Goal: Information Seeking & Learning: Learn about a topic

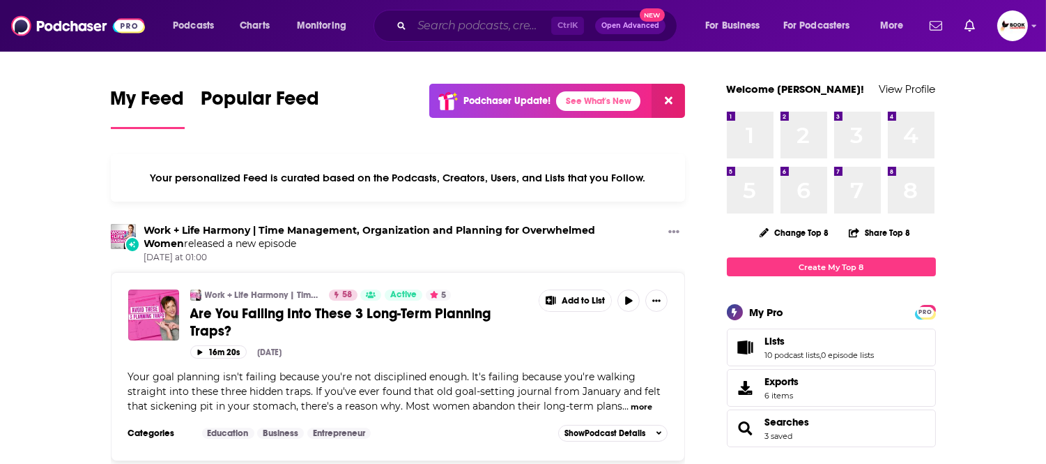
click at [474, 23] on input "Search podcasts, credits, & more..." at bounding box center [481, 26] width 139 height 22
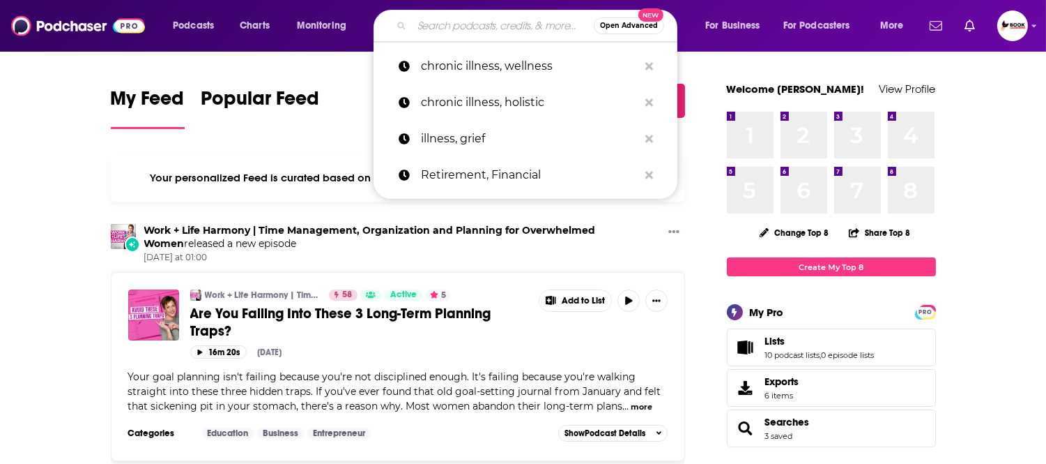
paste input "Leadership, Essential Skills"
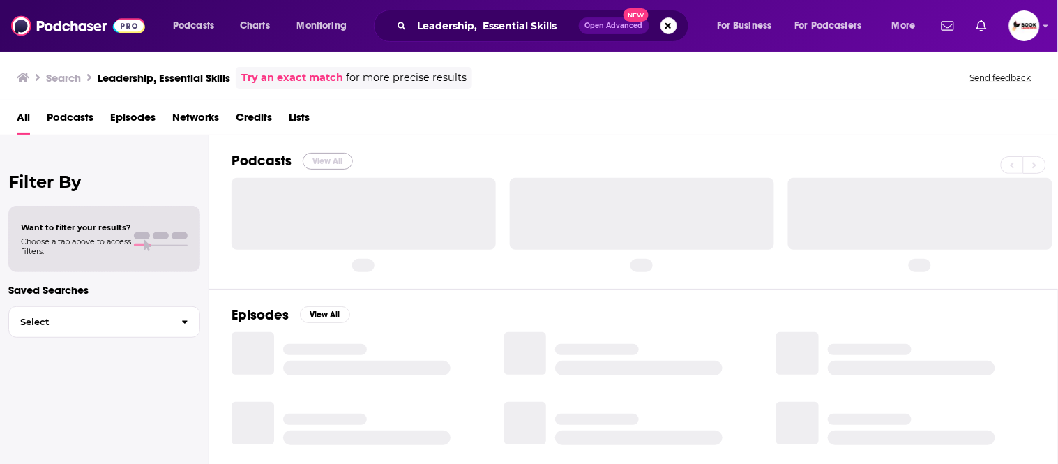
click at [331, 158] on button "View All" at bounding box center [328, 161] width 50 height 17
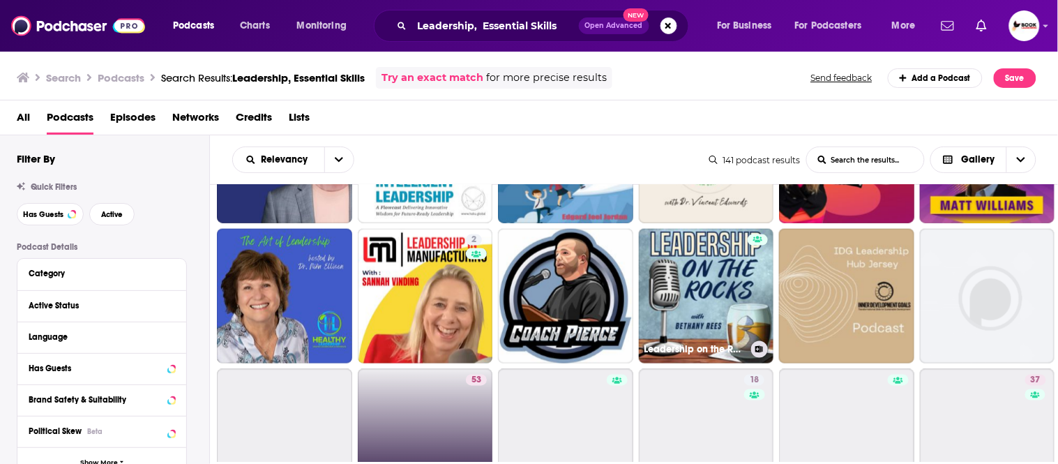
scroll to position [542, 0]
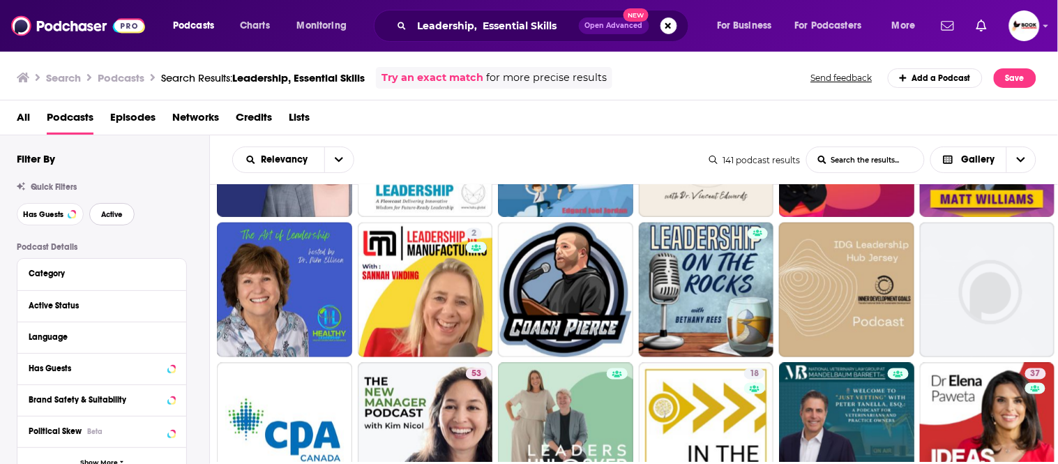
click at [105, 213] on span "Active" at bounding box center [112, 215] width 22 height 8
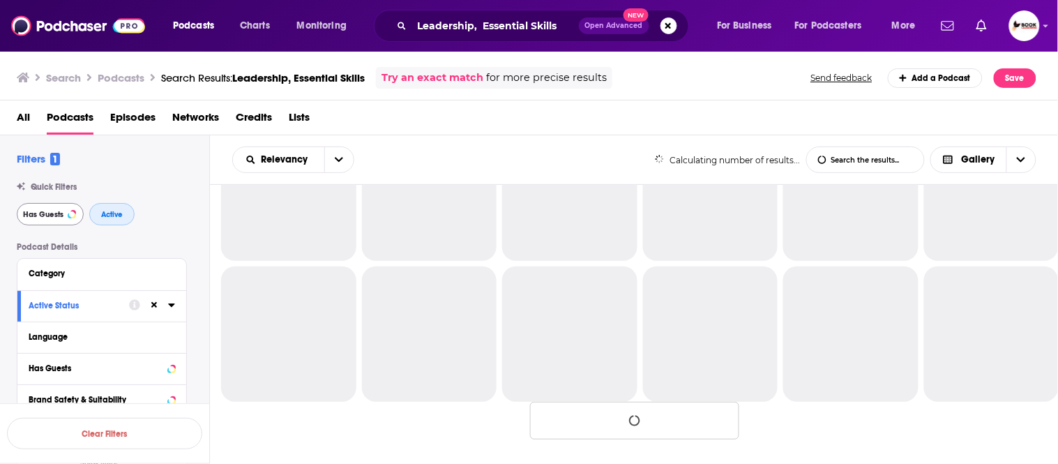
scroll to position [356, 0]
click at [47, 213] on span "Has Guests" at bounding box center [43, 215] width 40 height 8
click at [108, 215] on span "Active" at bounding box center [112, 215] width 22 height 8
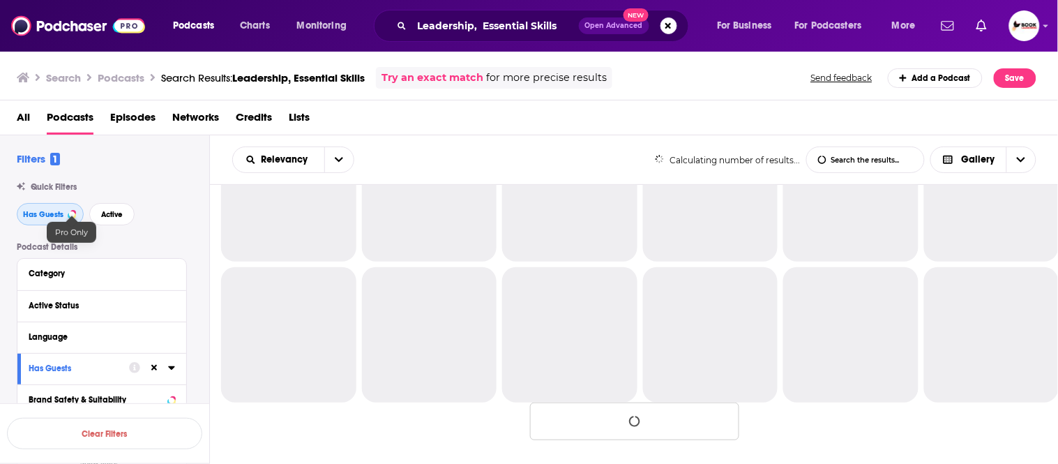
click at [45, 214] on span "Has Guests" at bounding box center [43, 215] width 40 height 8
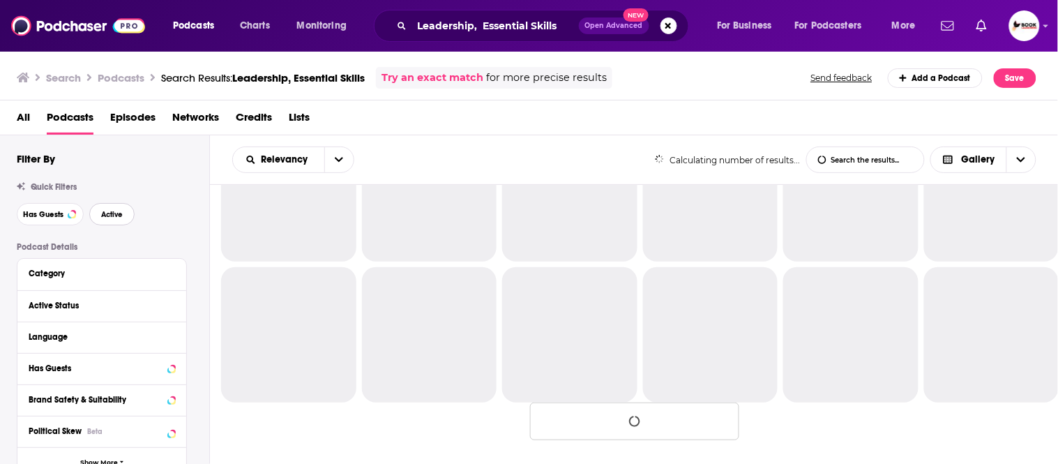
click at [116, 214] on span "Active" at bounding box center [112, 215] width 22 height 8
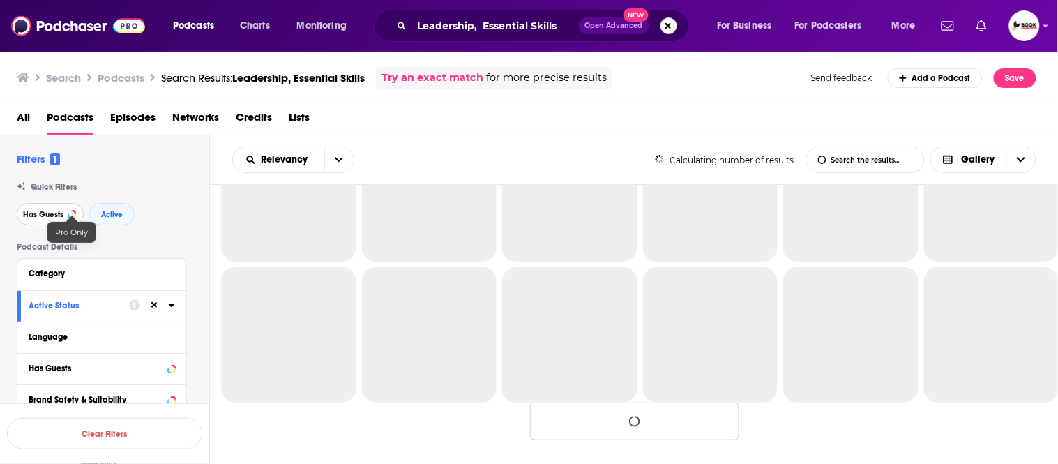
click at [72, 214] on div at bounding box center [72, 214] width 6 height 6
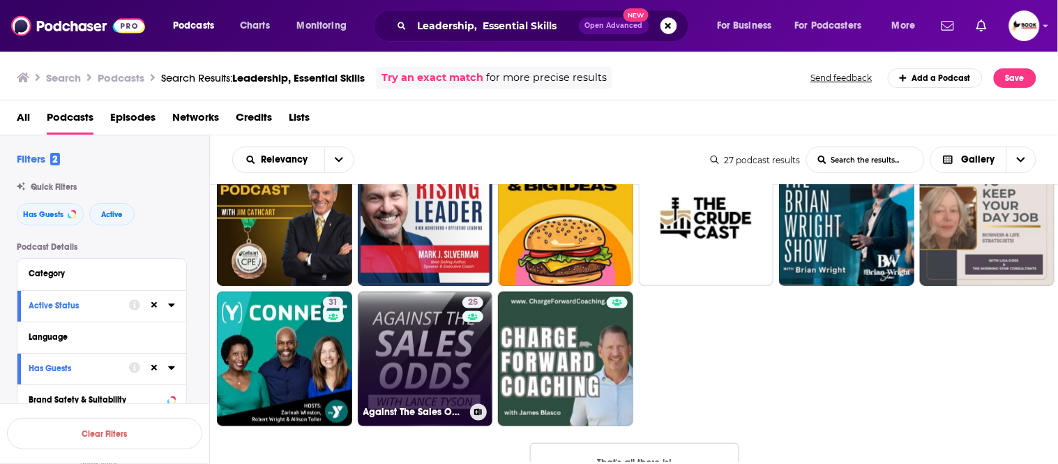
scroll to position [512, 0]
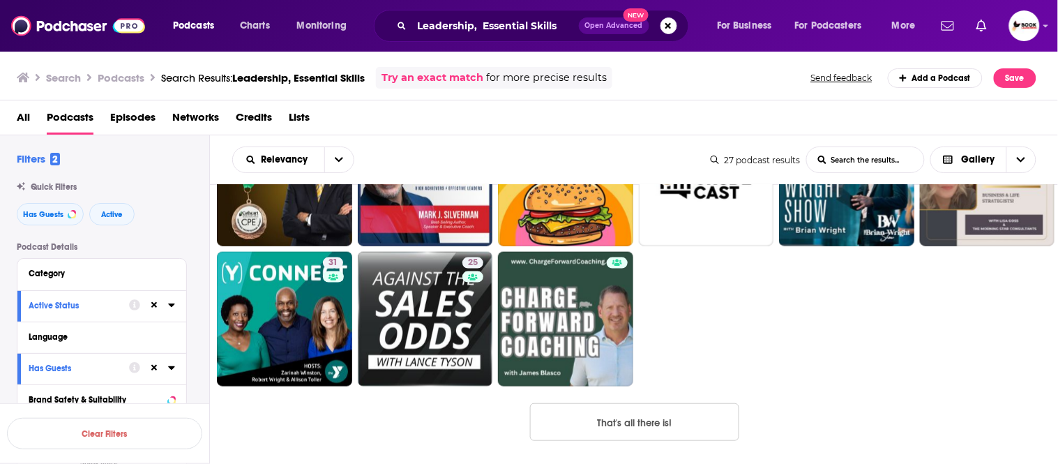
click at [630, 426] on button "That's all there is!" at bounding box center [634, 422] width 209 height 38
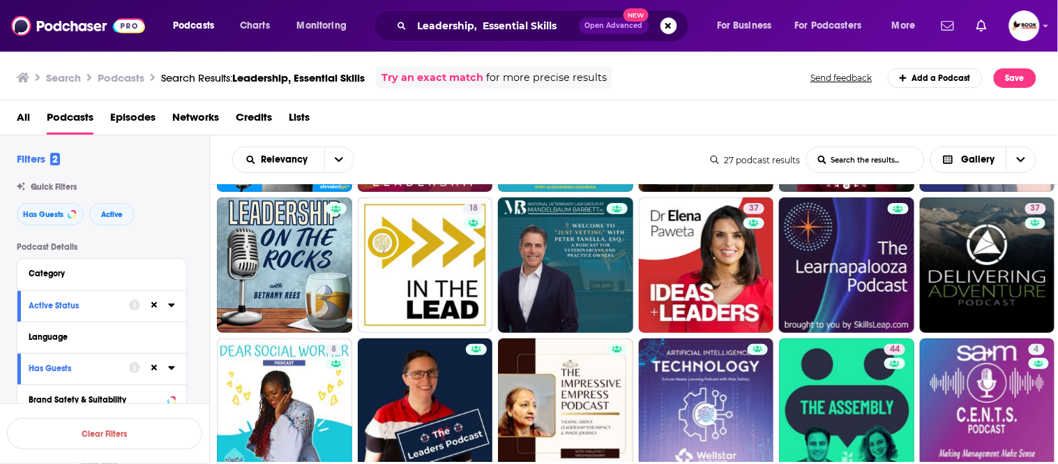
scroll to position [0, 0]
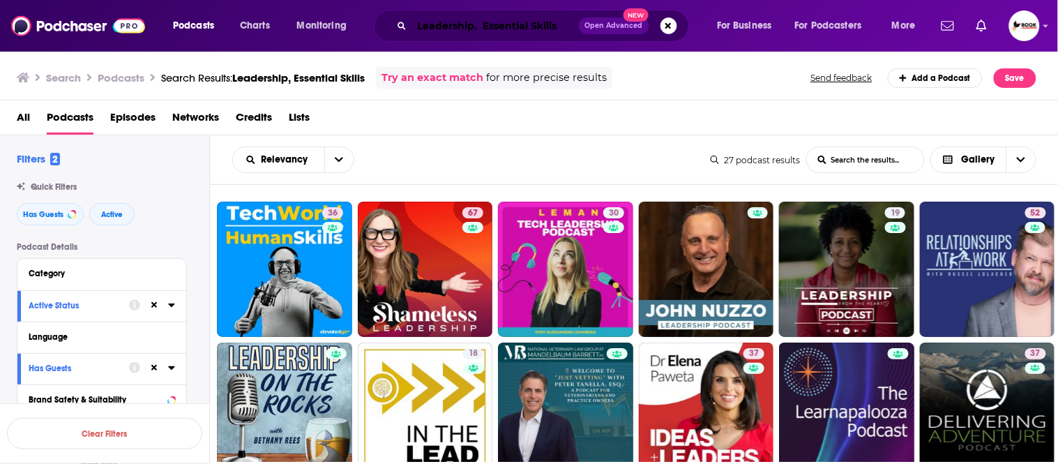
click at [519, 24] on input "Leadership, Essential Skills" at bounding box center [495, 26] width 167 height 22
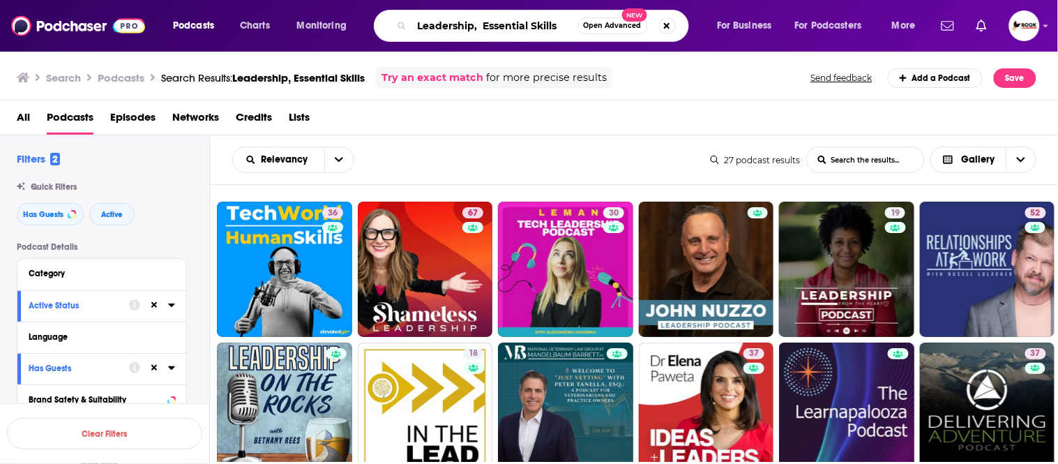
click at [519, 24] on input "Leadership, Essential Skills" at bounding box center [494, 26] width 165 height 22
click at [510, 25] on input "Grief," at bounding box center [494, 26] width 165 height 22
paste input "resilience"
click at [518, 29] on input "Grief, resilience" at bounding box center [494, 26] width 165 height 22
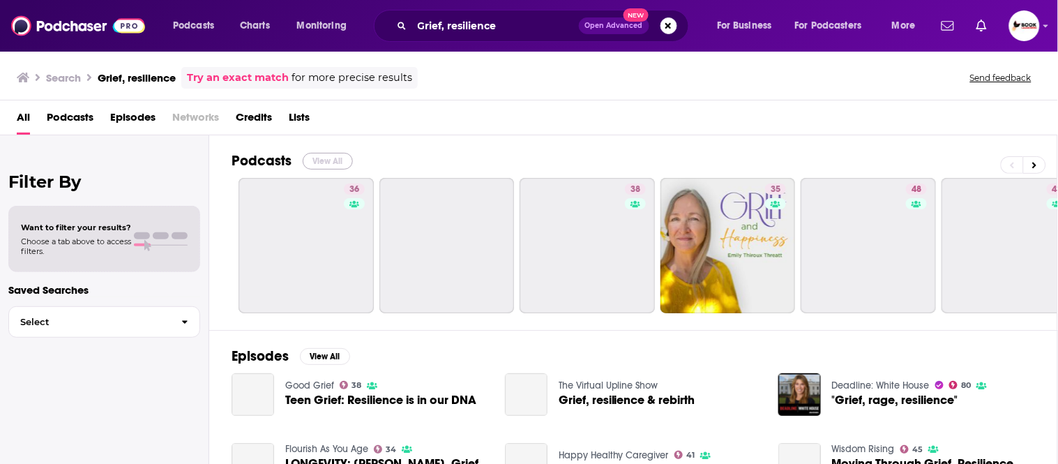
click at [329, 161] on button "View All" at bounding box center [328, 161] width 50 height 17
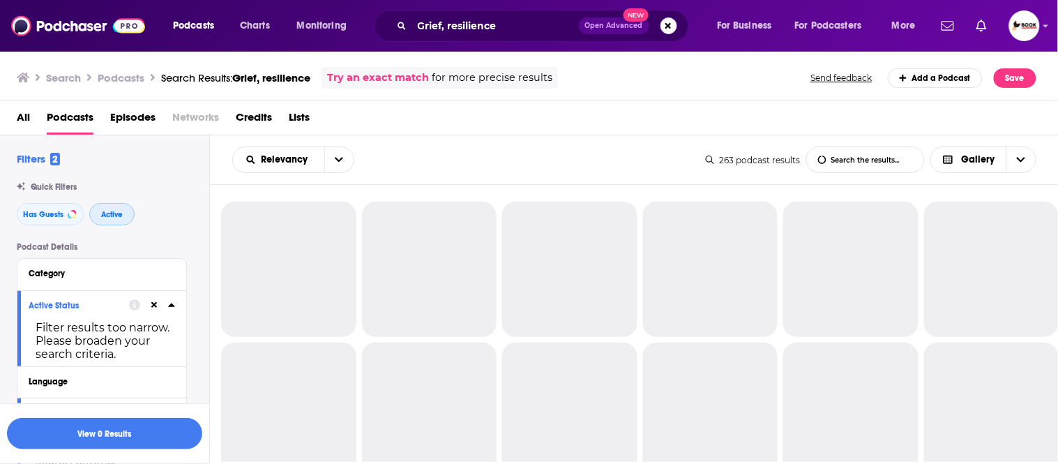
click at [119, 216] on span "Active" at bounding box center [112, 215] width 22 height 8
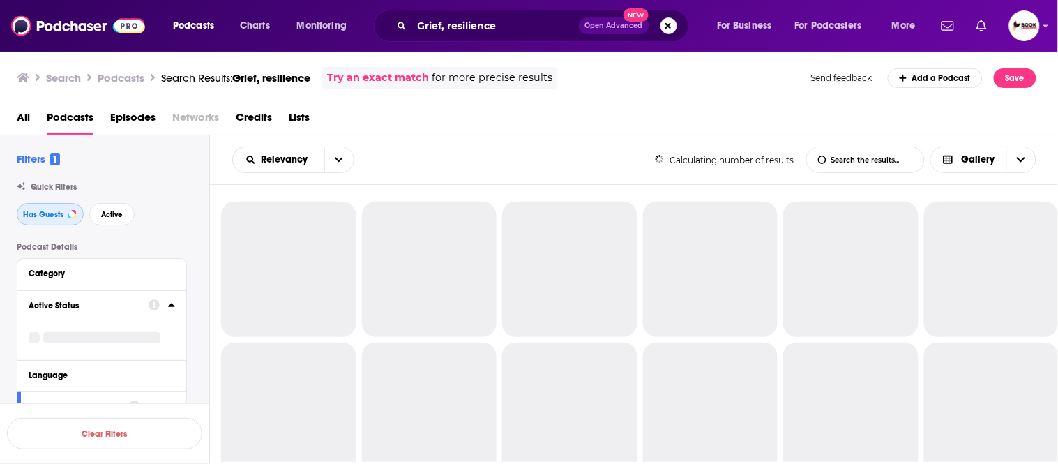
click at [47, 216] on span "Has Guests" at bounding box center [43, 215] width 40 height 8
click at [121, 215] on span "Active" at bounding box center [112, 215] width 22 height 8
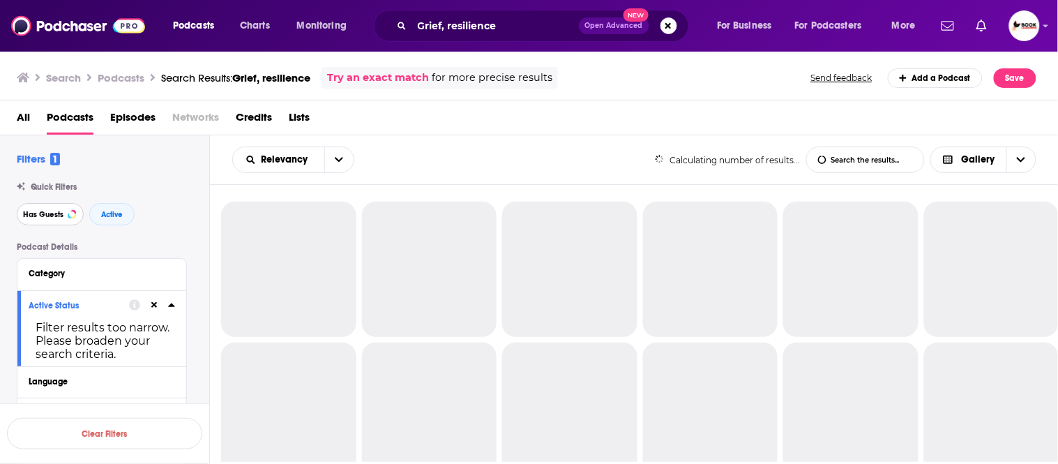
click at [43, 215] on span "Has Guests" at bounding box center [43, 215] width 40 height 8
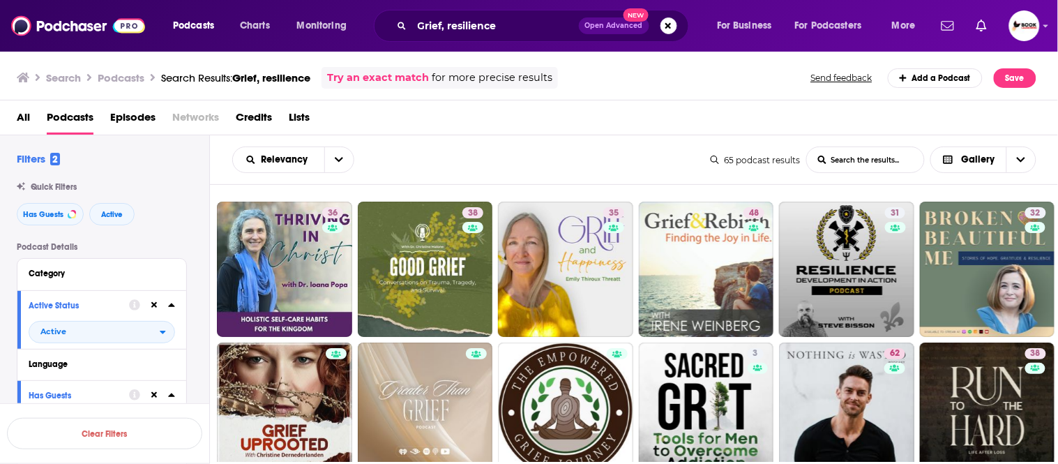
click at [494, 151] on div "Relevancy List Search Input Search the results... Gallery" at bounding box center [471, 159] width 478 height 26
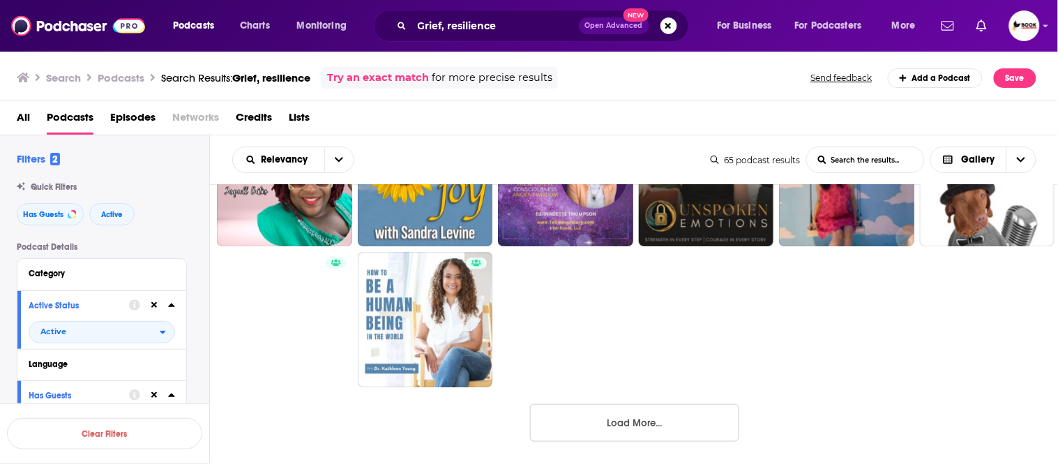
scroll to position [1075, 0]
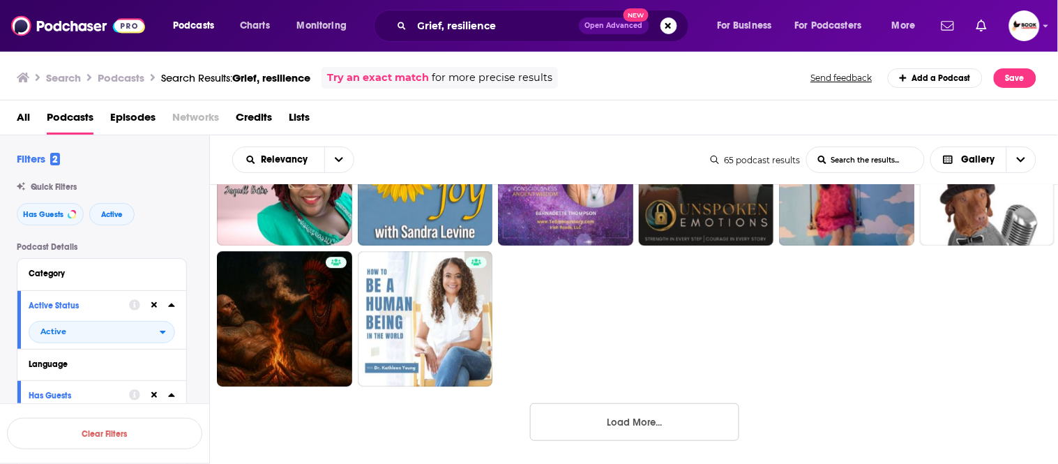
click at [629, 423] on button "Load More..." at bounding box center [634, 422] width 209 height 38
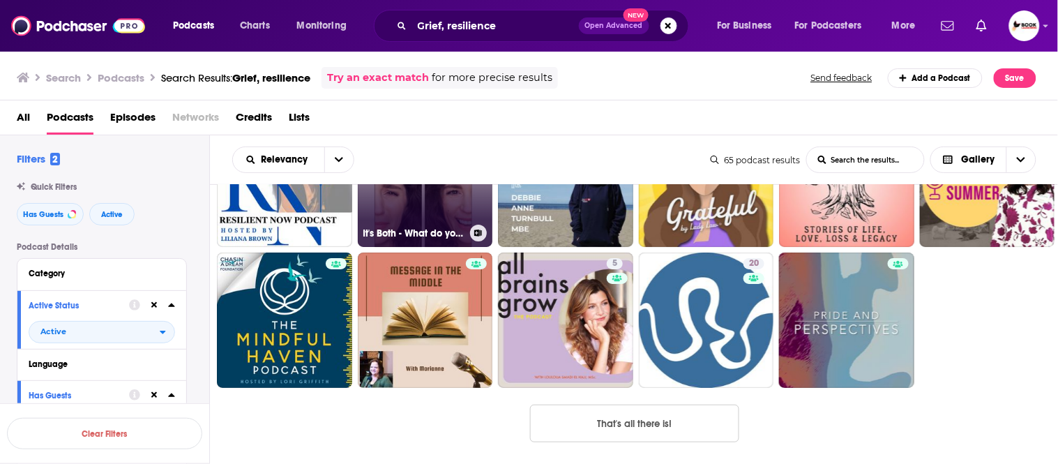
scroll to position [1356, 0]
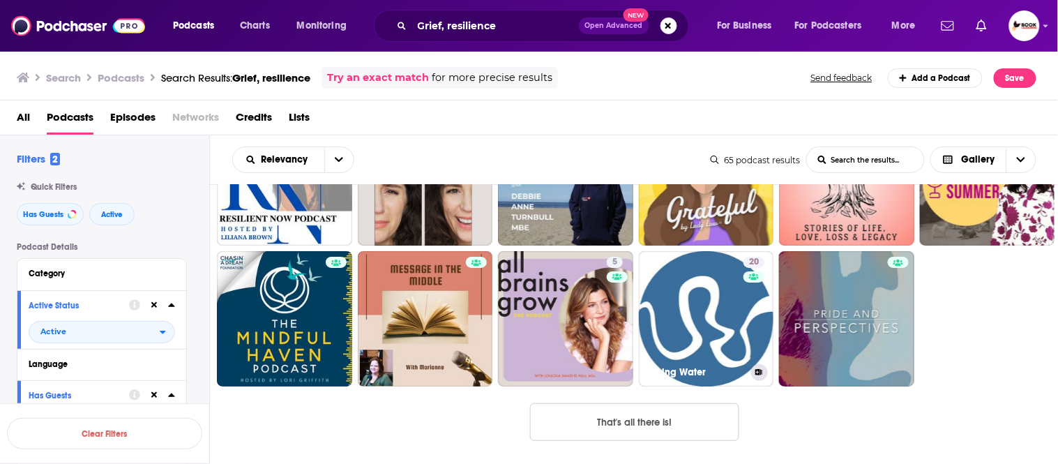
drag, startPoint x: 722, startPoint y: 312, endPoint x: 971, endPoint y: 321, distance: 249.1
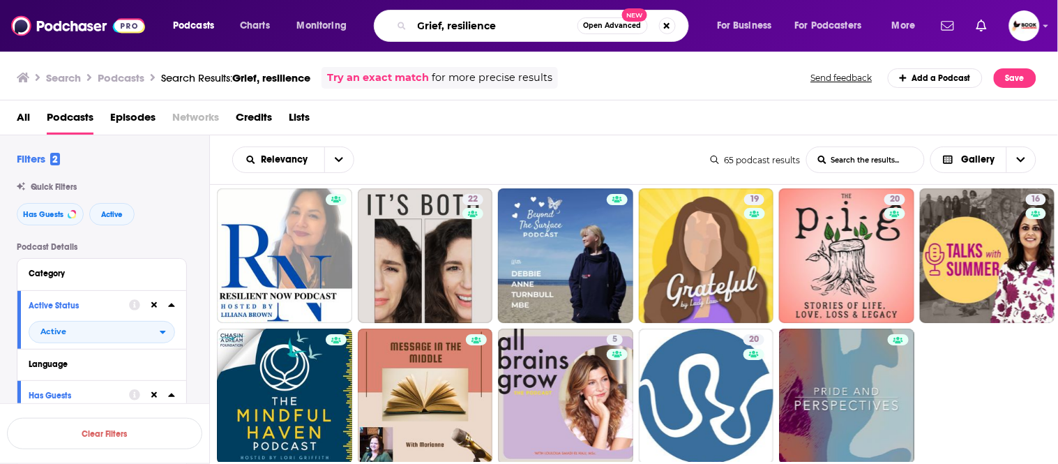
click at [519, 23] on input "Grief, resilience" at bounding box center [494, 26] width 165 height 22
paste input "financial planner and retirement"
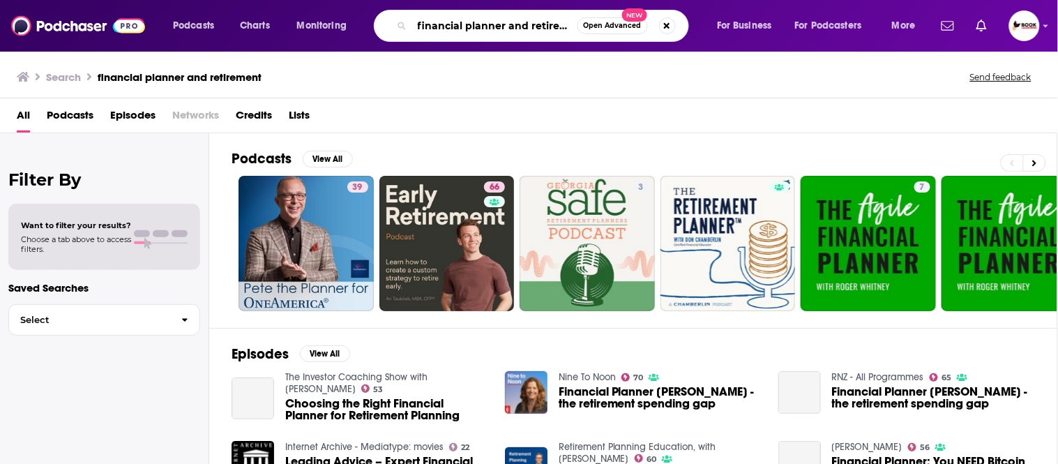
drag, startPoint x: 527, startPoint y: 26, endPoint x: 506, endPoint y: 26, distance: 20.9
click at [506, 26] on input "financial planner and retirement" at bounding box center [494, 26] width 165 height 22
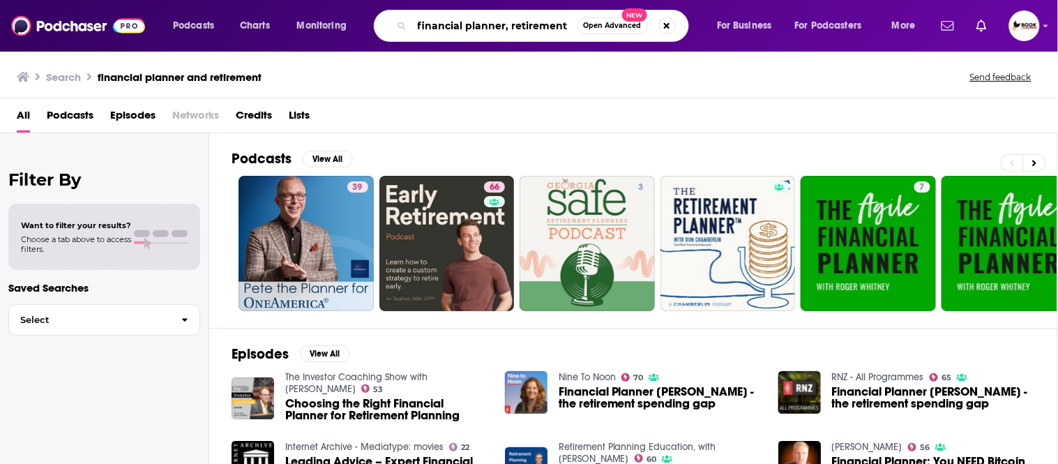
type input "financial planner, retirement"
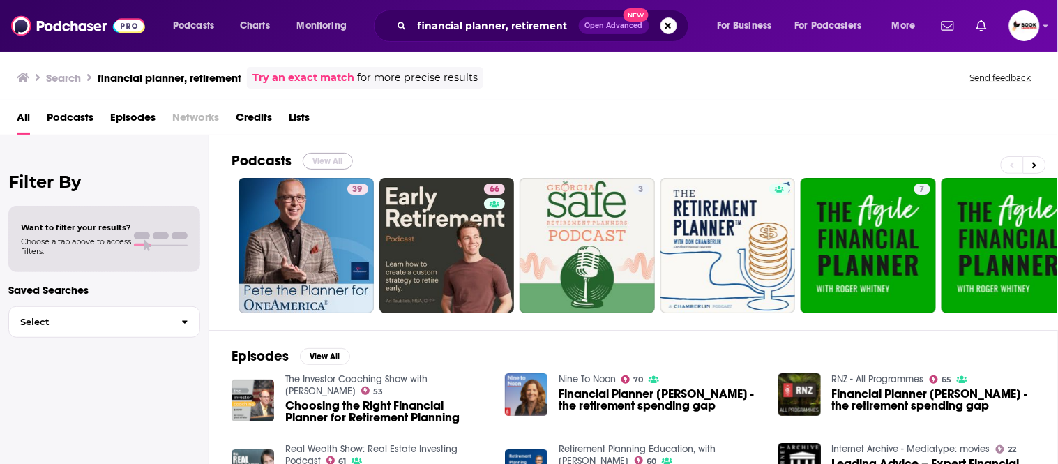
click at [328, 159] on button "View All" at bounding box center [328, 161] width 50 height 17
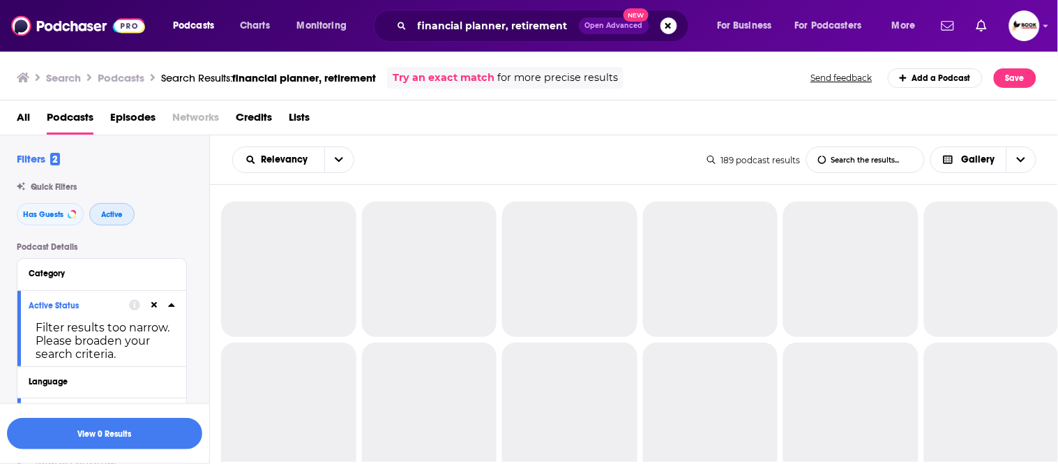
click at [123, 211] on span "Active" at bounding box center [112, 215] width 22 height 8
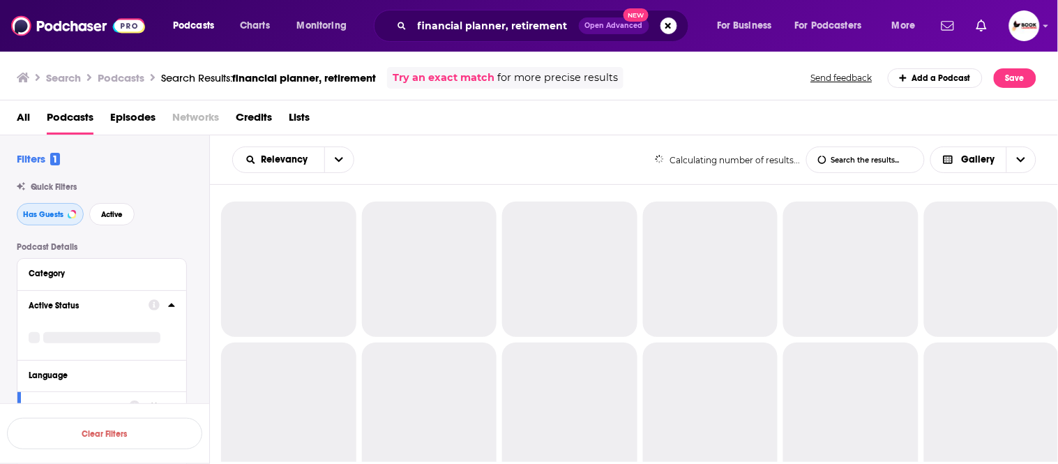
drag, startPoint x: 43, startPoint y: 211, endPoint x: 86, endPoint y: 211, distance: 43.9
click at [43, 211] on span "Has Guests" at bounding box center [43, 215] width 40 height 8
click at [125, 210] on button "Active" at bounding box center [111, 214] width 45 height 22
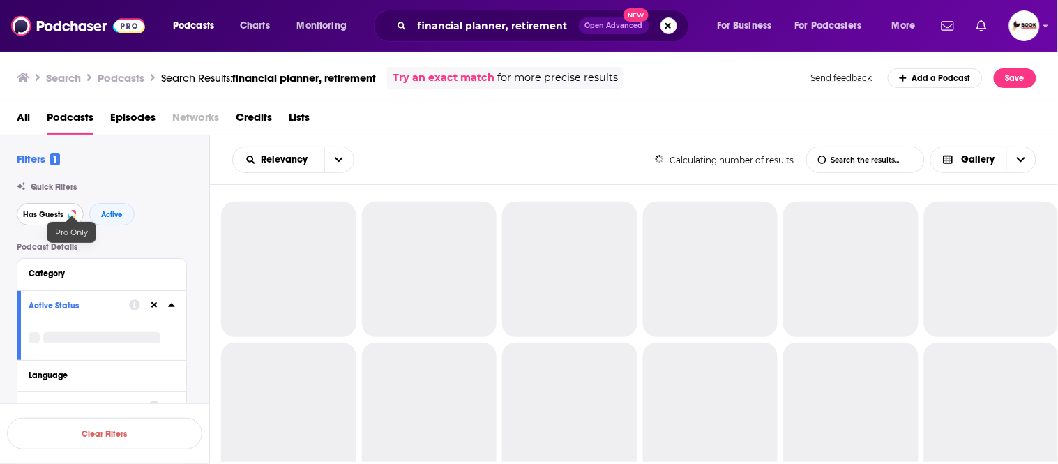
click at [24, 213] on span "Has Guests" at bounding box center [43, 215] width 40 height 8
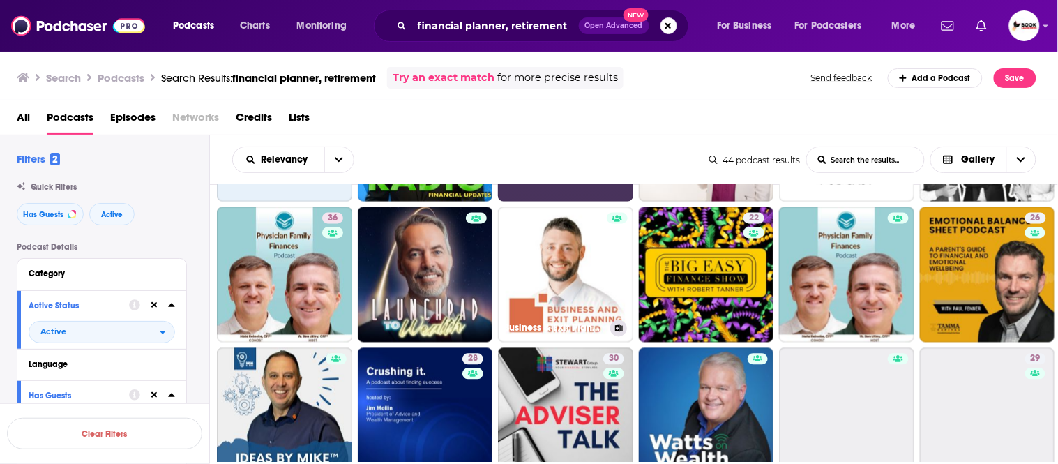
scroll to position [619, 0]
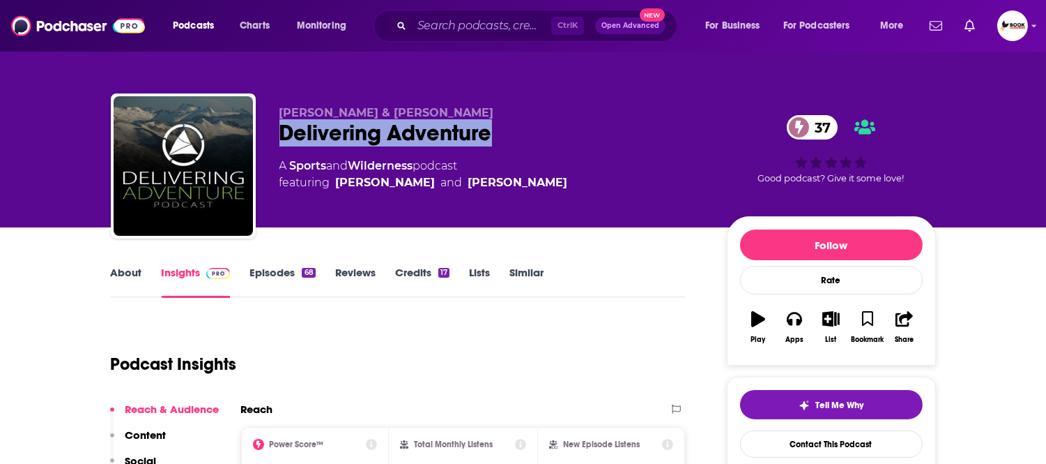
drag, startPoint x: 282, startPoint y: 150, endPoint x: 497, endPoint y: 151, distance: 214.7
click at [497, 151] on div "Chris Kaipio & Jordy Shepherd Delivering Adventure 37 A Sports and Wilderness p…" at bounding box center [492, 162] width 425 height 112
copy h2 "Delivering Adventure"
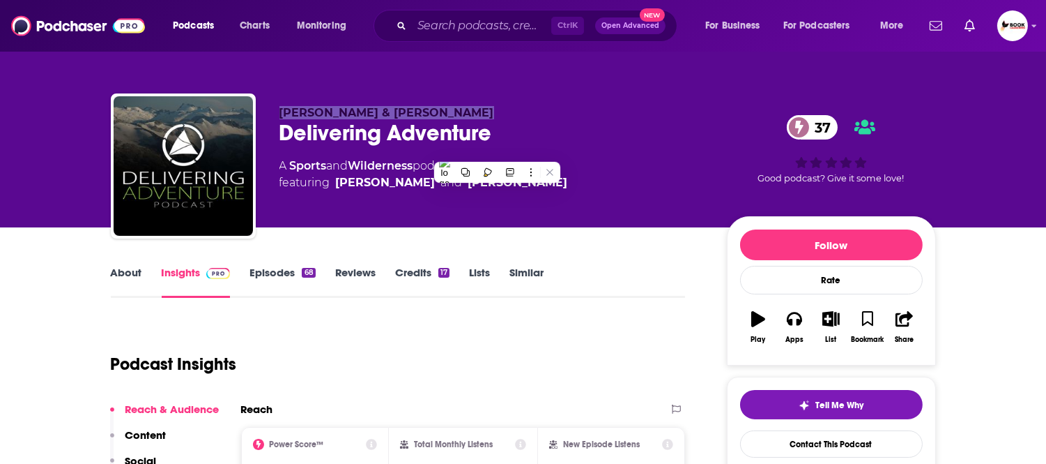
drag, startPoint x: 275, startPoint y: 109, endPoint x: 461, endPoint y: 109, distance: 186.1
click at [461, 109] on div "Chris Kaipio & Jordy Shepherd Delivering Adventure 37 A Sports and Wilderness p…" at bounding box center [523, 168] width 825 height 151
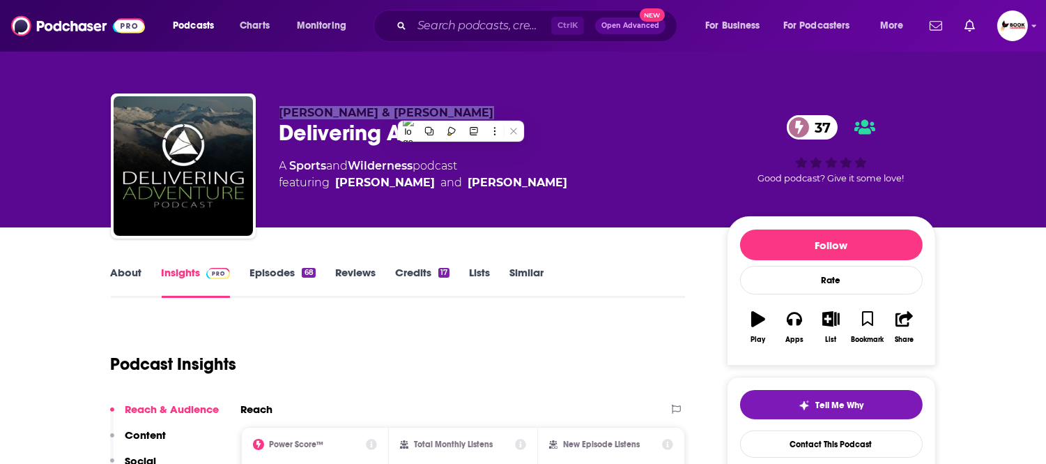
copy span "Chris Kaipio & Jordy Shepherd"
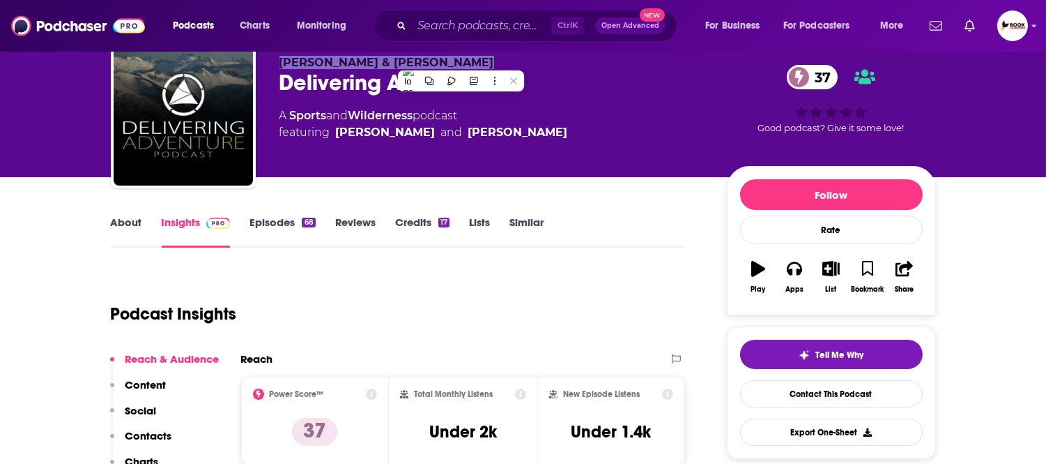
scroll to position [77, 0]
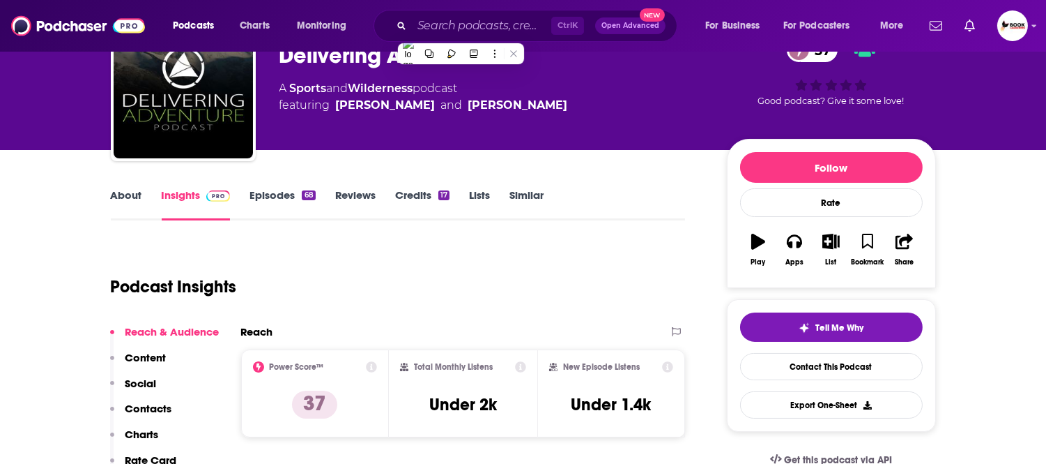
click at [148, 406] on p "Contacts" at bounding box center [148, 408] width 47 height 13
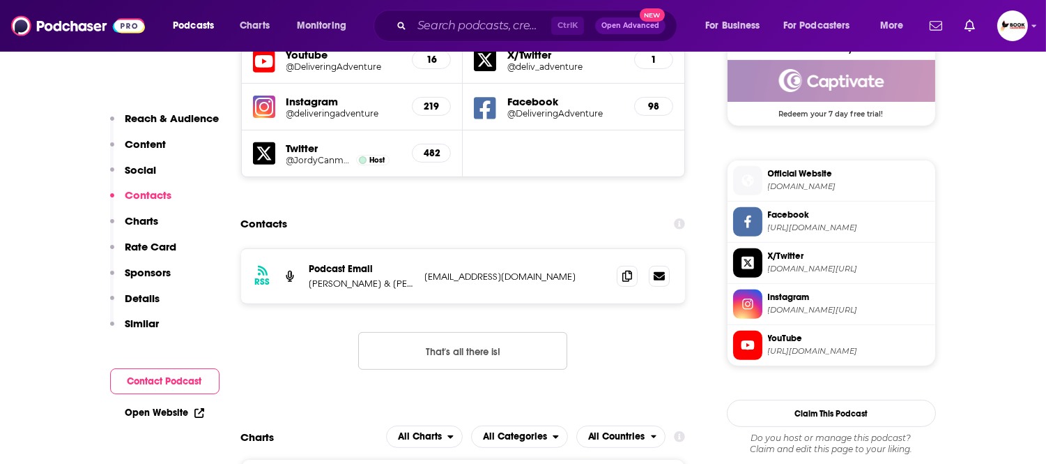
scroll to position [1060, 0]
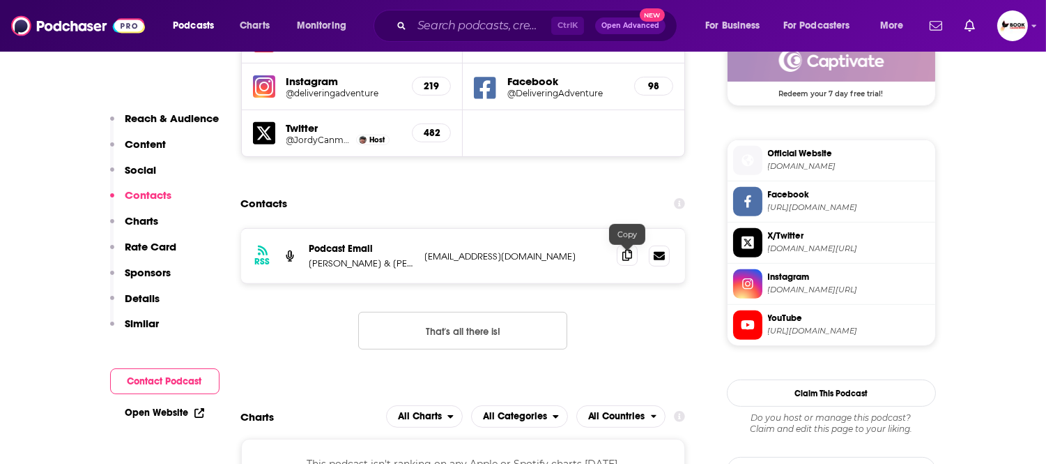
click at [630, 259] on icon at bounding box center [628, 255] width 10 height 11
click at [171, 413] on link "Open Website" at bounding box center [164, 412] width 79 height 12
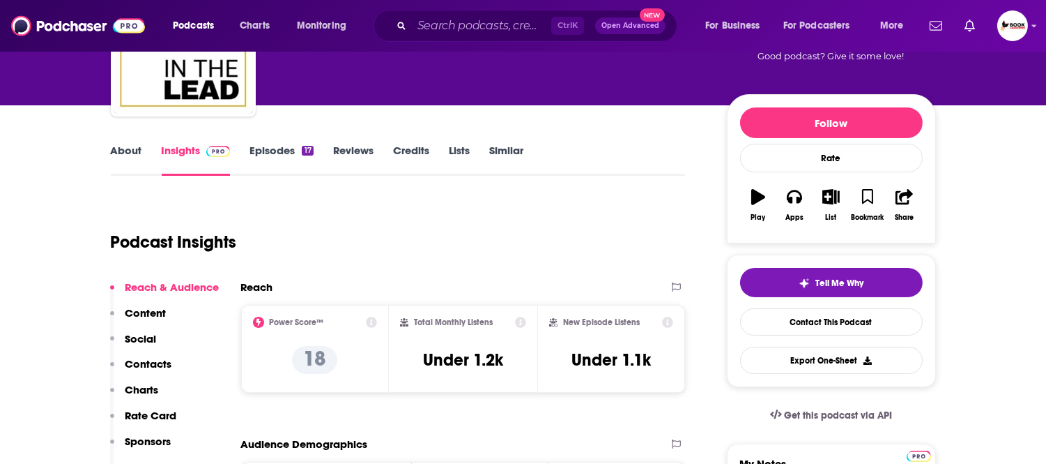
scroll to position [77, 0]
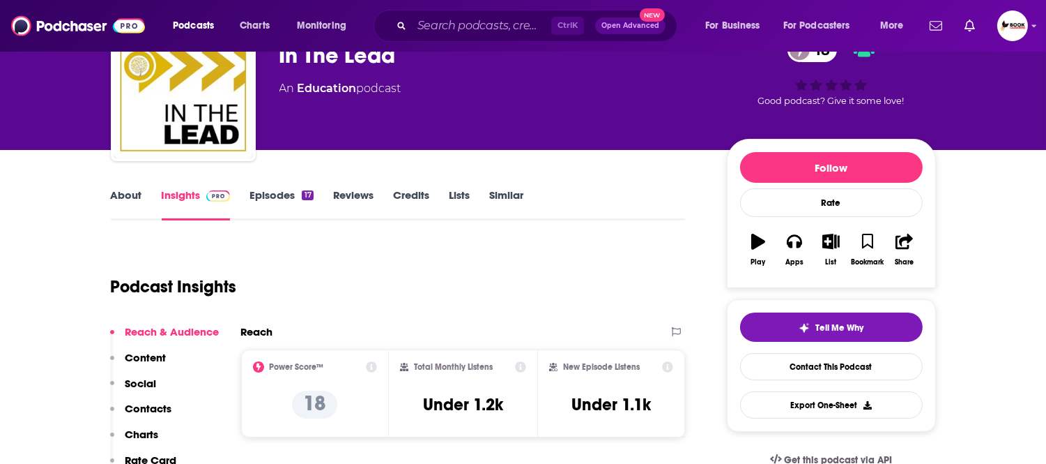
click at [137, 199] on link "About" at bounding box center [126, 204] width 31 height 32
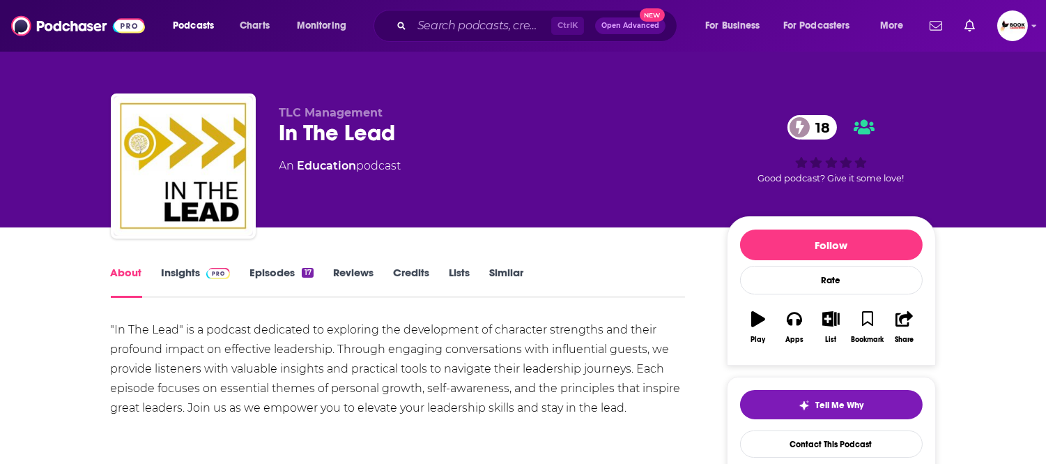
scroll to position [77, 0]
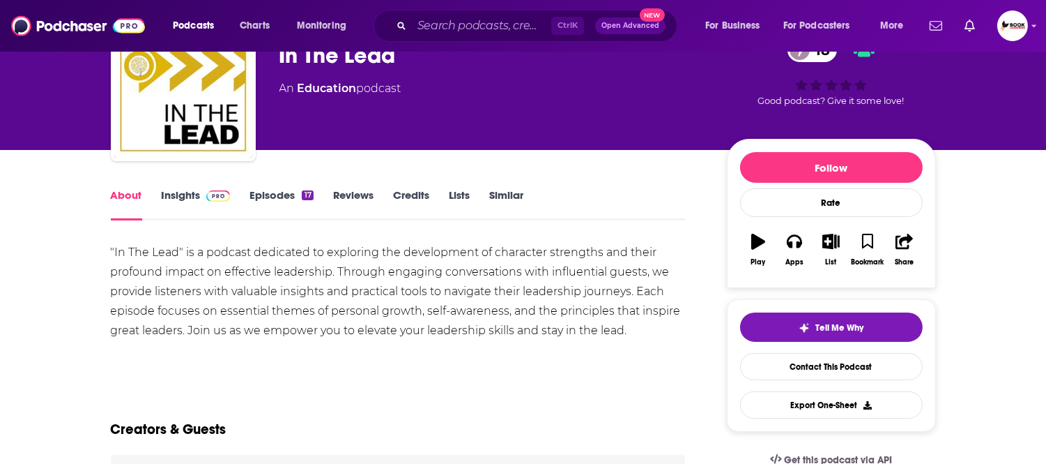
click at [178, 206] on link "Insights" at bounding box center [196, 204] width 69 height 32
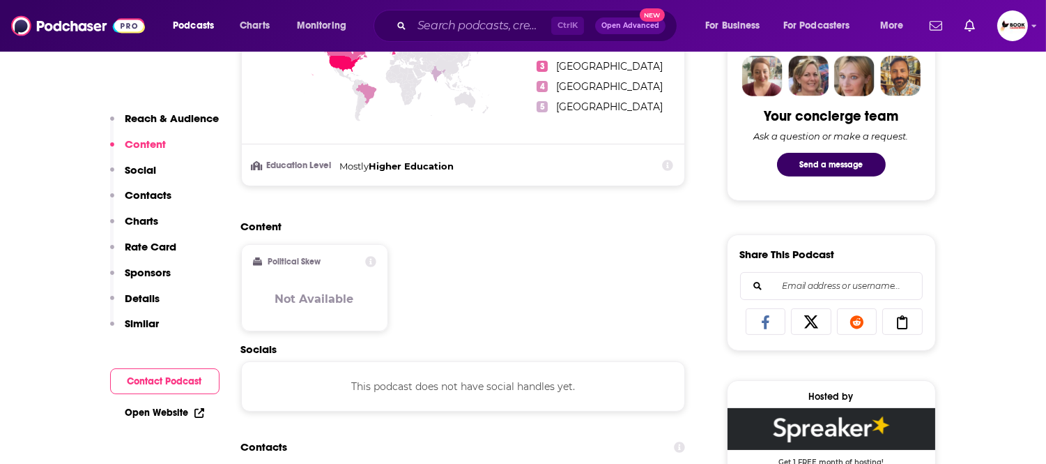
scroll to position [775, 0]
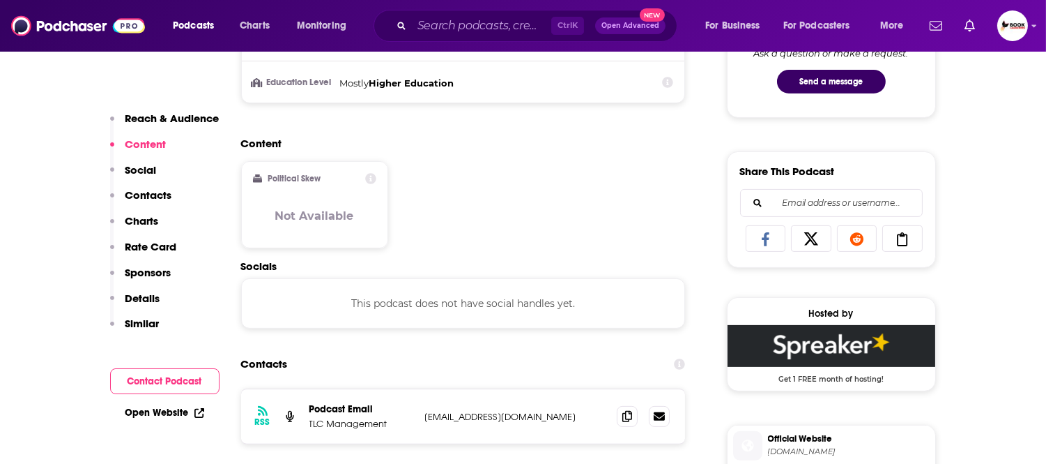
click at [179, 123] on p "Reach & Audience" at bounding box center [172, 118] width 94 height 13
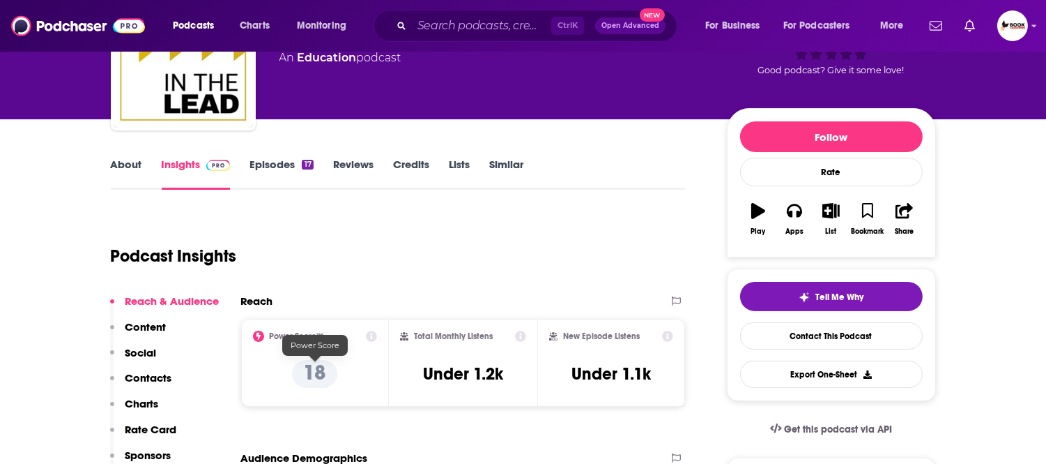
scroll to position [0, 0]
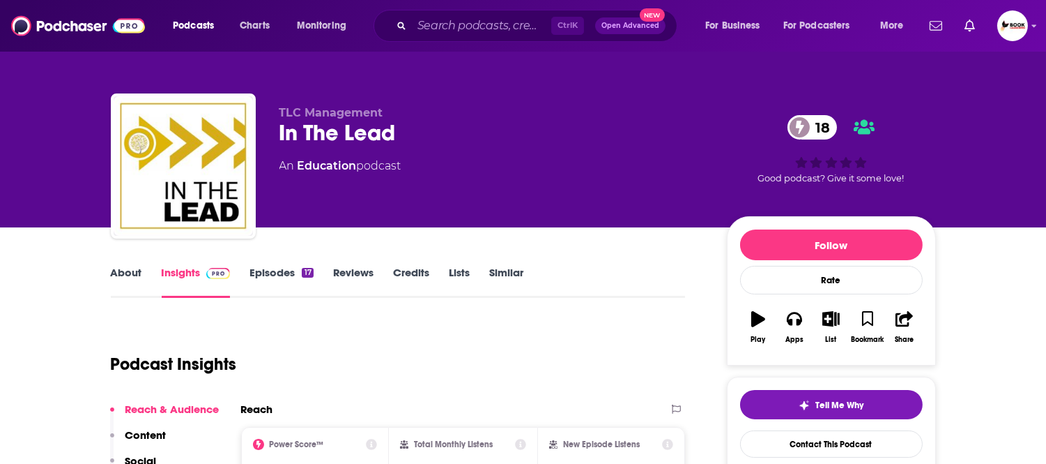
click at [130, 273] on link "About" at bounding box center [126, 282] width 31 height 32
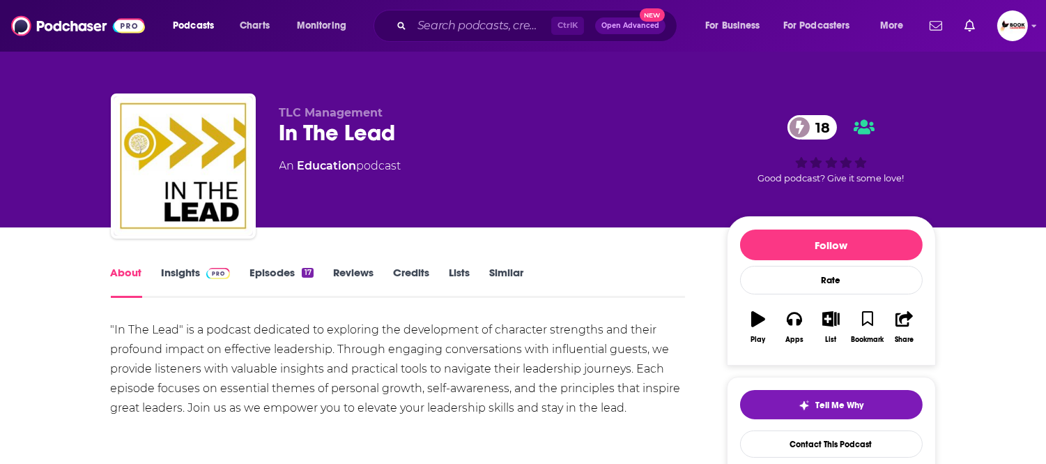
click at [188, 277] on link "Insights" at bounding box center [196, 282] width 69 height 32
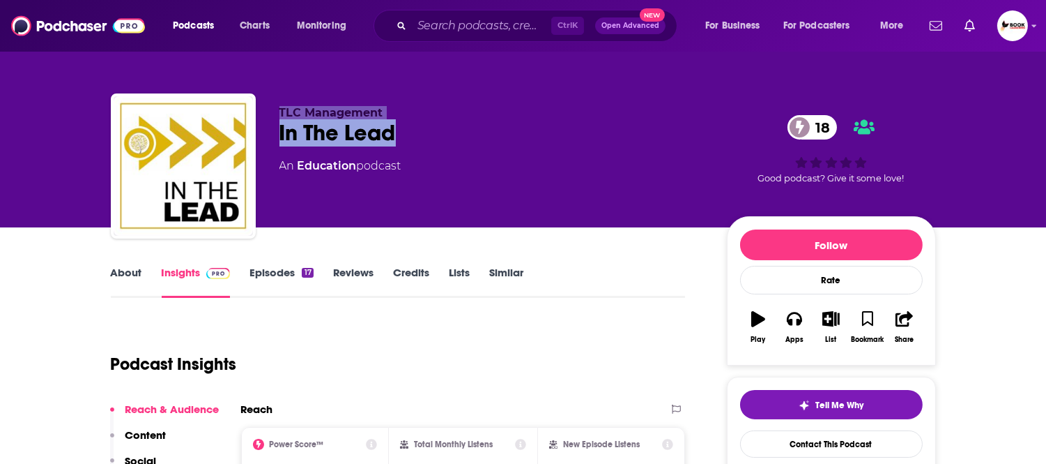
drag, startPoint x: 409, startPoint y: 130, endPoint x: 272, endPoint y: 114, distance: 138.3
click at [272, 114] on div "TLC Management In The Lead 18 An Education podcast 18 Good podcast? Give it som…" at bounding box center [523, 168] width 825 height 151
copy div "TLC Management In The Lead"
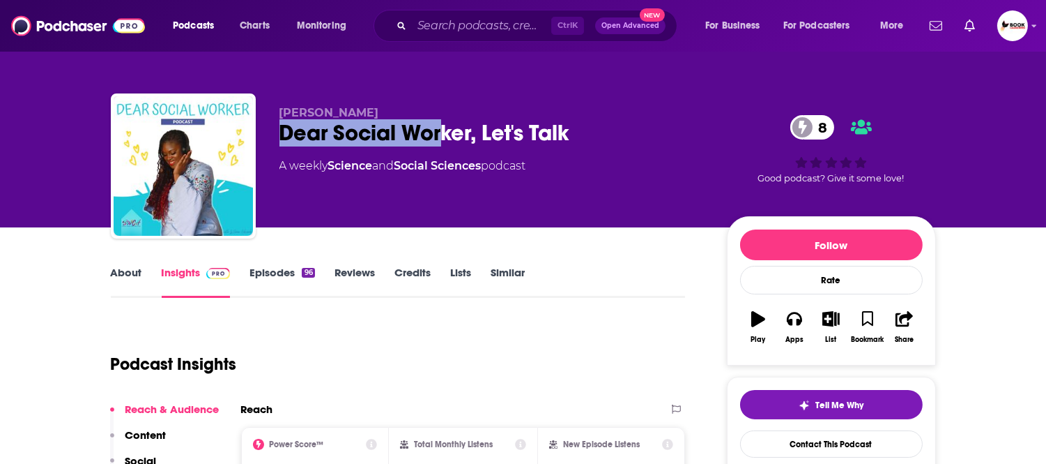
drag, startPoint x: 273, startPoint y: 142, endPoint x: 441, endPoint y: 137, distance: 168.1
click at [441, 137] on div "[PERSON_NAME] Dear Social Worker, Let's Talk 8 A weekly Science and Social Scie…" at bounding box center [523, 168] width 825 height 151
click at [119, 280] on link "About" at bounding box center [126, 282] width 31 height 32
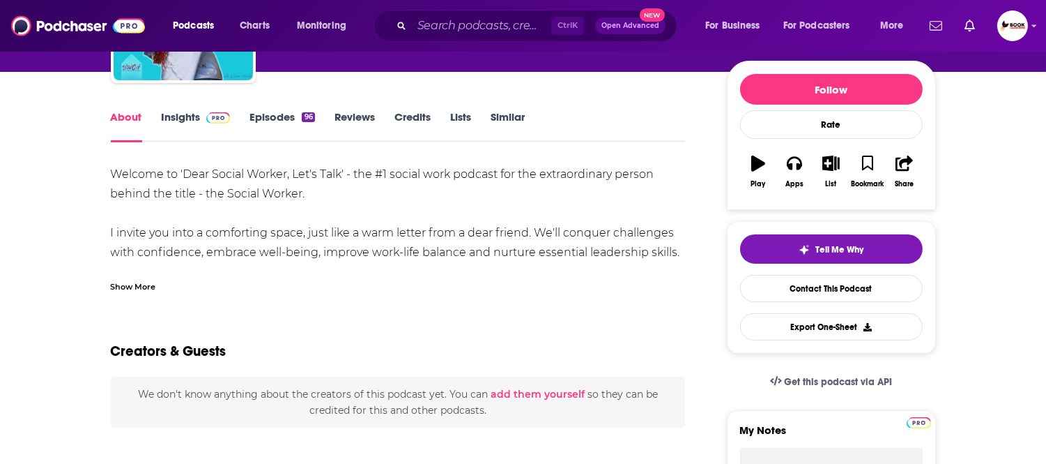
scroll to position [155, 0]
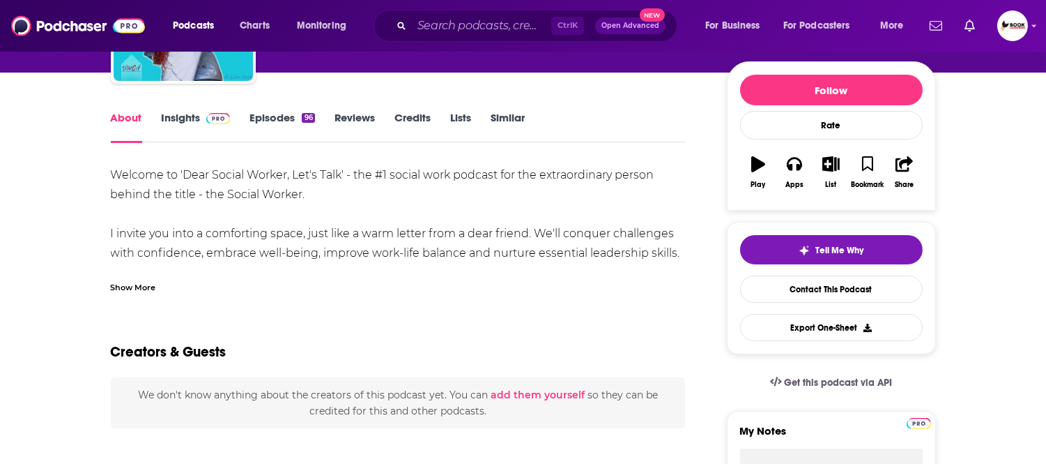
click at [133, 280] on div "Show More" at bounding box center [133, 286] width 45 height 13
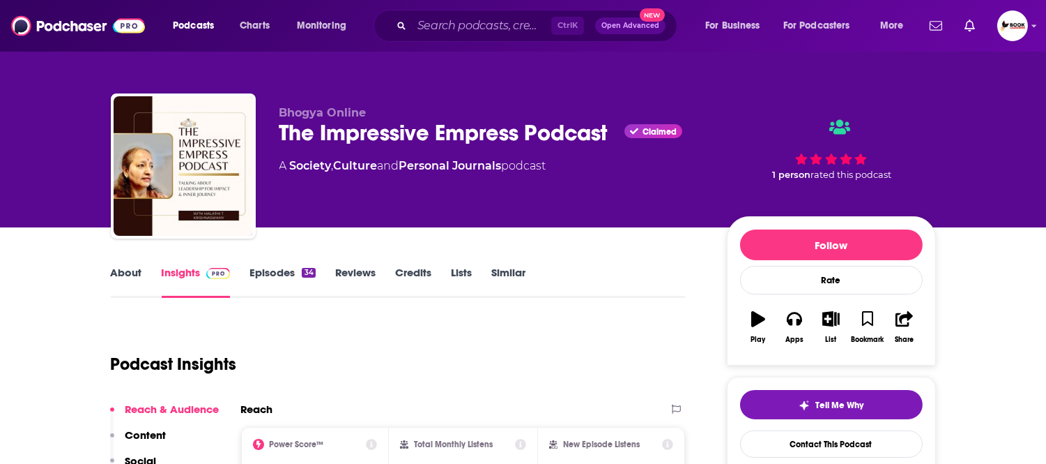
click at [123, 275] on link "About" at bounding box center [126, 282] width 31 height 32
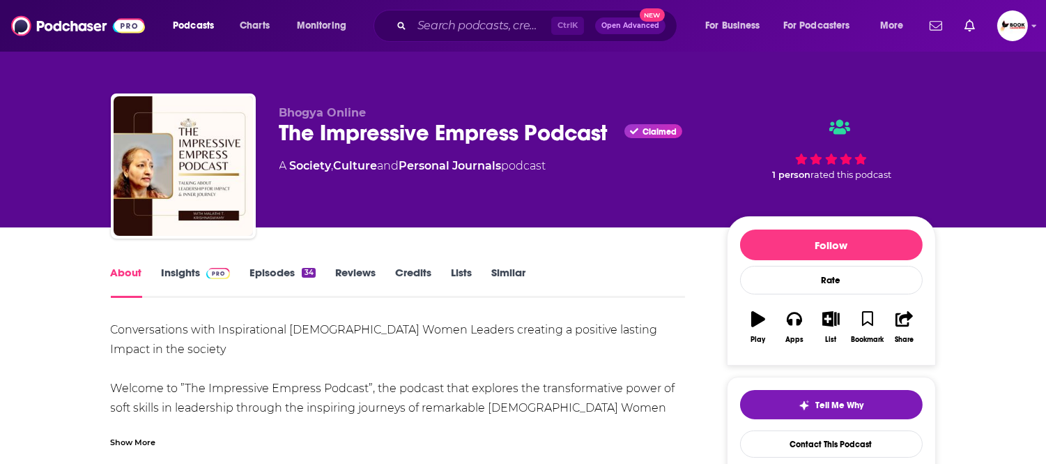
scroll to position [77, 0]
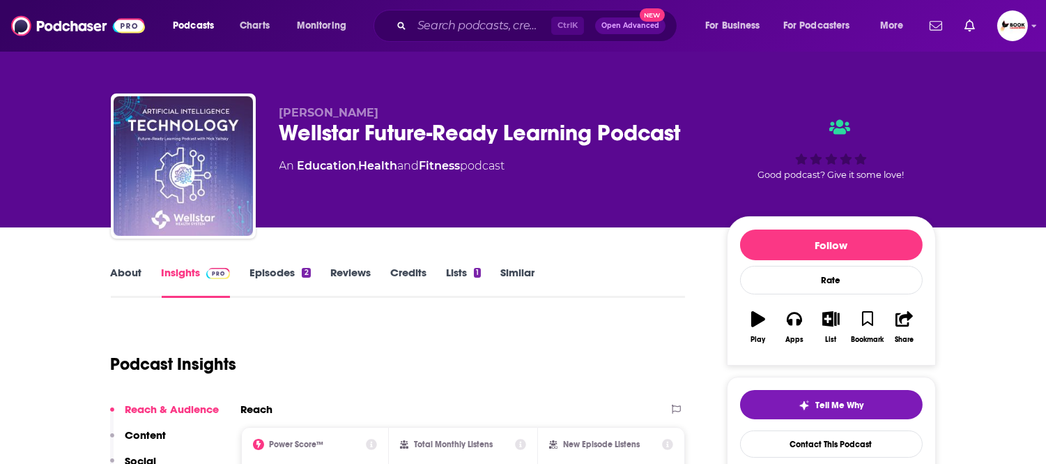
click at [124, 275] on link "About" at bounding box center [126, 282] width 31 height 32
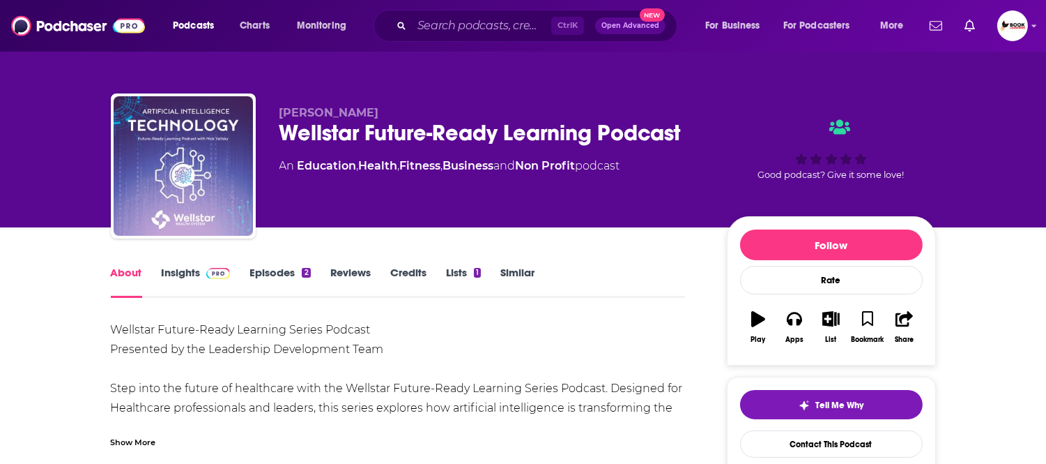
scroll to position [155, 0]
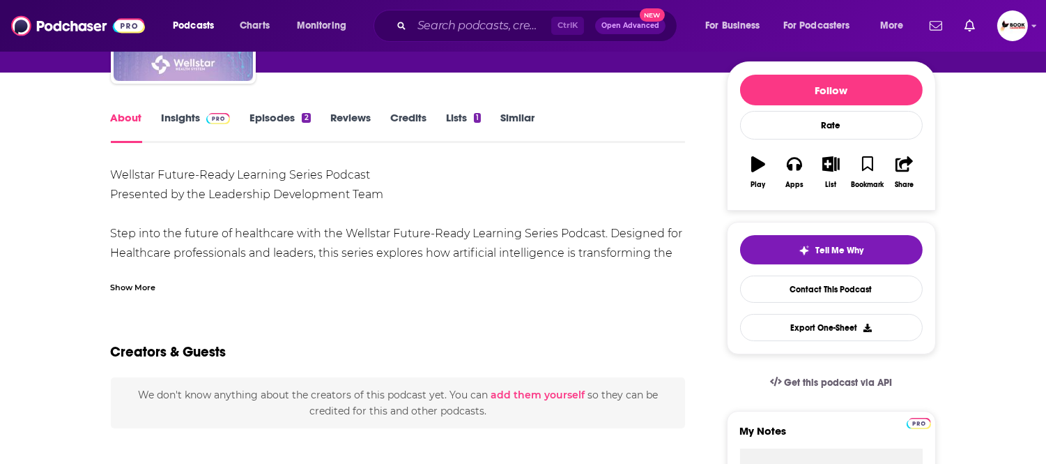
click at [148, 284] on div "Show More" at bounding box center [133, 286] width 45 height 13
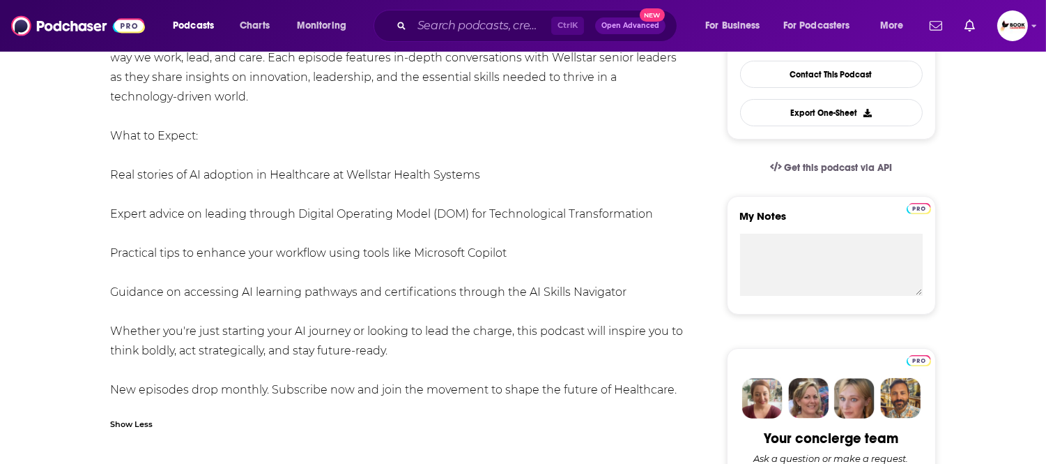
scroll to position [387, 0]
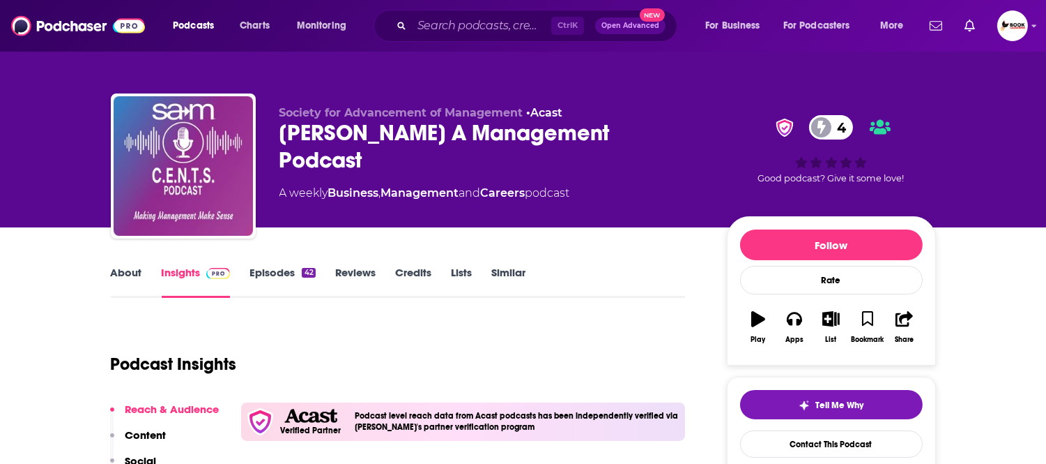
click at [127, 272] on link "About" at bounding box center [126, 282] width 31 height 32
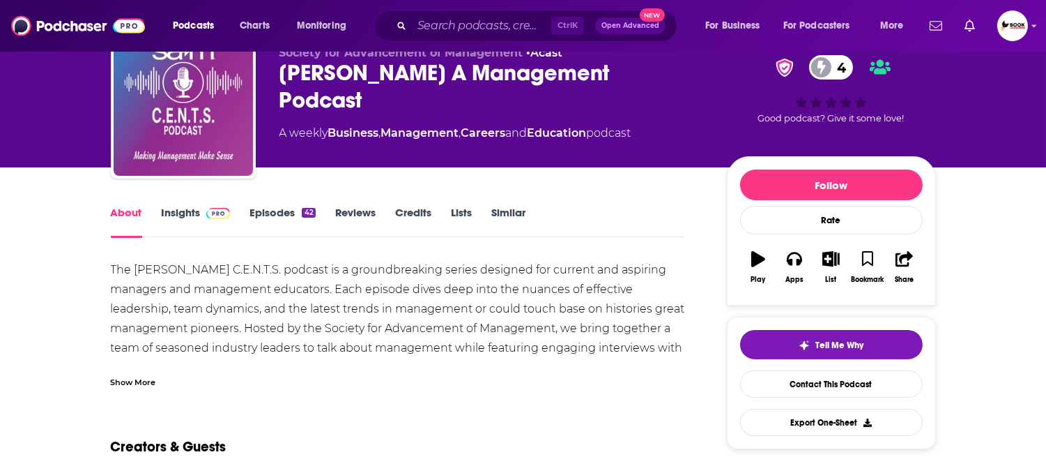
scroll to position [77, 0]
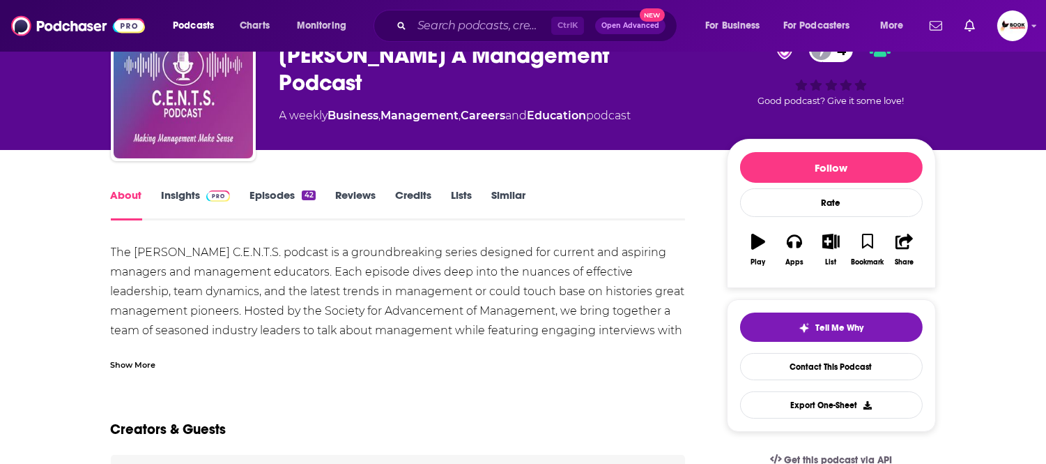
drag, startPoint x: 132, startPoint y: 363, endPoint x: 178, endPoint y: 364, distance: 46.0
click at [132, 363] on div "Show More" at bounding box center [133, 363] width 45 height 13
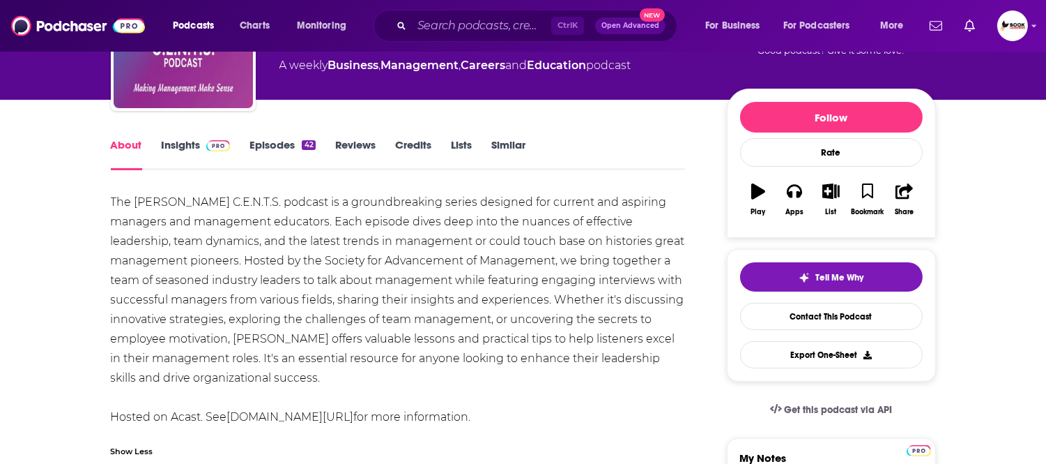
scroll to position [155, 0]
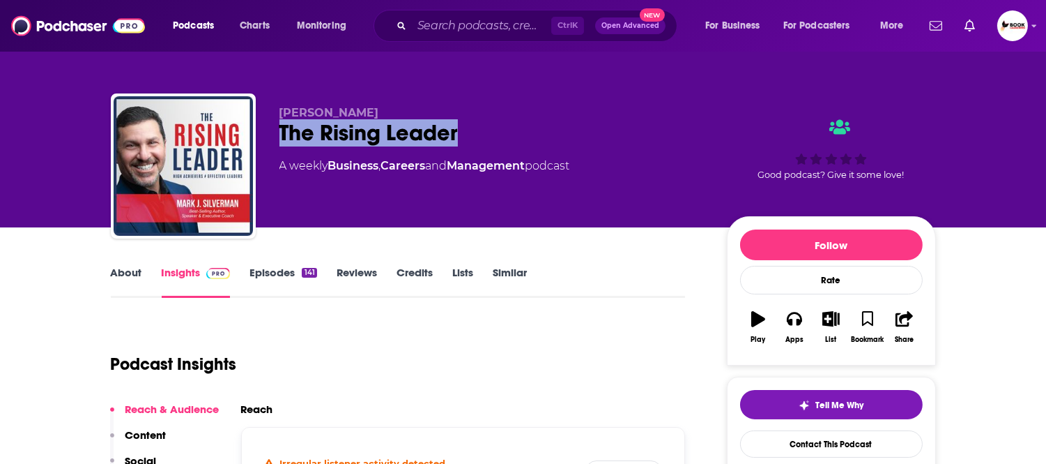
drag, startPoint x: 482, startPoint y: 135, endPoint x: 268, endPoint y: 135, distance: 214.7
click at [268, 135] on div "Mark J. Silverman The Rising Leader A weekly Business , Careers and Management …" at bounding box center [523, 168] width 825 height 151
copy h2 "The Rising Leader"
drag, startPoint x: 392, startPoint y: 105, endPoint x: 277, endPoint y: 106, distance: 115.0
click at [277, 106] on div "Mark J. Silverman The Rising Leader A weekly Business , Careers and Management …" at bounding box center [523, 168] width 825 height 151
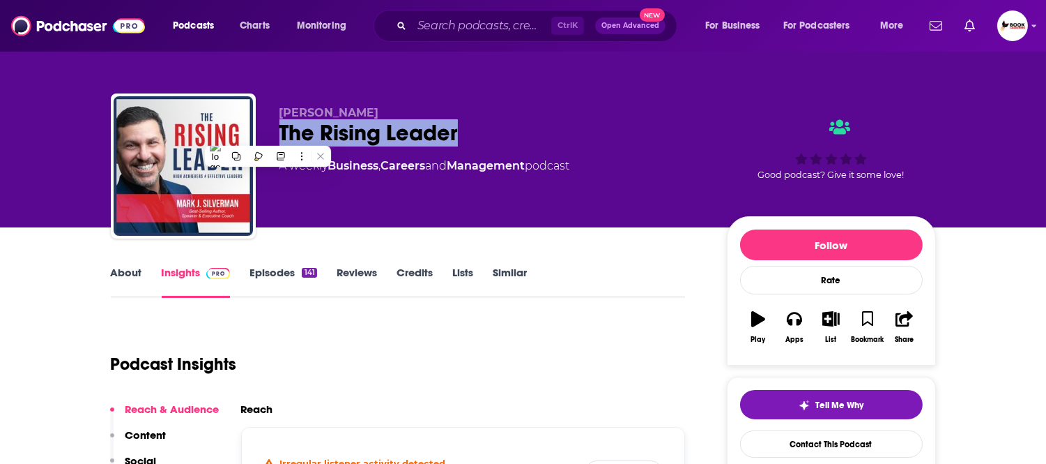
copy span "Mark J. Silverman"
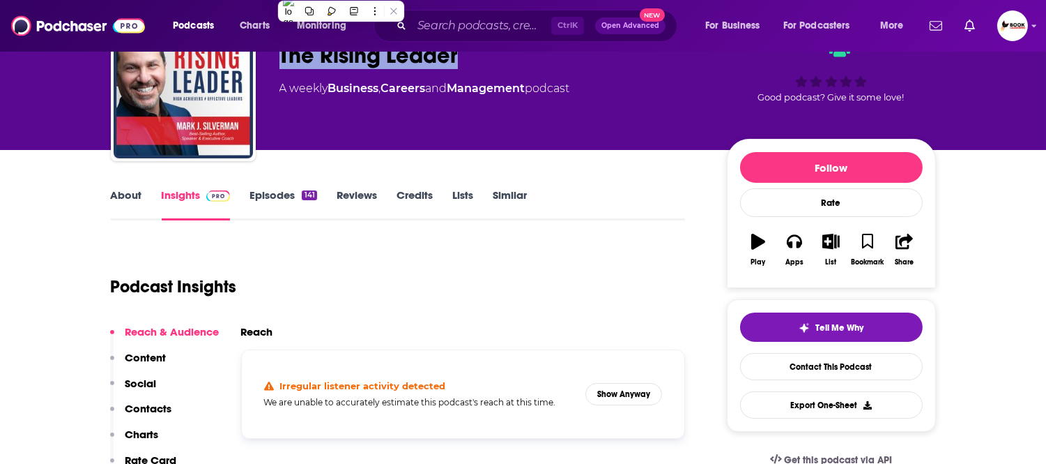
click at [140, 409] on p "Contacts" at bounding box center [148, 408] width 47 height 13
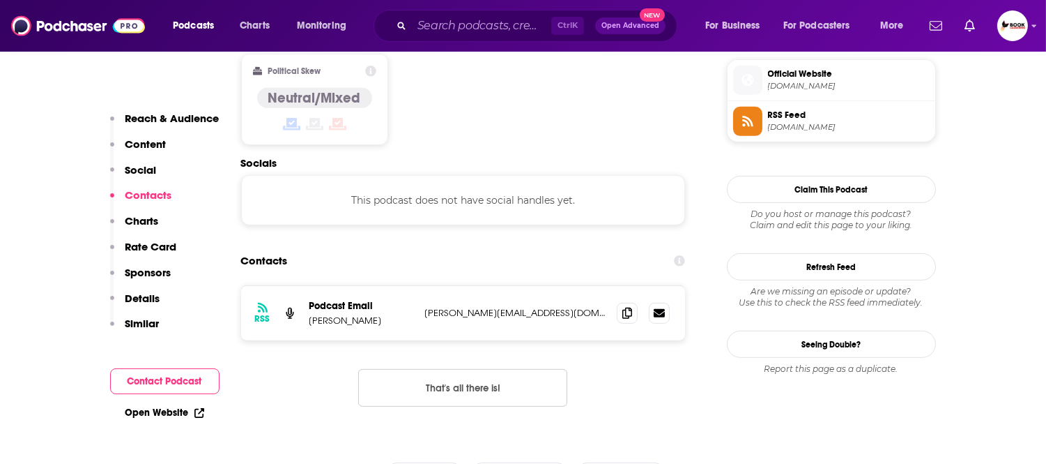
scroll to position [1125, 0]
click at [637, 301] on span at bounding box center [627, 311] width 21 height 21
click at [625, 306] on icon at bounding box center [628, 311] width 10 height 11
click at [171, 409] on link "Open Website" at bounding box center [164, 412] width 79 height 12
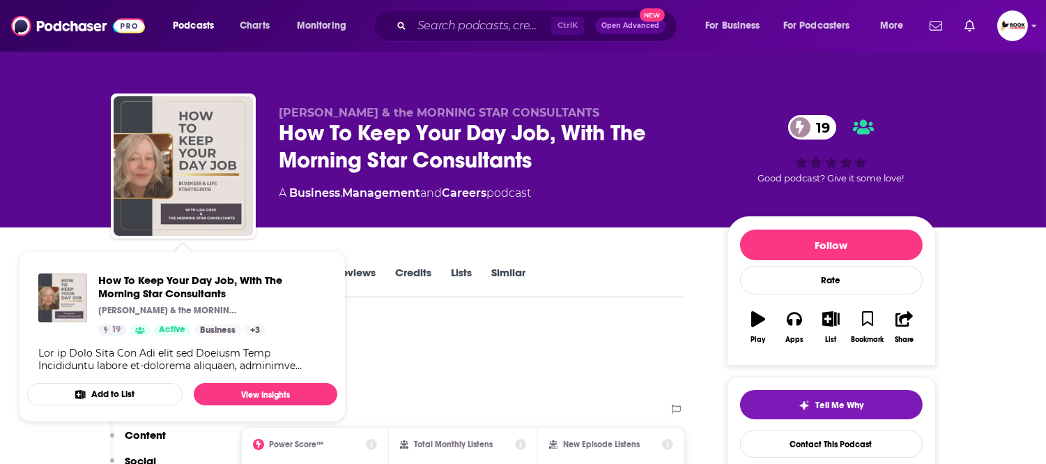
click at [29, 214] on div "[PERSON_NAME] & the MORNING STAR CONSULTANTS How To Keep Your Day Job, With The…" at bounding box center [523, 113] width 1046 height 227
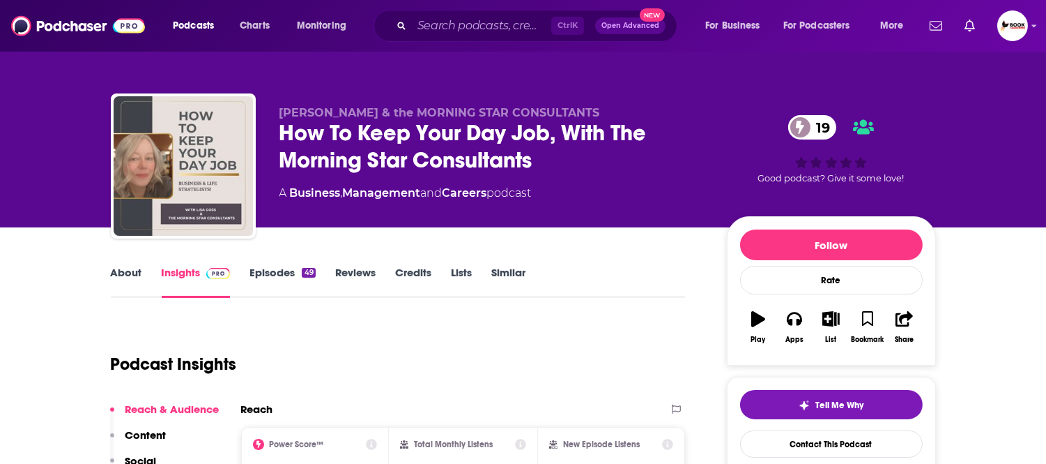
click at [137, 275] on link "About" at bounding box center [126, 282] width 31 height 32
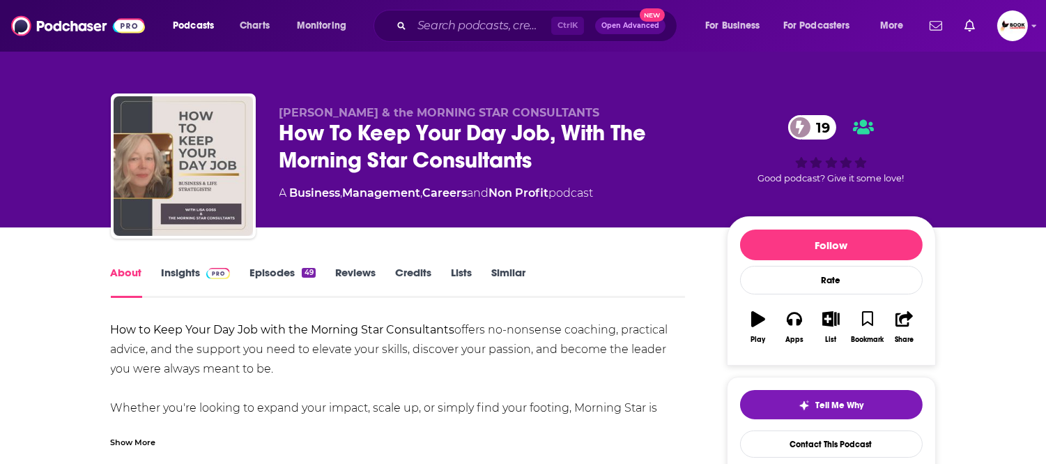
click at [145, 436] on div "Show More" at bounding box center [133, 440] width 45 height 13
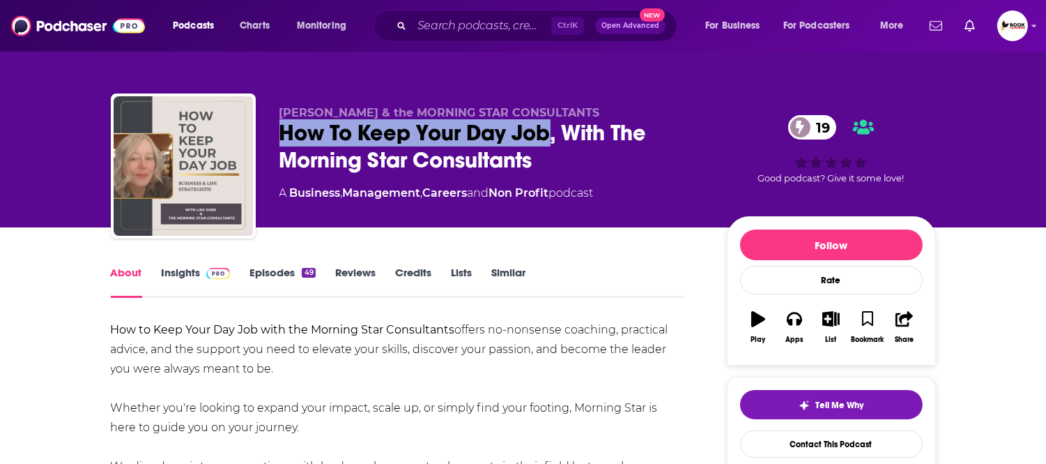
drag, startPoint x: 548, startPoint y: 141, endPoint x: 280, endPoint y: 140, distance: 267.7
click at [280, 140] on div "How To Keep Your Day Job, With The Morning Star Consultants 19" at bounding box center [492, 146] width 425 height 54
copy h1 "How To Keep Your Day Job"
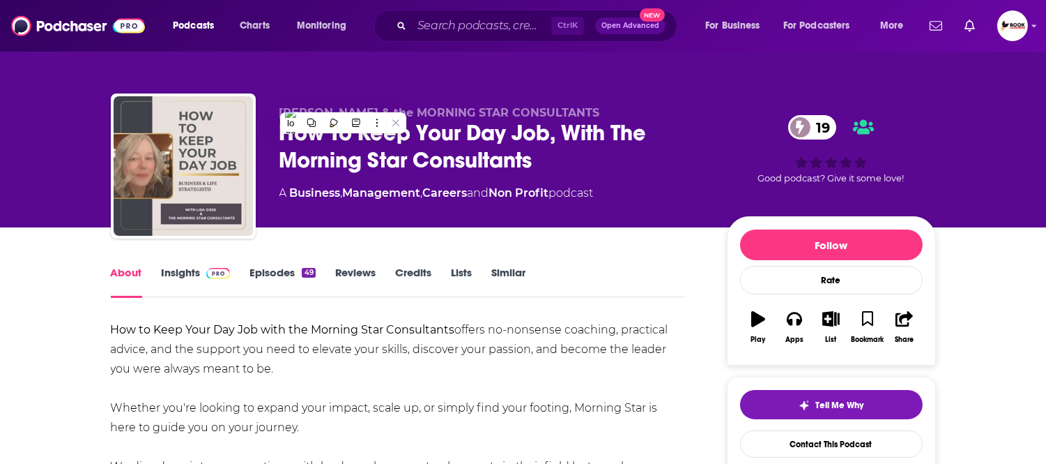
click at [261, 105] on div "[PERSON_NAME] & the MORNING STAR CONSULTANTS How To Keep Your Day Job, With The…" at bounding box center [523, 168] width 825 height 151
drag, startPoint x: 273, startPoint y: 103, endPoint x: 321, endPoint y: 106, distance: 48.2
click at [321, 106] on div "[PERSON_NAME] & the MORNING STAR CONSULTANTS How To Keep Your Day Job, With The…" at bounding box center [523, 168] width 825 height 151
copy span "[PERSON_NAME]"
click at [188, 274] on link "Insights" at bounding box center [196, 282] width 69 height 32
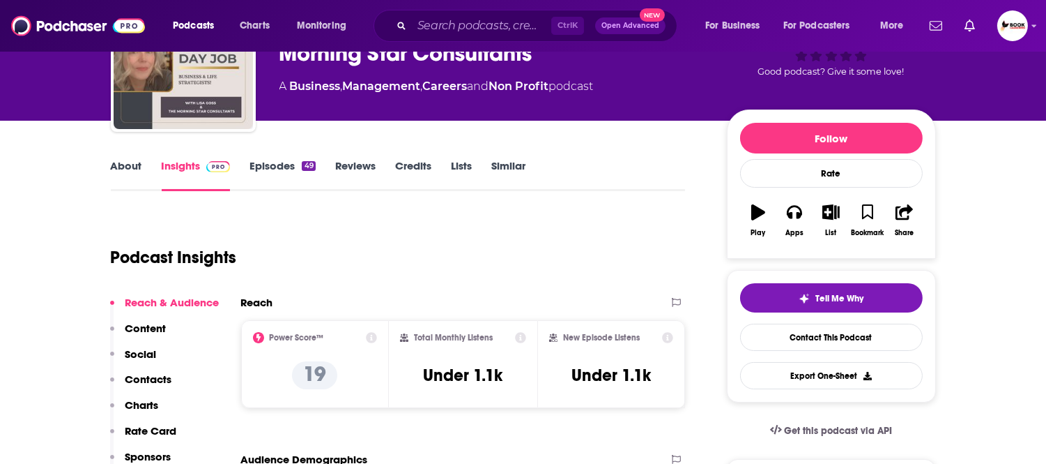
scroll to position [232, 0]
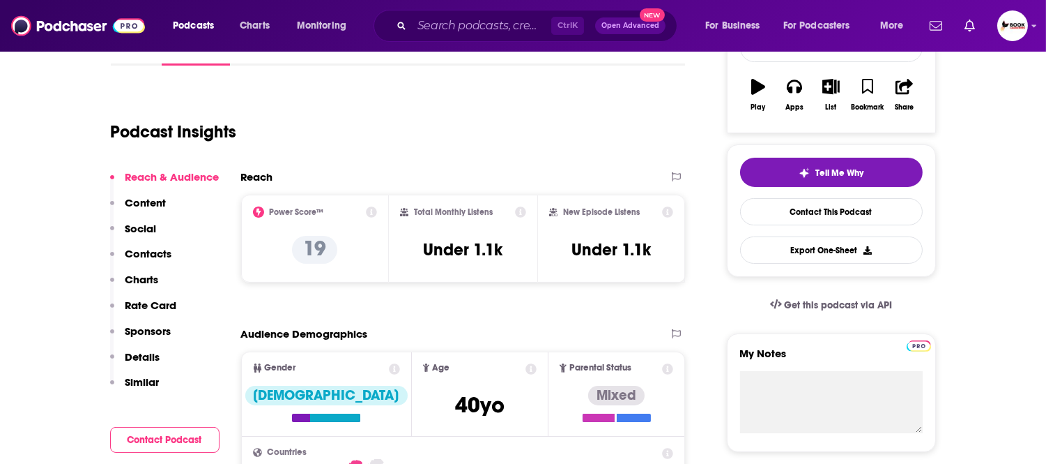
click at [153, 247] on p "Contacts" at bounding box center [148, 253] width 47 height 13
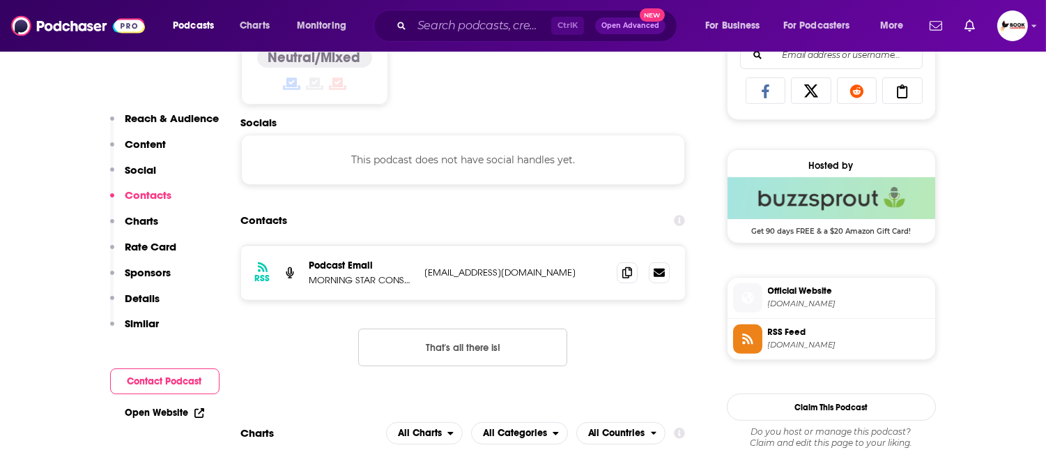
scroll to position [938, 0]
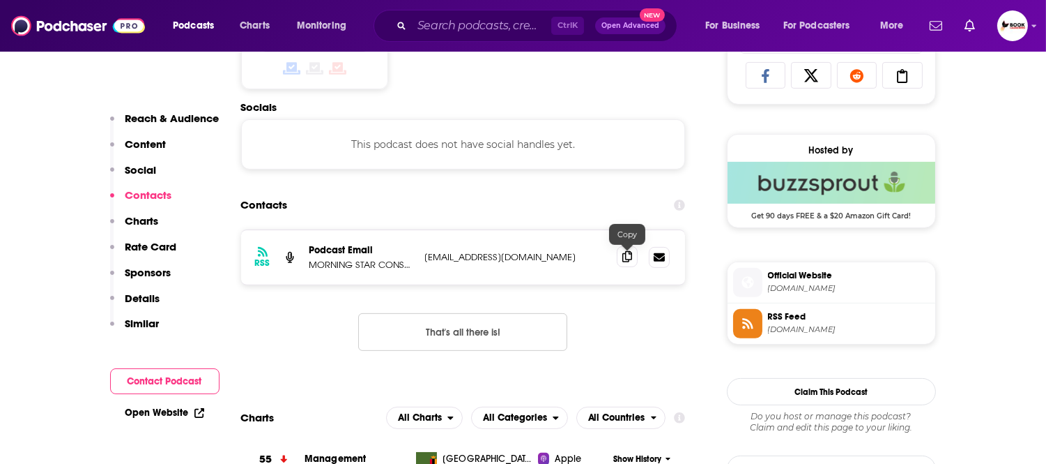
click at [625, 259] on icon at bounding box center [628, 256] width 10 height 11
click at [149, 413] on link "Open Website" at bounding box center [164, 412] width 79 height 12
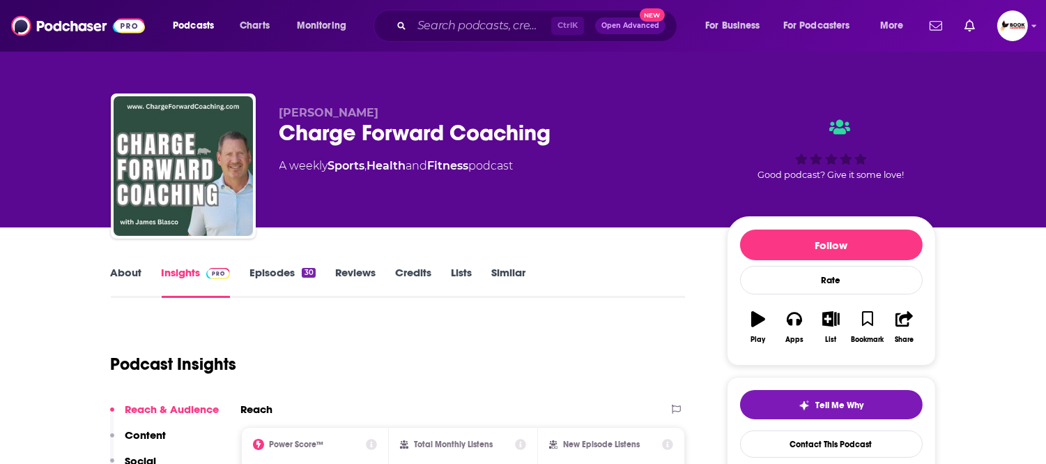
click at [130, 275] on link "About" at bounding box center [126, 282] width 31 height 32
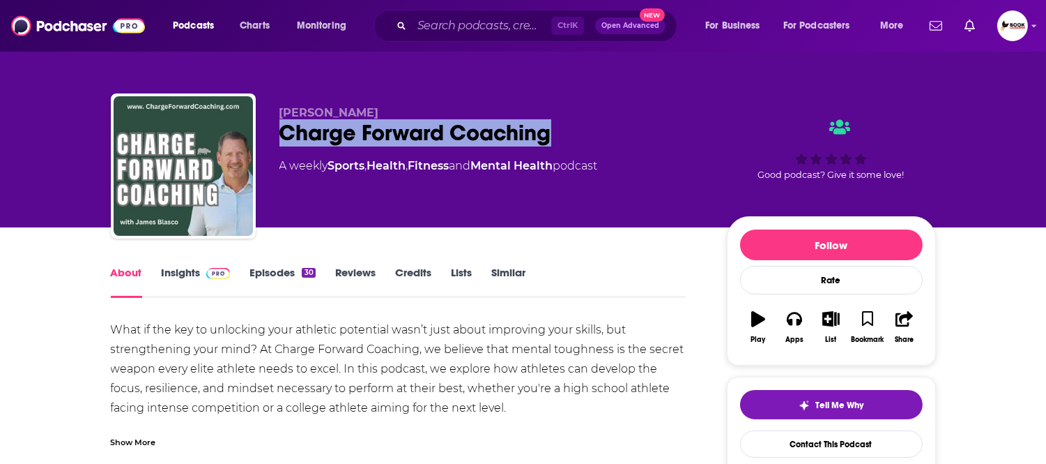
drag, startPoint x: 579, startPoint y: 138, endPoint x: 269, endPoint y: 140, distance: 309.5
click at [269, 140] on div "[PERSON_NAME] Charge Forward Coaching A weekly Sports , Health , Fitness and Me…" at bounding box center [523, 168] width 825 height 151
copy h1 "Charge Forward Coaching"
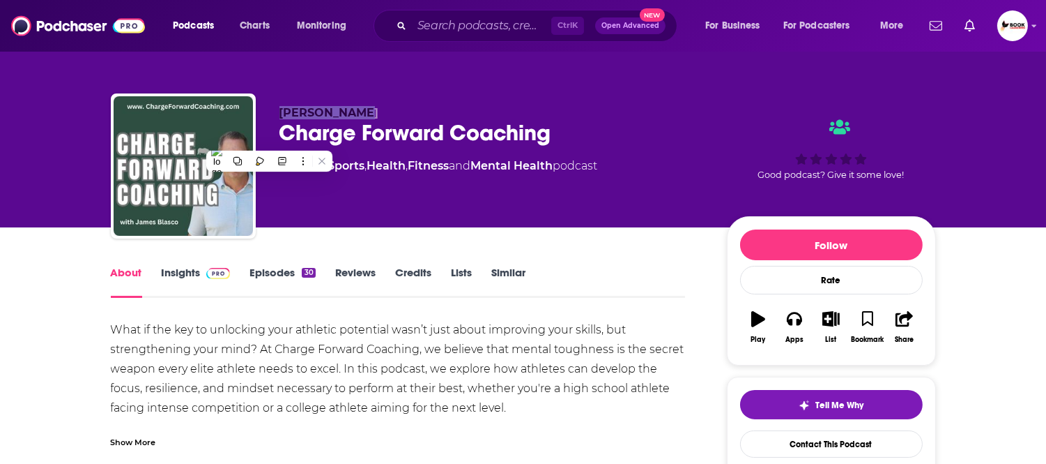
drag, startPoint x: 388, startPoint y: 106, endPoint x: 276, endPoint y: 109, distance: 112.3
click at [276, 109] on div "James Blasco Charge Forward Coaching A weekly Sports , Health , Fitness and Men…" at bounding box center [523, 168] width 825 height 151
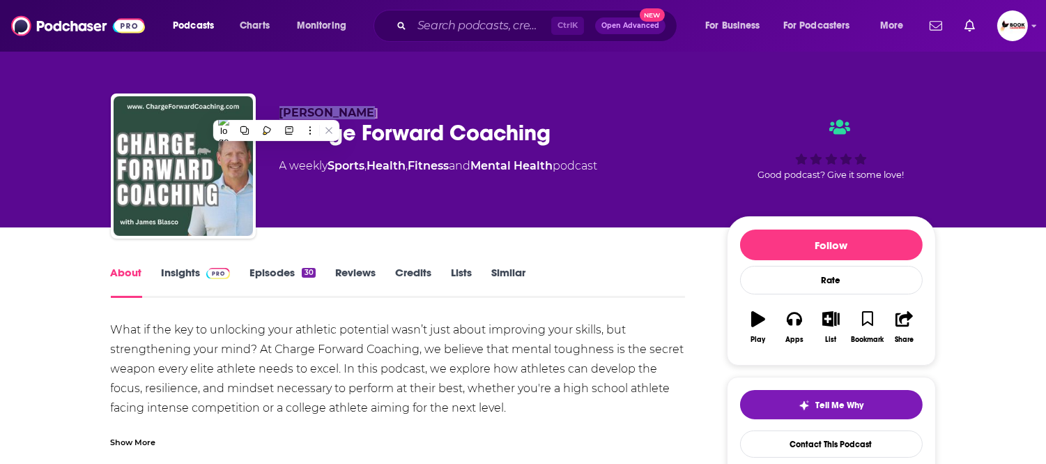
copy span "James Blasco"
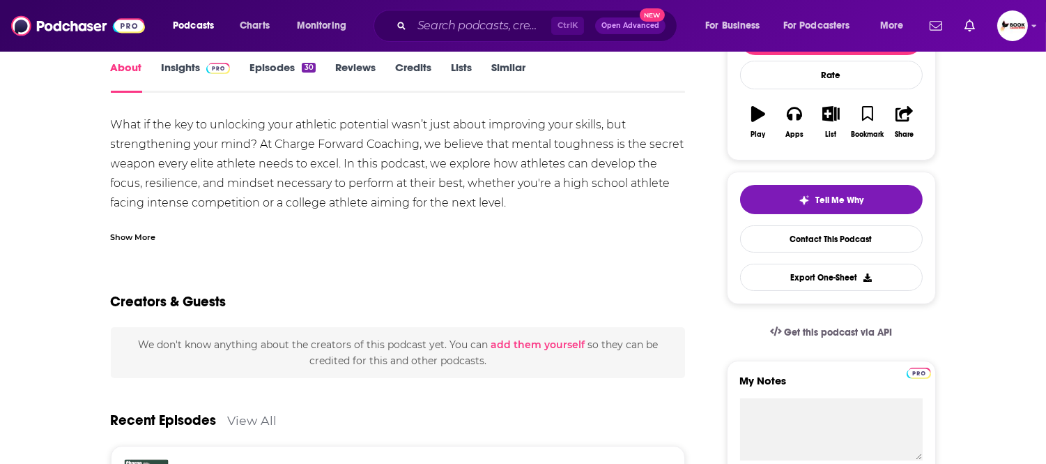
scroll to position [77, 0]
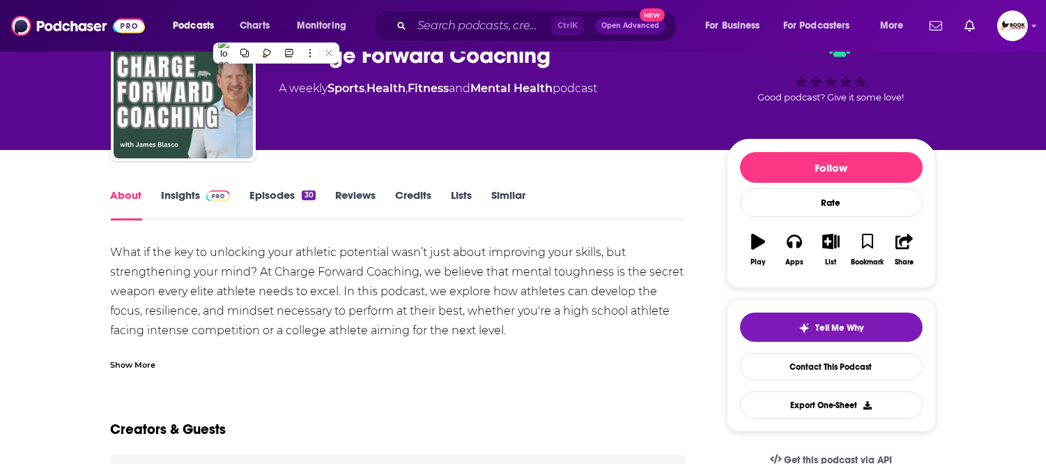
click at [175, 196] on link "Insights" at bounding box center [196, 204] width 69 height 32
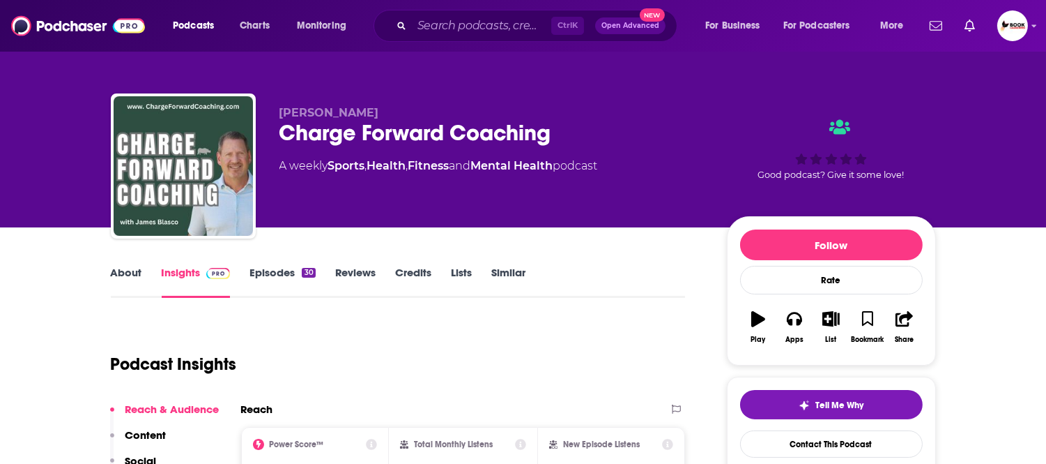
click at [136, 279] on link "About" at bounding box center [126, 282] width 31 height 32
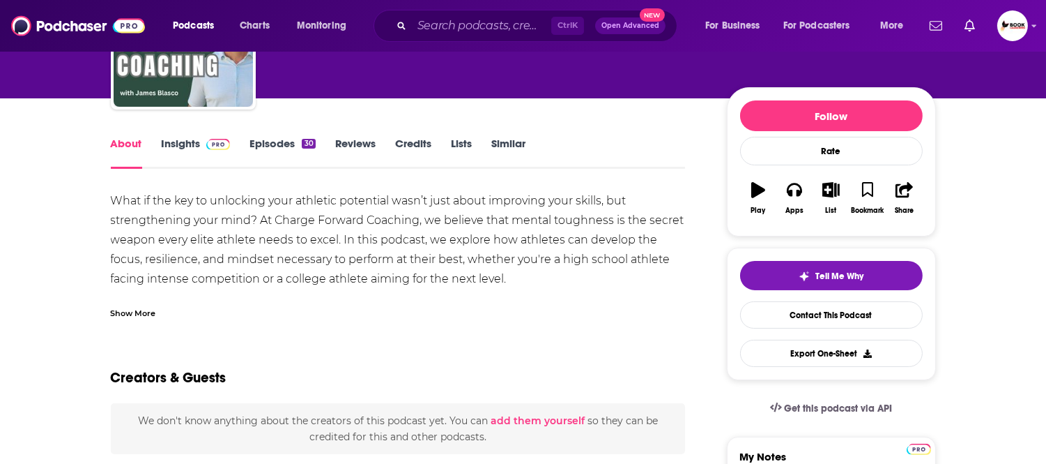
scroll to position [122, 0]
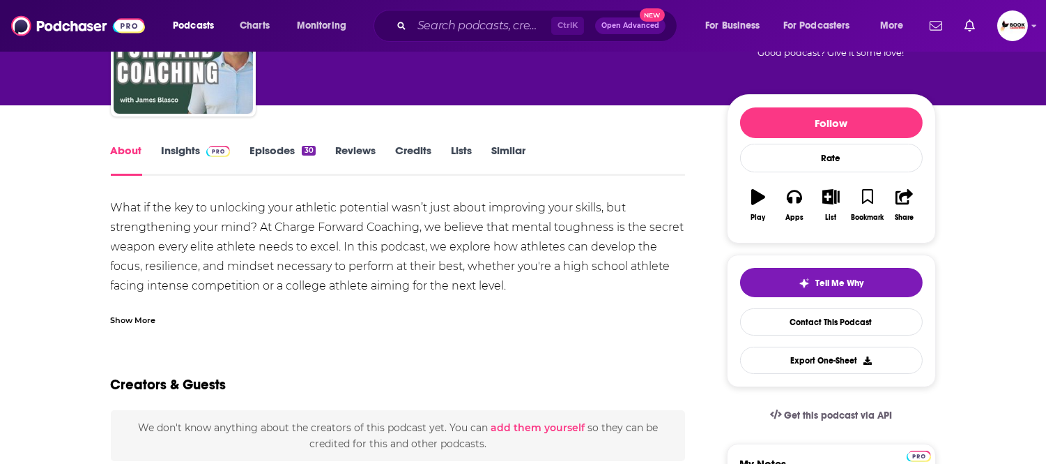
click at [122, 319] on div "Show More" at bounding box center [133, 318] width 45 height 13
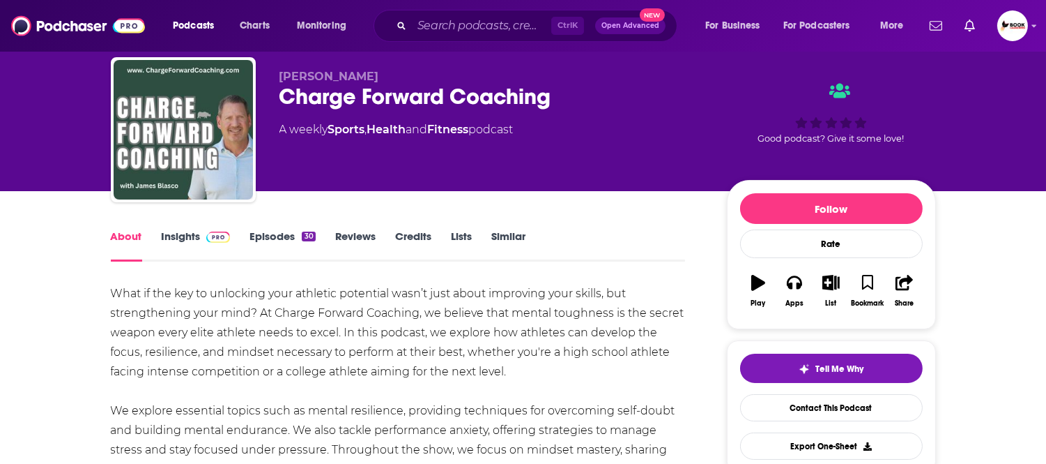
scroll to position [0, 0]
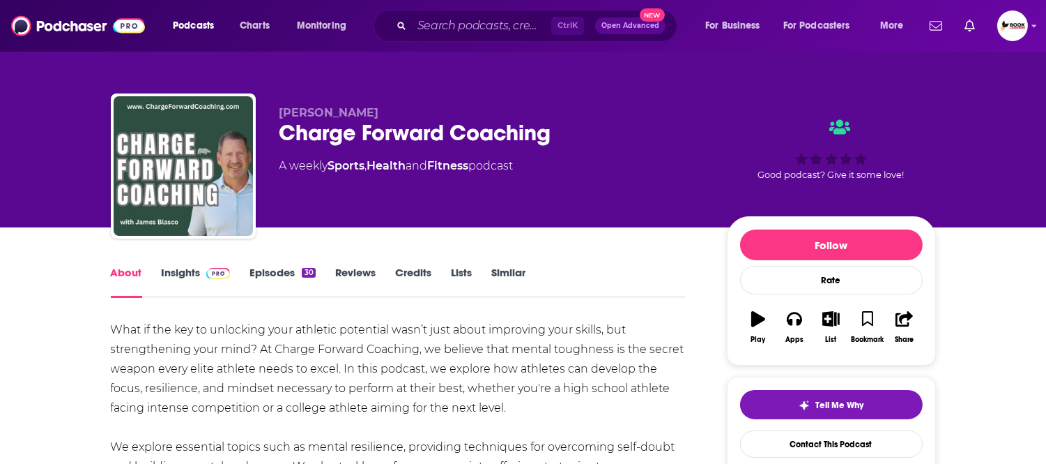
click at [178, 275] on link "Insights" at bounding box center [196, 282] width 69 height 32
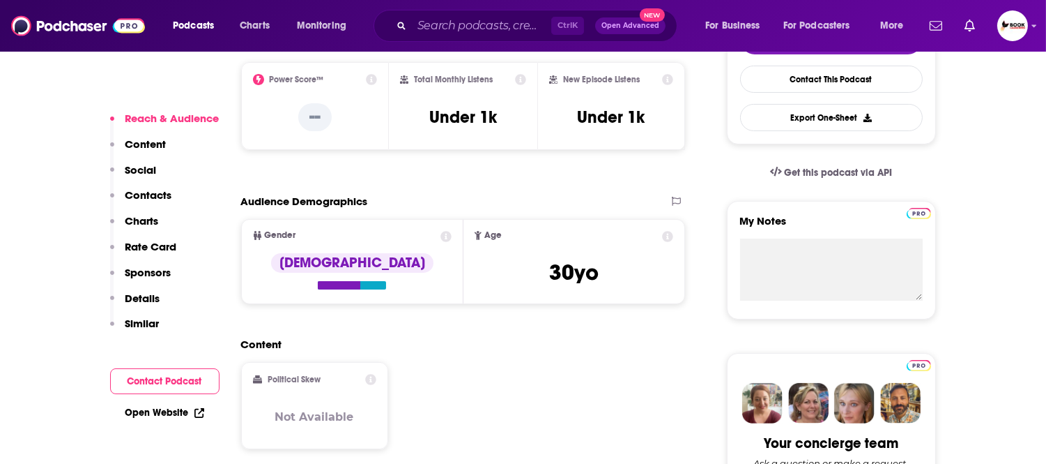
scroll to position [387, 0]
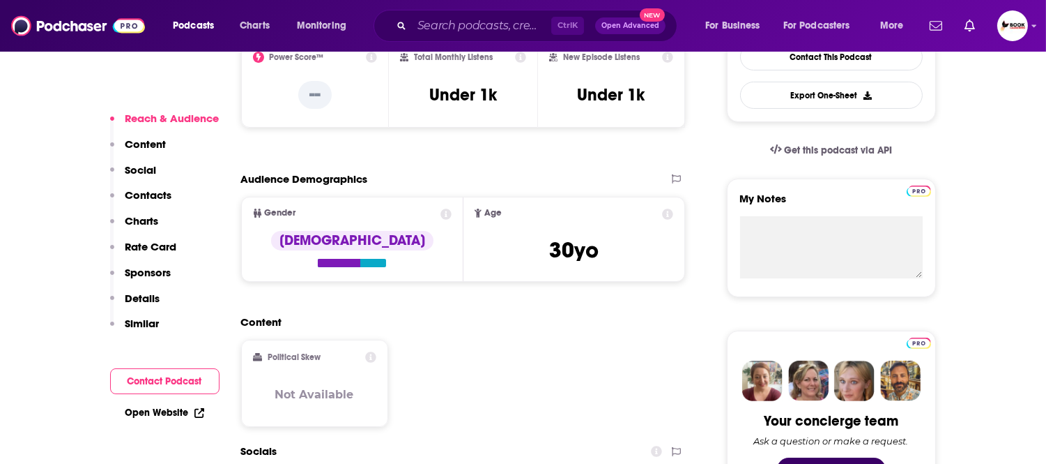
click at [162, 193] on p "Contacts" at bounding box center [148, 194] width 47 height 13
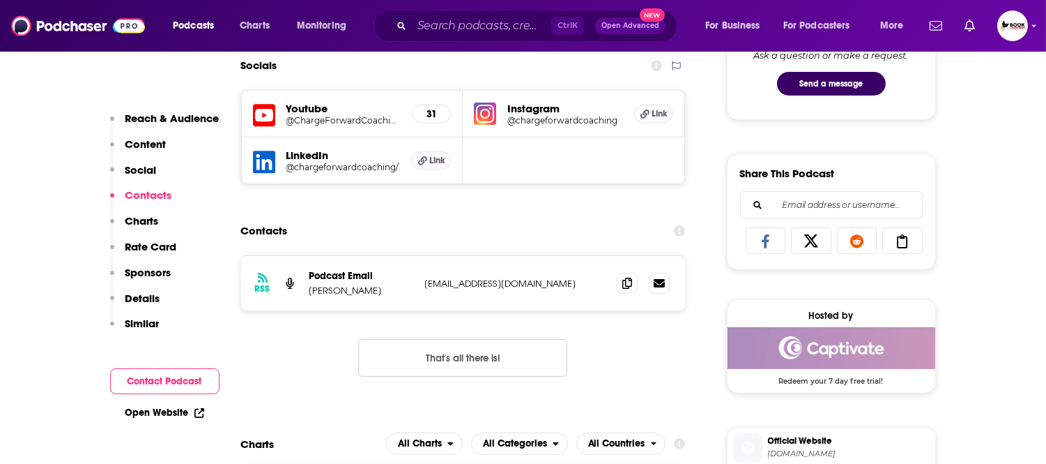
scroll to position [798, 0]
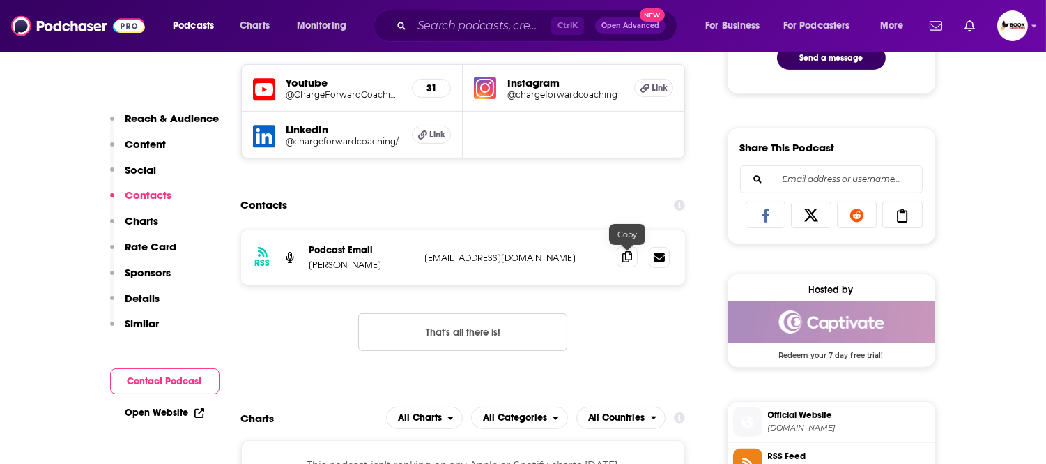
click at [627, 259] on icon at bounding box center [628, 256] width 10 height 11
click at [178, 413] on link "Open Website" at bounding box center [164, 412] width 79 height 12
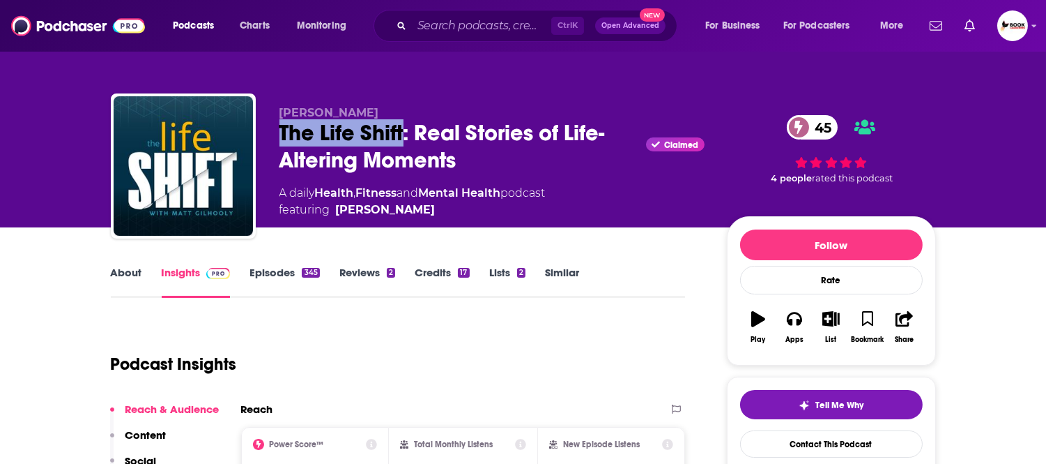
drag, startPoint x: 403, startPoint y: 139, endPoint x: 283, endPoint y: 135, distance: 120.0
click at [283, 135] on div "The Life Shift: Real Stories of Life-Altering Moments Claimed 45" at bounding box center [492, 146] width 425 height 54
copy h2 "The Life Shift"
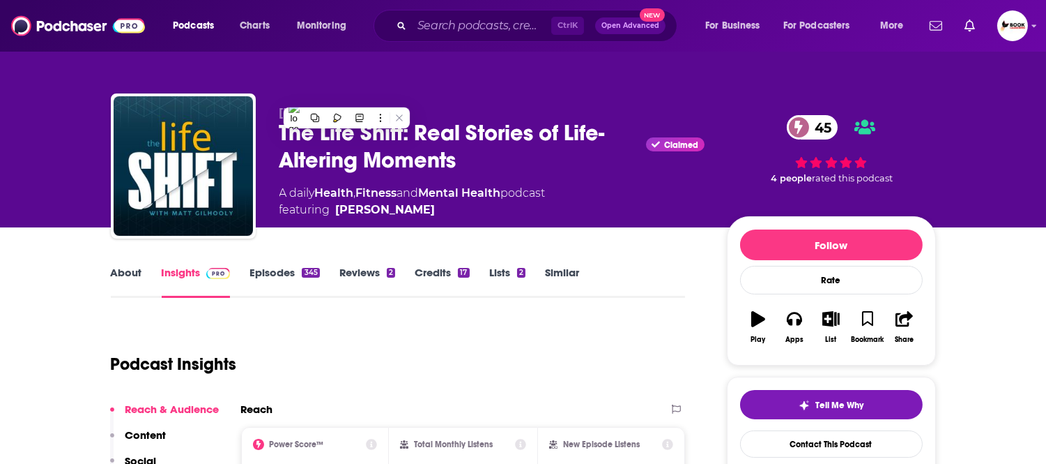
click at [39, 150] on div "[PERSON_NAME] The Life Shift: Real Stories of Life-Altering Moments Claimed 45 …" at bounding box center [523, 113] width 1046 height 227
drag, startPoint x: 385, startPoint y: 115, endPoint x: 252, endPoint y: 114, distance: 132.5
click at [252, 114] on div "[PERSON_NAME] The Life Shift: Real Stories of Life-Altering Moments Claimed 45 …" at bounding box center [523, 168] width 825 height 151
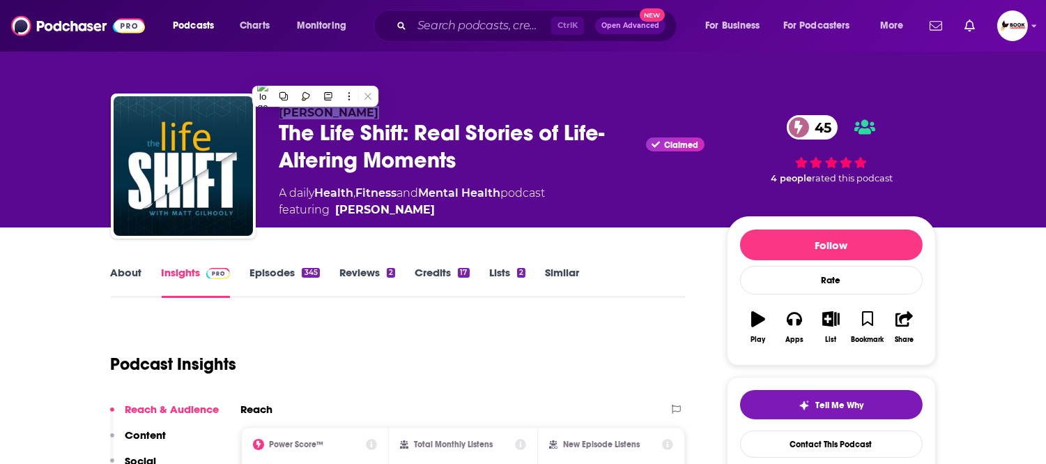
copy div "[PERSON_NAME]"
click at [417, 141] on div "The Life Shift: Real Stories of Life-Altering Moments Claimed 45" at bounding box center [492, 146] width 425 height 54
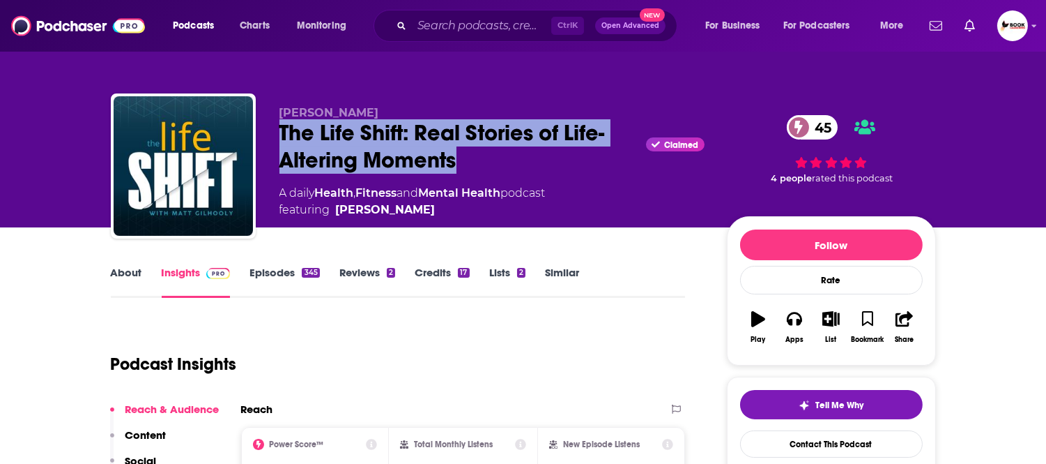
drag, startPoint x: 470, startPoint y: 164, endPoint x: 257, endPoint y: 135, distance: 215.2
click at [257, 135] on div "[PERSON_NAME] The Life Shift: Real Stories of Life-Altering Moments Claimed 45 …" at bounding box center [523, 168] width 825 height 151
copy h2 "The Life Shift: Real Stories of Life-Altering Moments"
click at [263, 151] on div "[PERSON_NAME] The Life Shift: Real Stories of Life-Altering Moments Claimed 45 …" at bounding box center [523, 168] width 825 height 151
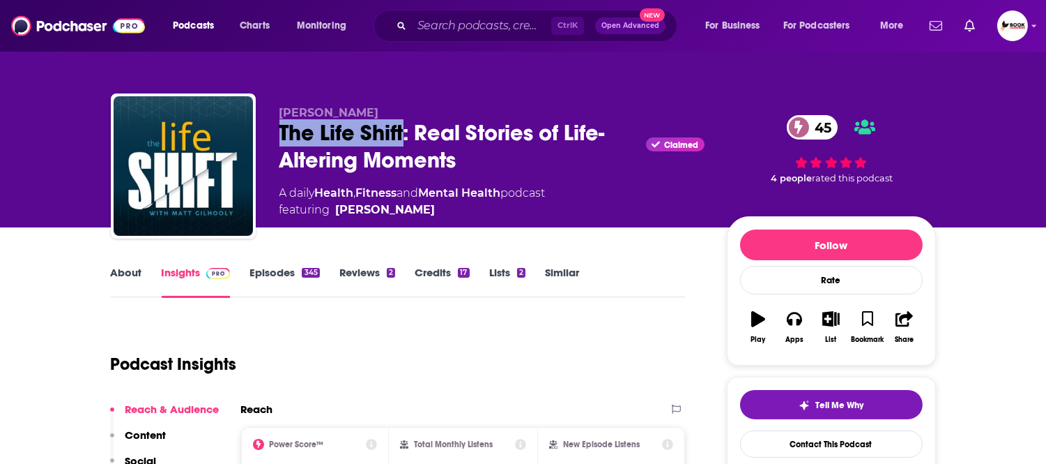
drag, startPoint x: 262, startPoint y: 140, endPoint x: 401, endPoint y: 138, distance: 138.7
click at [401, 138] on div "[PERSON_NAME] The Life Shift: Real Stories of Life-Altering Moments Claimed 45 …" at bounding box center [523, 168] width 825 height 151
copy h2 "The Life Shift"
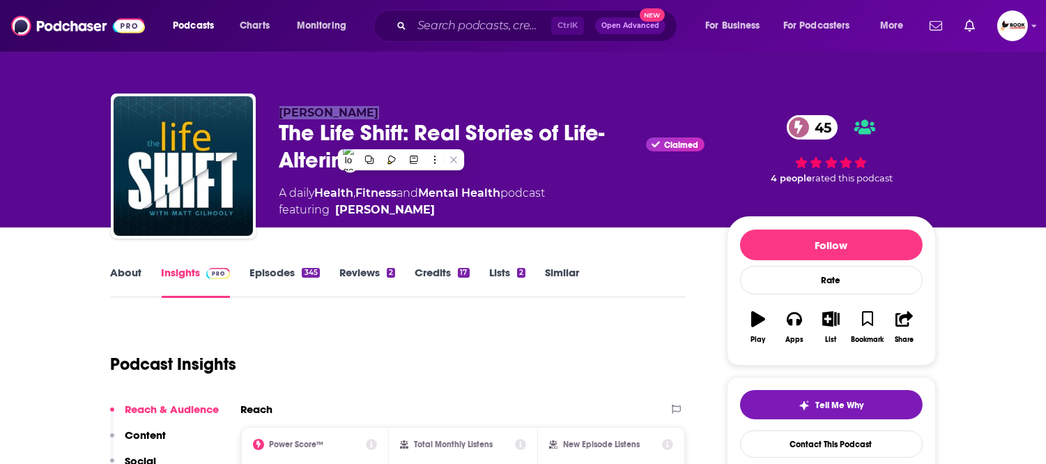
drag, startPoint x: 421, startPoint y: 109, endPoint x: 273, endPoint y: 108, distance: 147.8
click at [273, 108] on div "Matt Gilhooly The Life Shift: Real Stories of Life-Altering Moments Claimed 45 …" at bounding box center [523, 168] width 825 height 151
copy span "Matt Gilhooly"
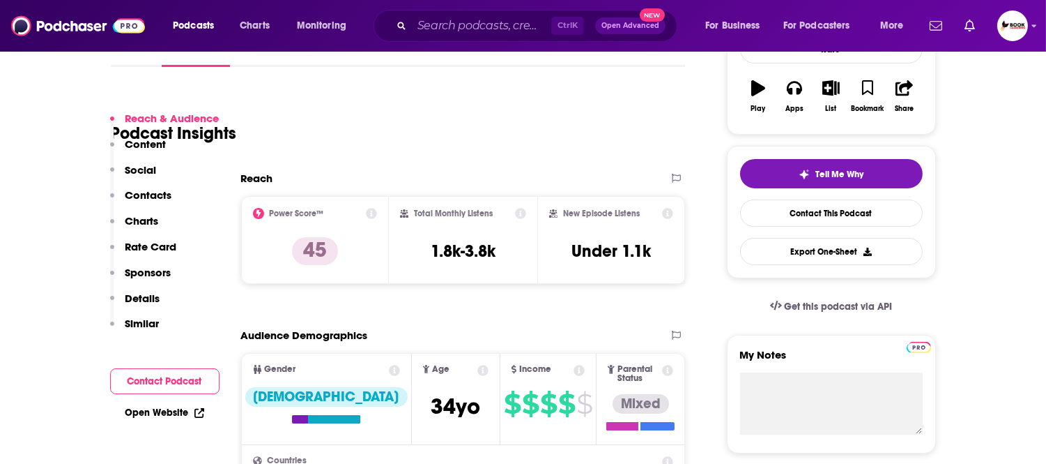
scroll to position [542, 0]
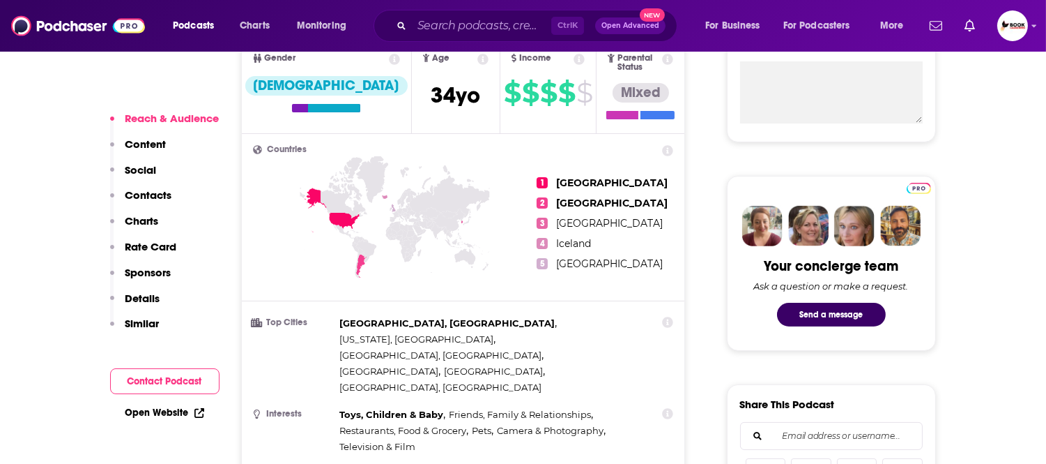
drag, startPoint x: 152, startPoint y: 197, endPoint x: 183, endPoint y: 204, distance: 31.6
click at [152, 197] on p "Contacts" at bounding box center [148, 194] width 47 height 13
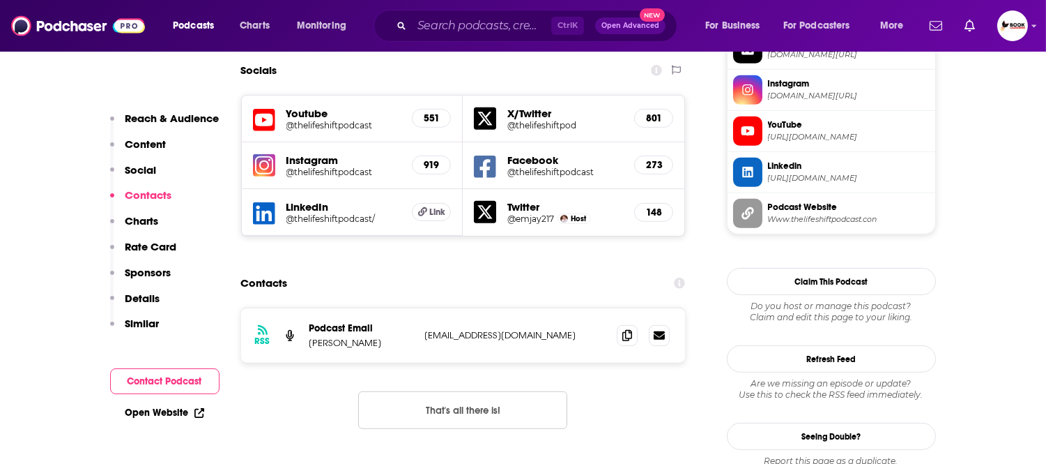
scroll to position [1244, 0]
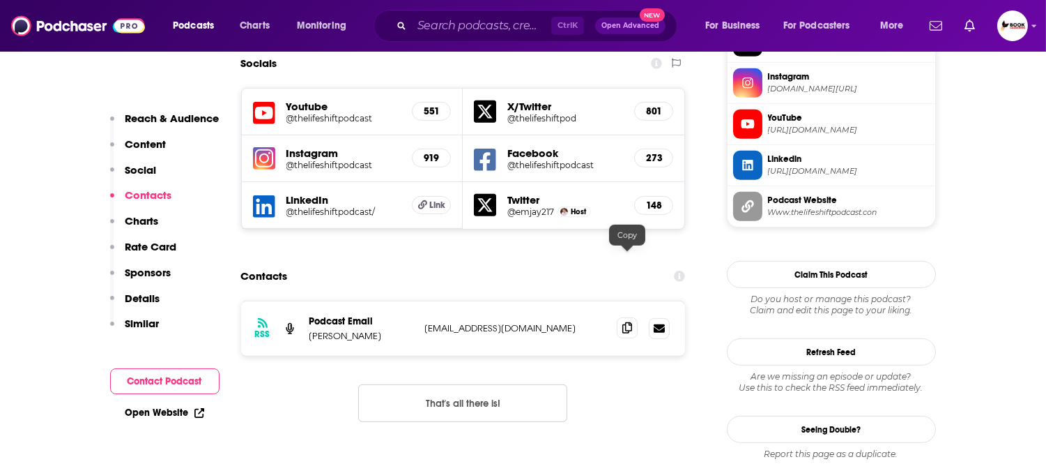
click at [626, 322] on icon at bounding box center [628, 327] width 10 height 11
click at [192, 409] on link "Open Website" at bounding box center [164, 412] width 79 height 12
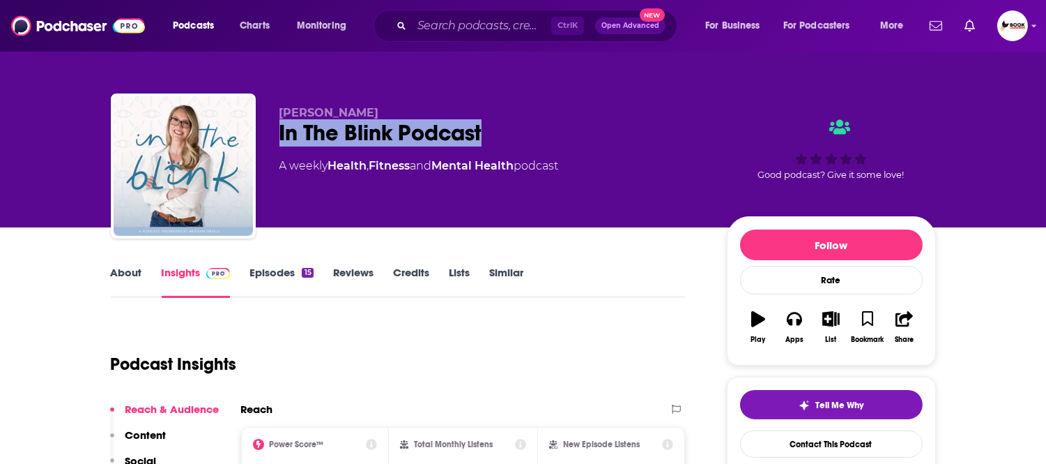
drag, startPoint x: 512, startPoint y: 140, endPoint x: 273, endPoint y: 142, distance: 239.1
click at [273, 142] on div "[PERSON_NAME] In The Blink Podcast A weekly Health , Fitness and Mental Health …" at bounding box center [523, 168] width 825 height 151
click at [122, 280] on link "About" at bounding box center [126, 282] width 31 height 32
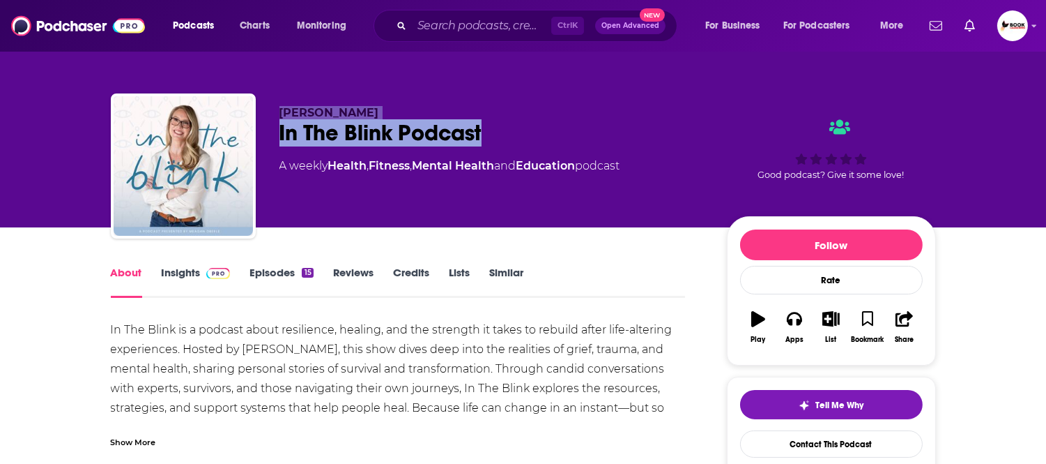
drag, startPoint x: 512, startPoint y: 135, endPoint x: 270, endPoint y: 109, distance: 243.4
click at [270, 109] on div "[PERSON_NAME] In The Blink Podcast A weekly Health , Fitness , Mental Health an…" at bounding box center [523, 168] width 825 height 151
copy div "[PERSON_NAME] In The Blink Podcast"
click at [434, 100] on div "[PERSON_NAME] In The Blink Podcast A weekly Health , Fitness , Mental Health an…" at bounding box center [523, 168] width 825 height 151
drag, startPoint x: 528, startPoint y: 123, endPoint x: 259, endPoint y: 130, distance: 269.2
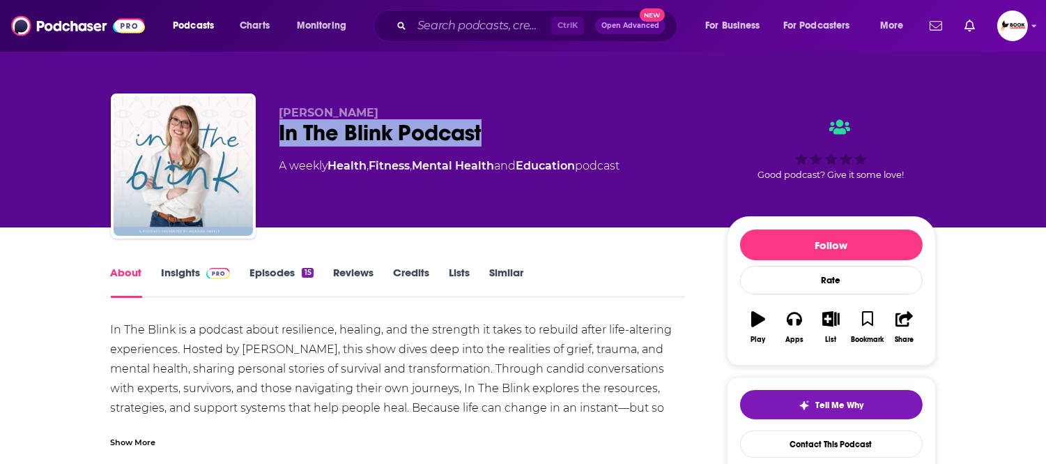
click at [259, 130] on div "[PERSON_NAME] In The Blink Podcast A weekly Health , Fitness , Mental Health an…" at bounding box center [523, 168] width 825 height 151
copy h1 "In The Blink Podcast"
click at [531, 125] on div "In The Blink Podcast" at bounding box center [492, 132] width 425 height 27
drag, startPoint x: 556, startPoint y: 128, endPoint x: 266, endPoint y: 124, distance: 289.3
click at [266, 124] on div "[PERSON_NAME] In The Blink Podcast A weekly Health , Fitness , Mental Health an…" at bounding box center [523, 168] width 825 height 151
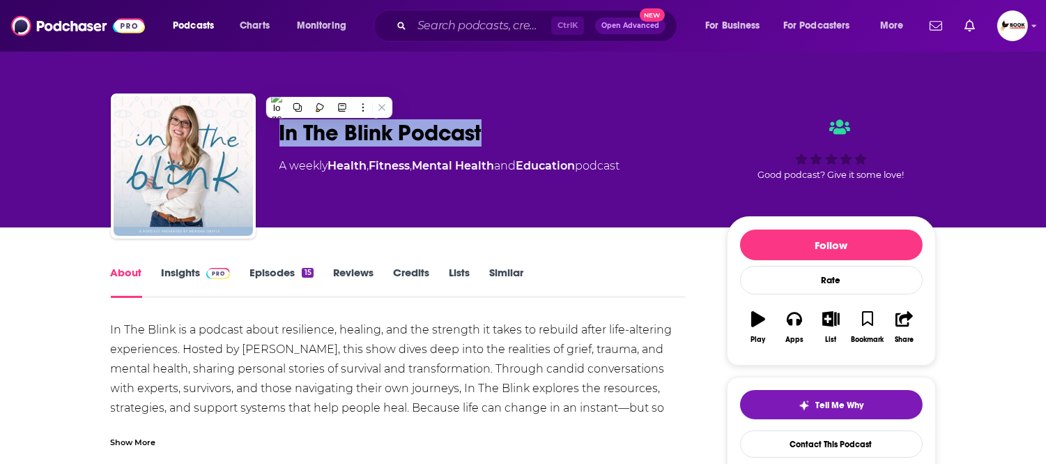
copy h1 "In The Blink Podcast"
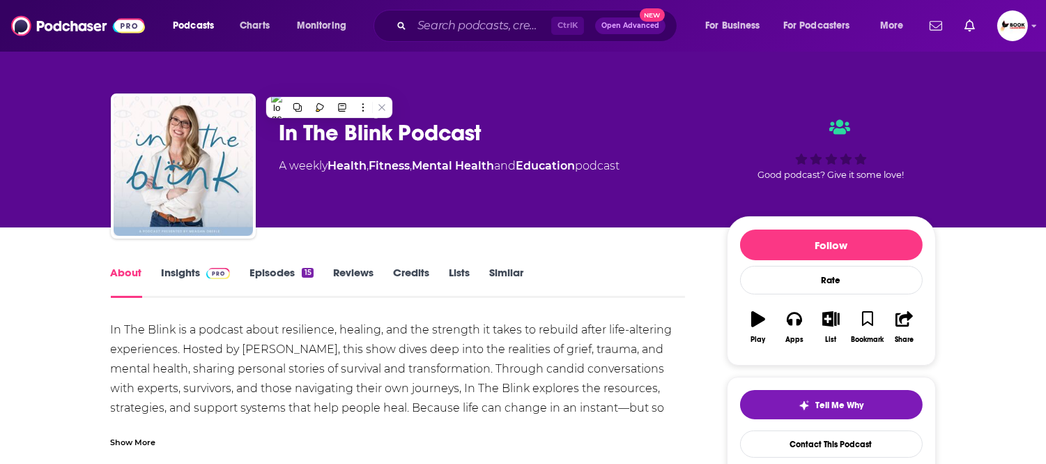
click at [467, 68] on div "Meagan Oberle In The Blink Podcast A weekly Health , Fitness , Mental Health an…" at bounding box center [523, 113] width 892 height 227
drag, startPoint x: 421, startPoint y: 110, endPoint x: 268, endPoint y: 108, distance: 153.4
click at [268, 108] on div "Meagan Oberle In The Blink Podcast A weekly Health , Fitness , Mental Health an…" at bounding box center [523, 168] width 825 height 151
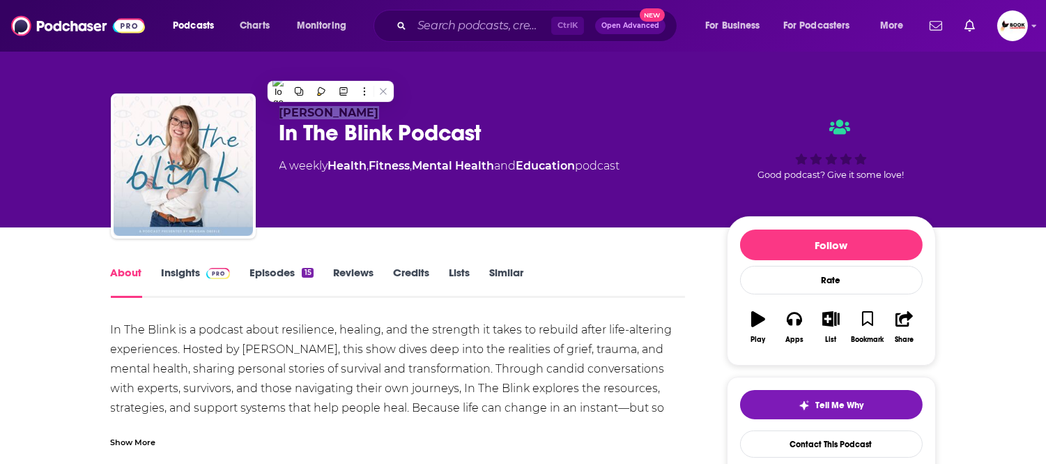
copy span "Meagan Oberle"
drag, startPoint x: 0, startPoint y: 225, endPoint x: 56, endPoint y: 259, distance: 65.0
click at [0, 225] on div "Meagan Oberle In The Blink Podcast A weekly Health , Fitness , Mental Health an…" at bounding box center [523, 113] width 1046 height 227
click at [175, 280] on link "Insights" at bounding box center [196, 282] width 69 height 32
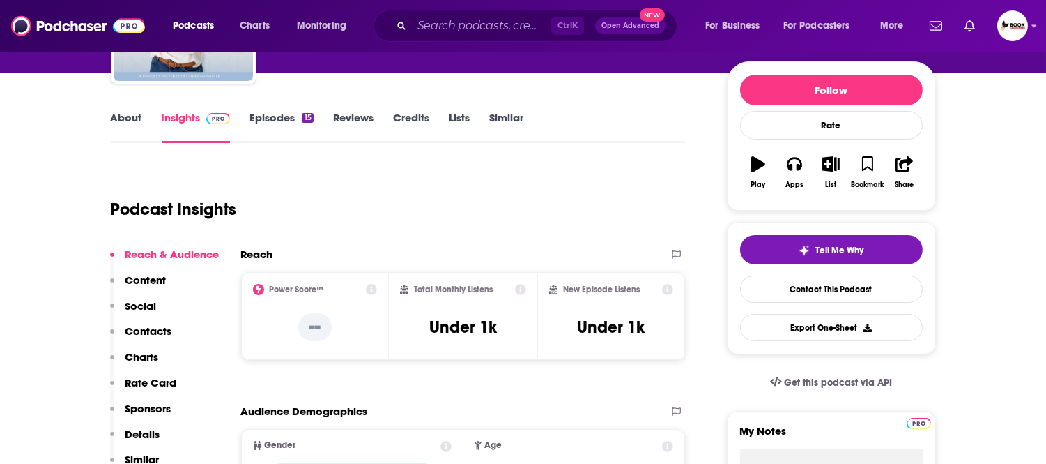
click at [163, 331] on p "Contacts" at bounding box center [148, 330] width 47 height 13
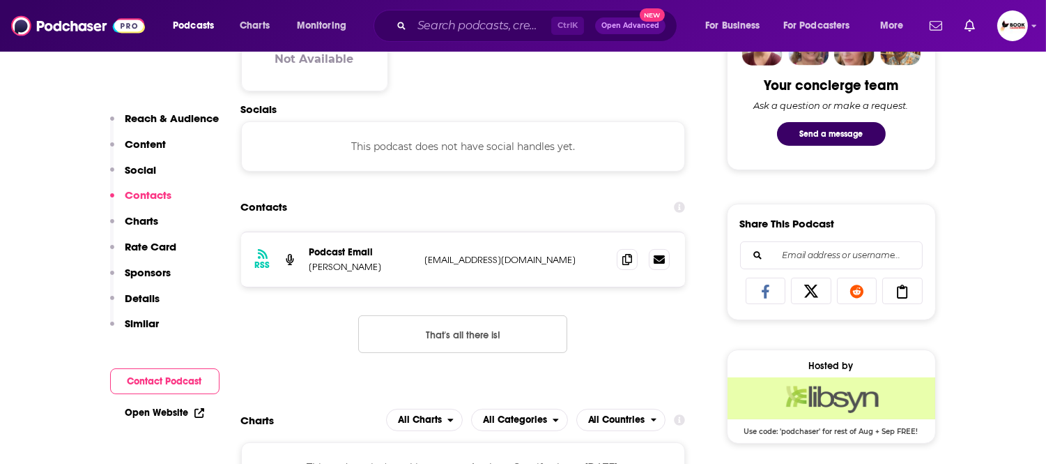
scroll to position [724, 0]
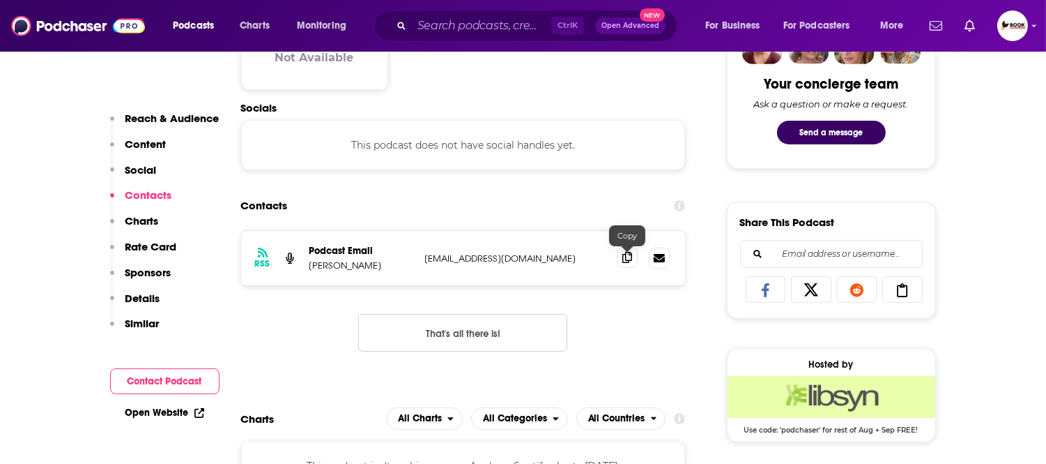
click at [627, 259] on icon at bounding box center [628, 257] width 10 height 11
click at [174, 410] on link "Open Website" at bounding box center [164, 412] width 79 height 12
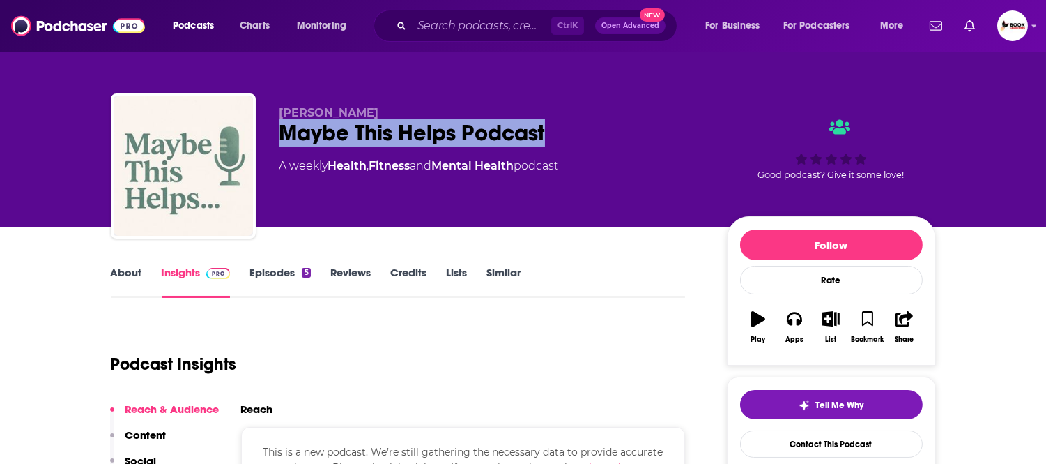
drag, startPoint x: 494, startPoint y: 142, endPoint x: 282, endPoint y: 141, distance: 211.9
click at [282, 141] on div "Maybe This Helps Podcast" at bounding box center [492, 132] width 425 height 27
copy h2 "Maybe This Helps Podcast"
click at [132, 280] on link "About" at bounding box center [126, 282] width 31 height 32
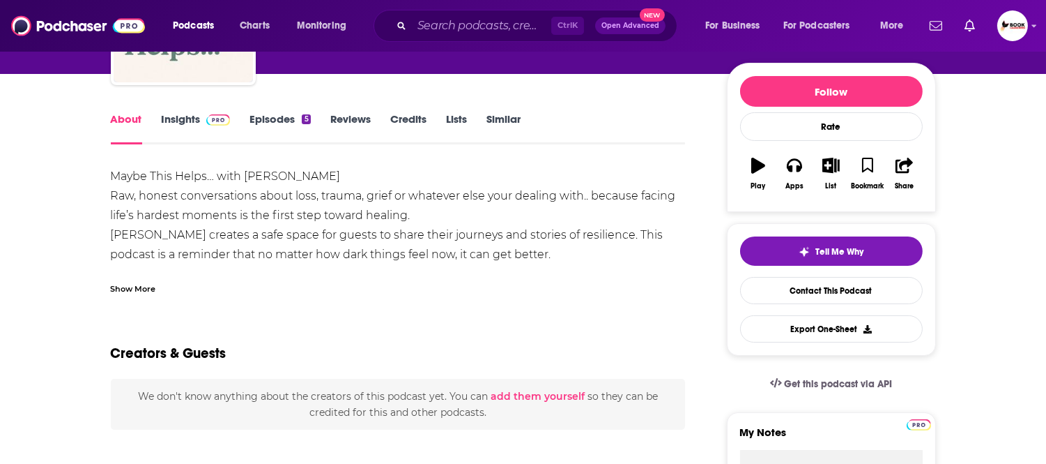
scroll to position [155, 0]
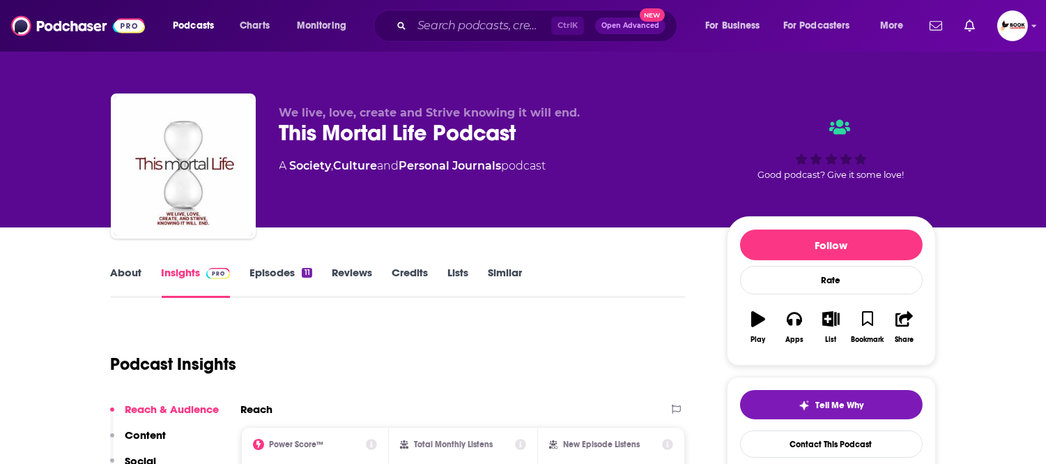
click at [130, 268] on link "About" at bounding box center [126, 282] width 31 height 32
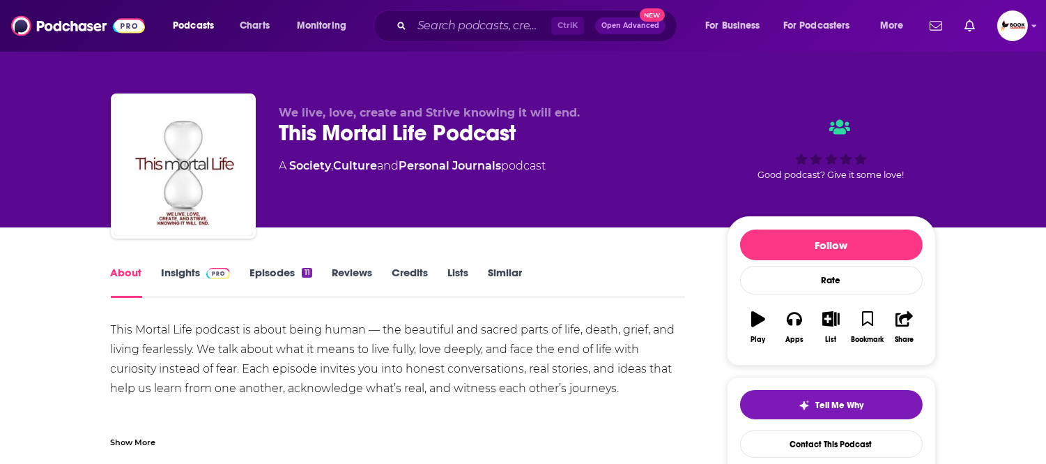
click at [127, 435] on div "Show More" at bounding box center [133, 440] width 45 height 13
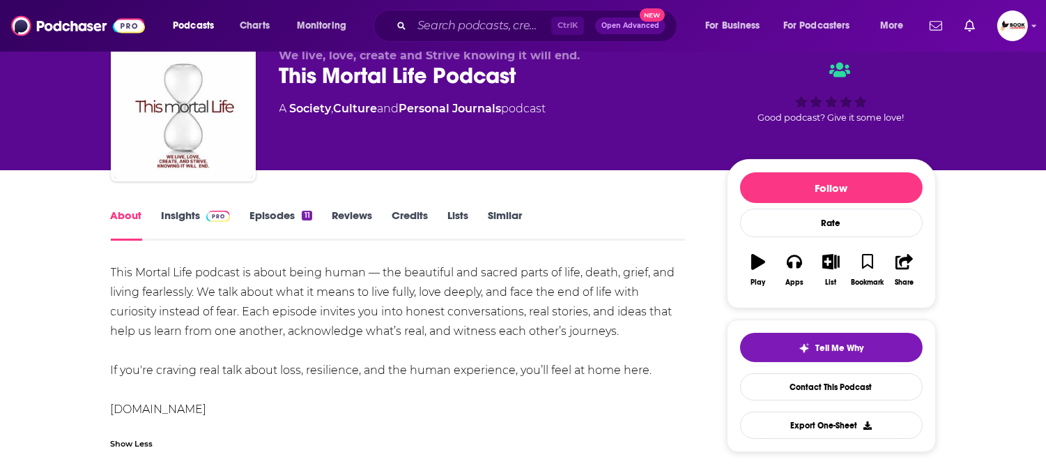
scroll to position [155, 0]
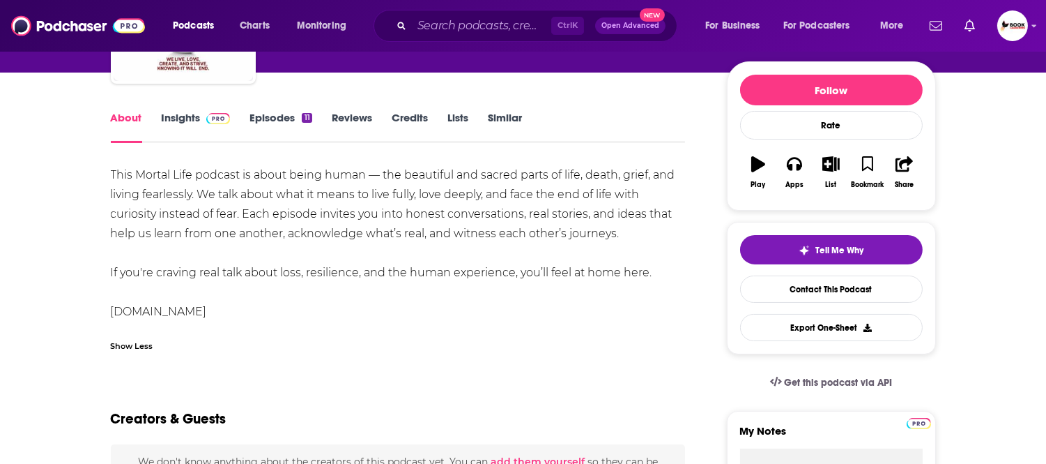
drag, startPoint x: 259, startPoint y: 312, endPoint x: 101, endPoint y: 314, distance: 158.3
copy div "susieruth.substack.com"
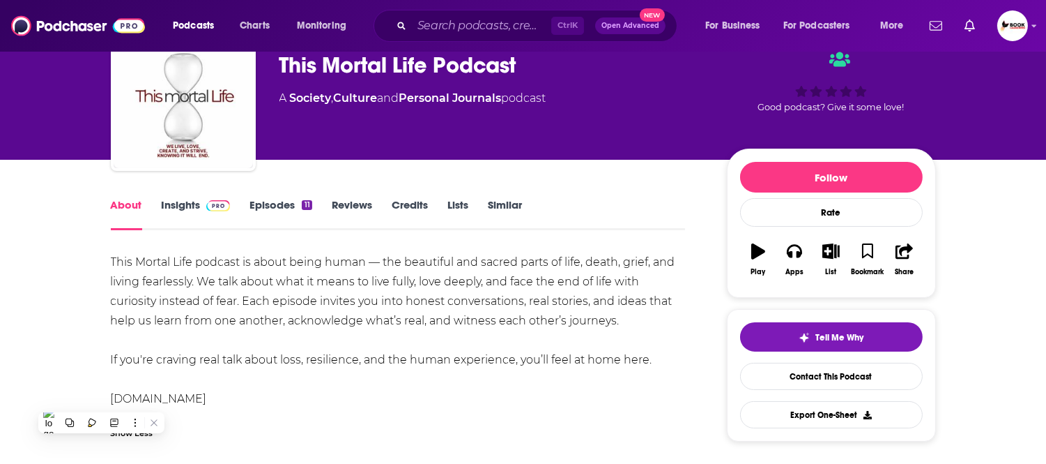
scroll to position [0, 0]
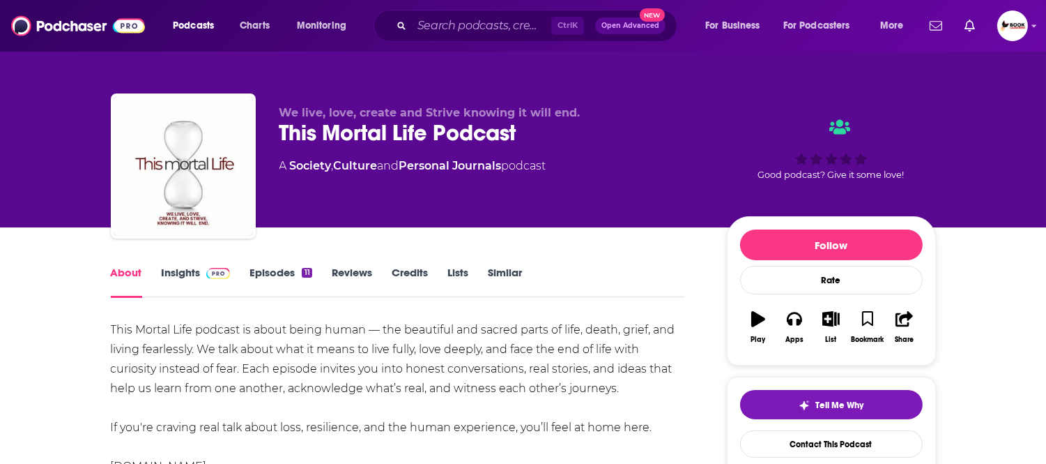
click at [183, 270] on link "Insights" at bounding box center [196, 282] width 69 height 32
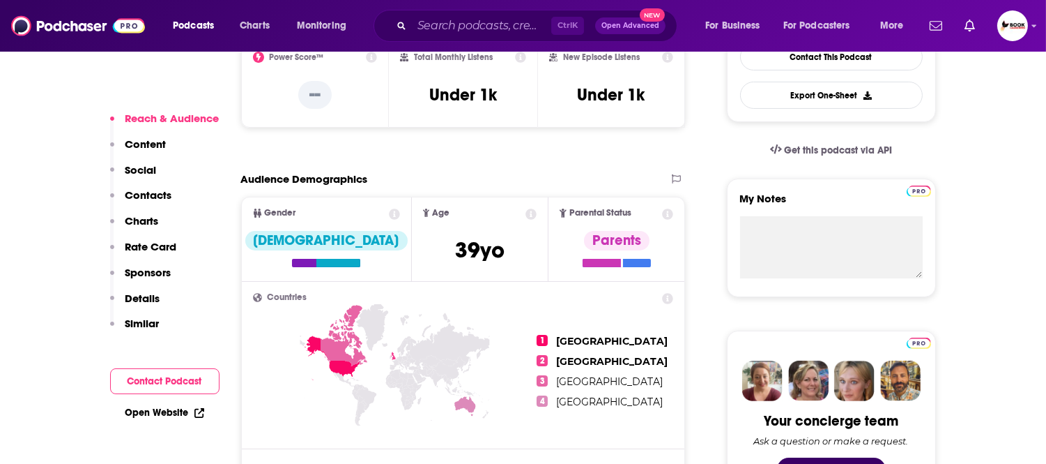
click at [169, 195] on p "Contacts" at bounding box center [148, 194] width 47 height 13
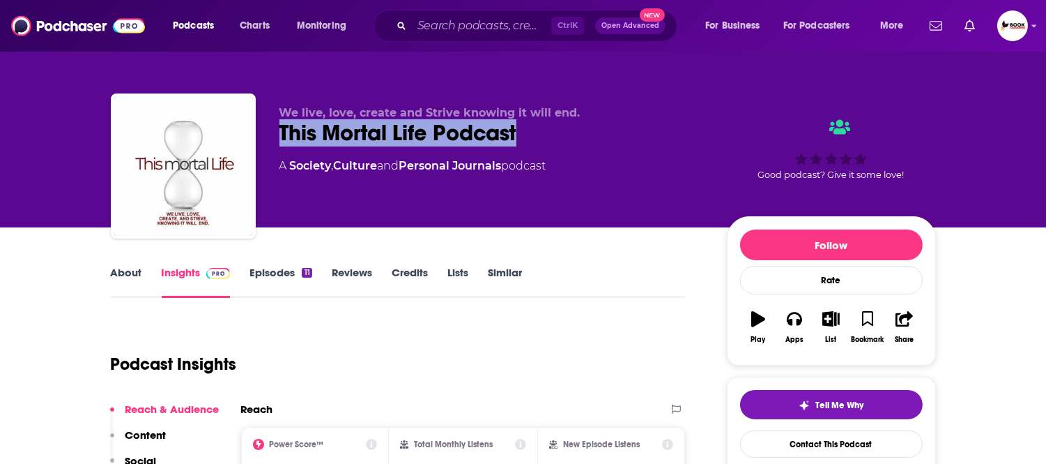
drag, startPoint x: 544, startPoint y: 140, endPoint x: 274, endPoint y: 148, distance: 269.9
click at [274, 148] on div "We live, love, create and Strive knowing it will end. This Mortal Life Podcast …" at bounding box center [523, 168] width 825 height 151
copy h2 "This Mortal Life Podcast"
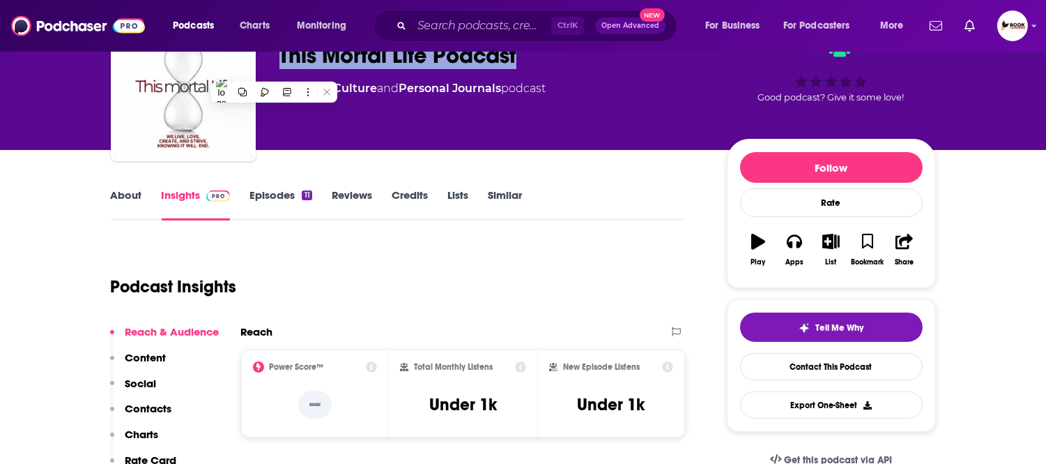
drag, startPoint x: 151, startPoint y: 409, endPoint x: 159, endPoint y: 409, distance: 7.7
click at [151, 409] on p "Contacts" at bounding box center [148, 408] width 47 height 13
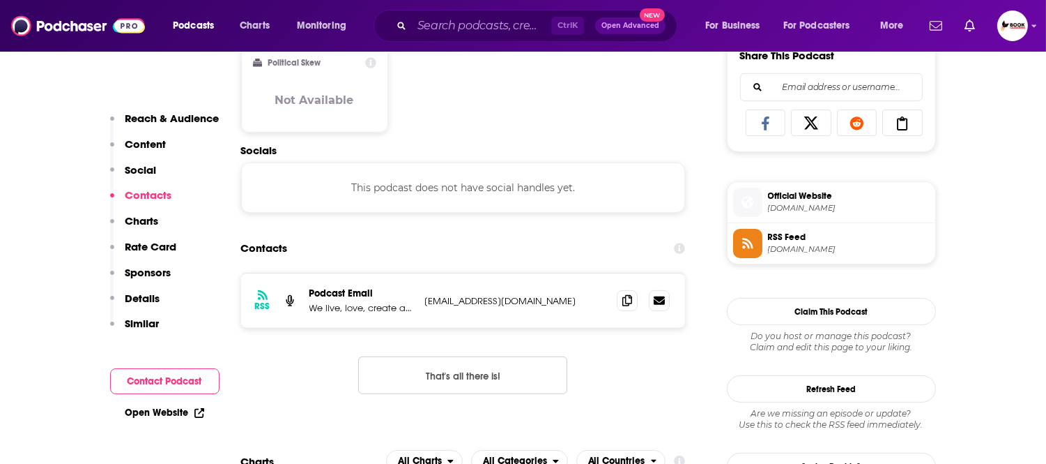
scroll to position [933, 0]
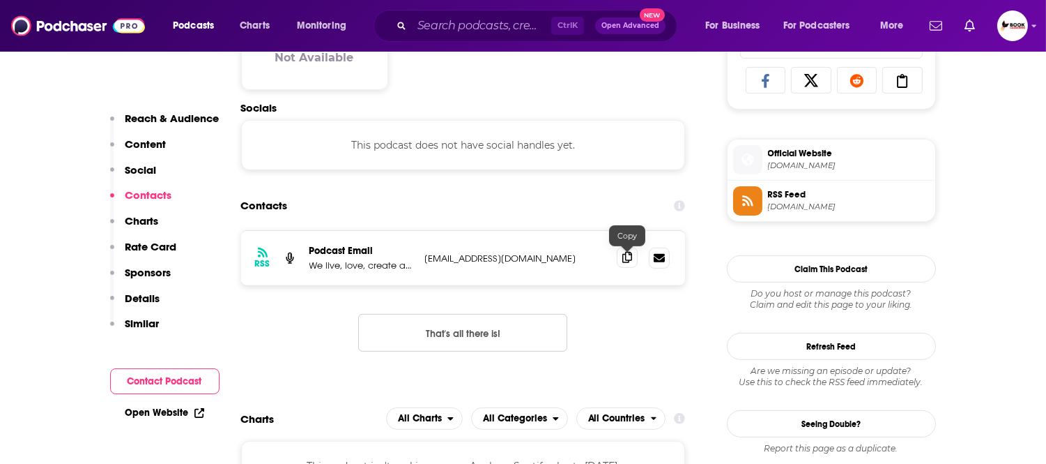
click at [628, 263] on icon at bounding box center [628, 257] width 10 height 11
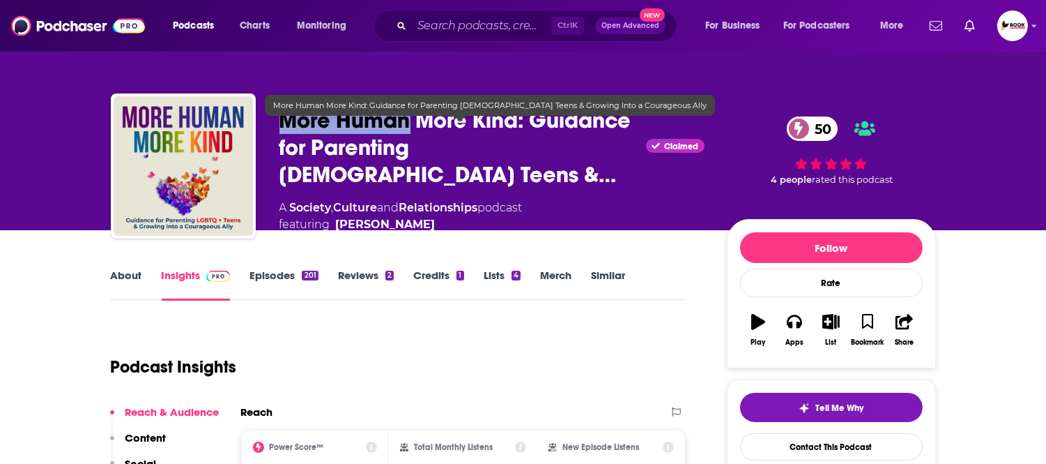
drag, startPoint x: 273, startPoint y: 142, endPoint x: 407, endPoint y: 142, distance: 133.9
click at [407, 142] on div "[PERSON_NAME] More Human More Kind: Guidance for Parenting [DEMOGRAPHIC_DATA] T…" at bounding box center [523, 169] width 825 height 153
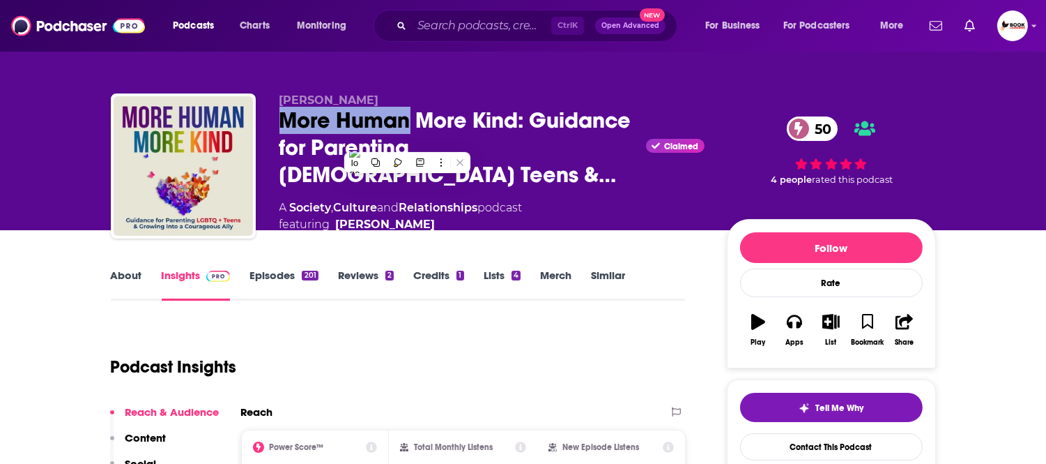
click at [135, 277] on link "About" at bounding box center [126, 284] width 31 height 32
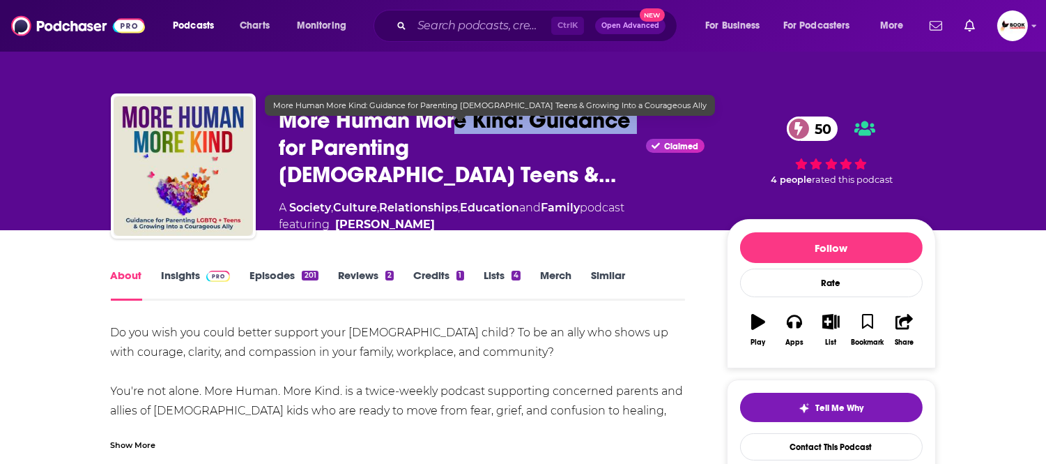
drag, startPoint x: 280, startPoint y: 147, endPoint x: 462, endPoint y: 135, distance: 182.3
click at [462, 135] on span "More Human More Kind: Guidance for Parenting [DEMOGRAPHIC_DATA] Teens &…" at bounding box center [461, 148] width 362 height 82
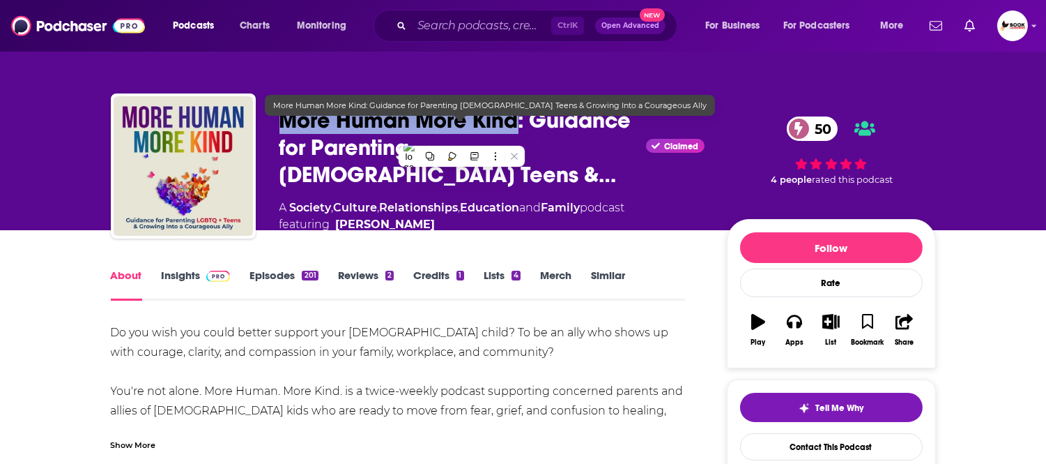
drag, startPoint x: 259, startPoint y: 128, endPoint x: 521, endPoint y: 144, distance: 261.9
click at [521, 144] on div "[PERSON_NAME] More Human More Kind: Guidance for Parenting [DEMOGRAPHIC_DATA] T…" at bounding box center [523, 169] width 825 height 153
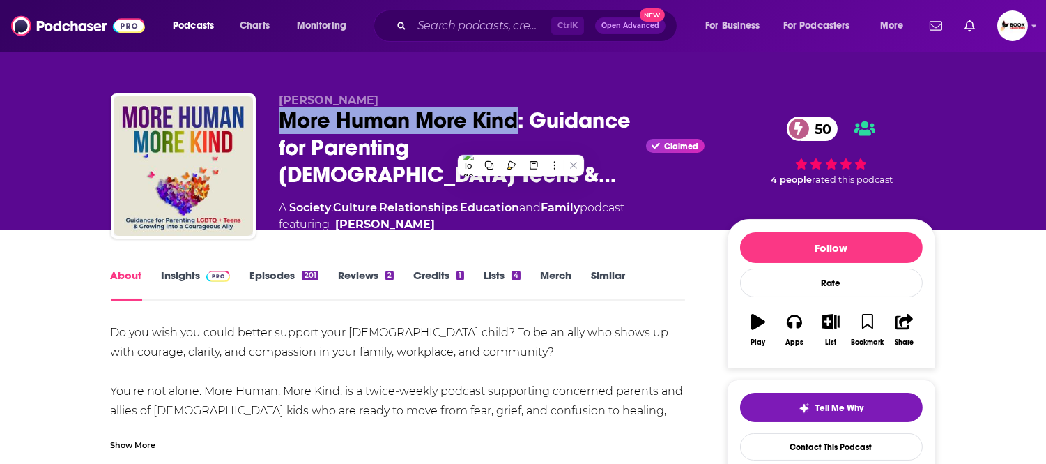
copy h1 "More Human More Kind"
drag, startPoint x: 266, startPoint y: 80, endPoint x: 386, endPoint y: 109, distance: 123.4
click at [372, 100] on div "[PERSON_NAME] More Human More Kind: Guidance for Parenting [DEMOGRAPHIC_DATA] T…" at bounding box center [523, 153] width 846 height 153
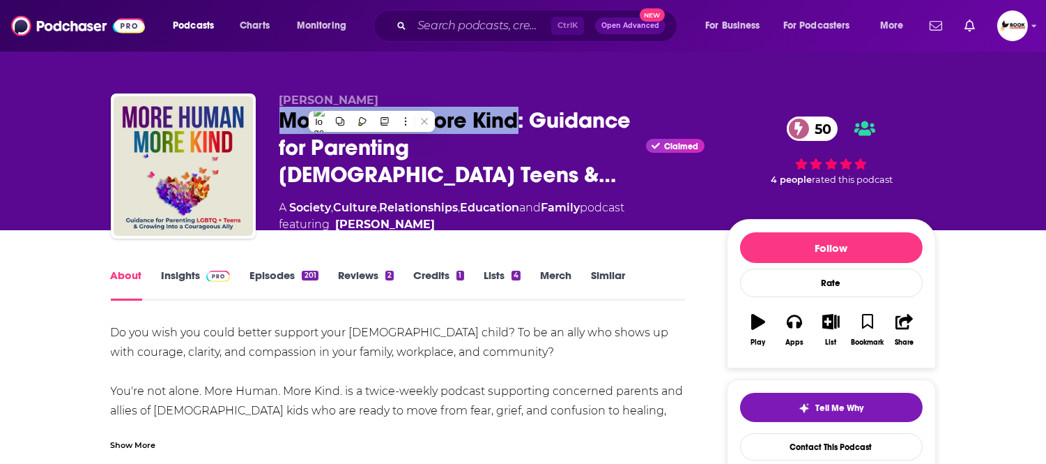
copy span "[PERSON_NAME]"
click at [176, 280] on link "Insights" at bounding box center [196, 284] width 69 height 32
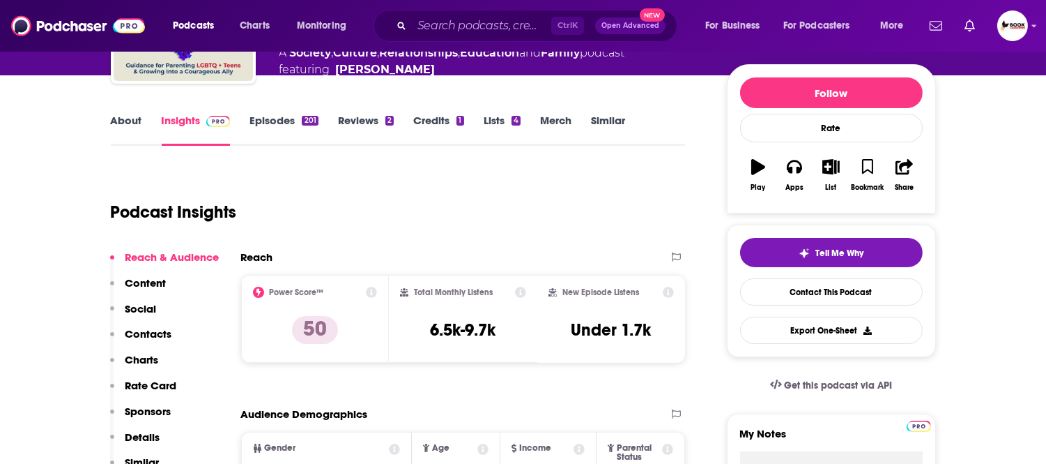
click at [158, 336] on p "Contacts" at bounding box center [148, 333] width 47 height 13
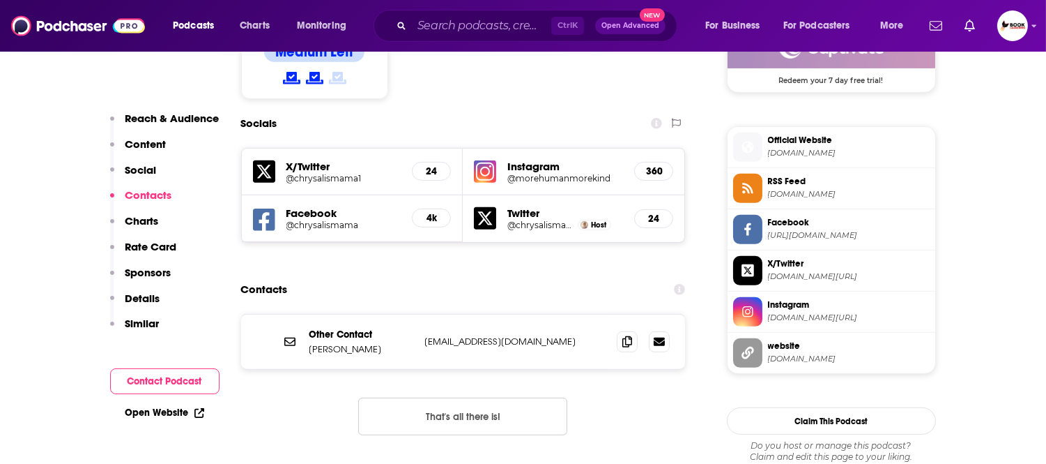
scroll to position [1198, 0]
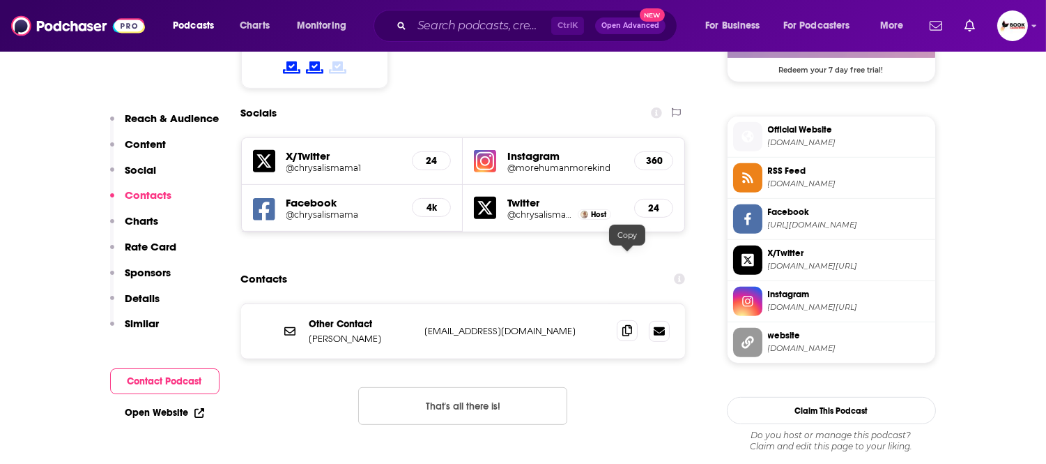
click at [632, 325] on icon at bounding box center [628, 330] width 10 height 11
click at [171, 413] on link "Open Website" at bounding box center [164, 412] width 79 height 12
click at [307, 196] on h5 "Facebook" at bounding box center [344, 202] width 115 height 13
click at [268, 197] on icon at bounding box center [264, 210] width 22 height 26
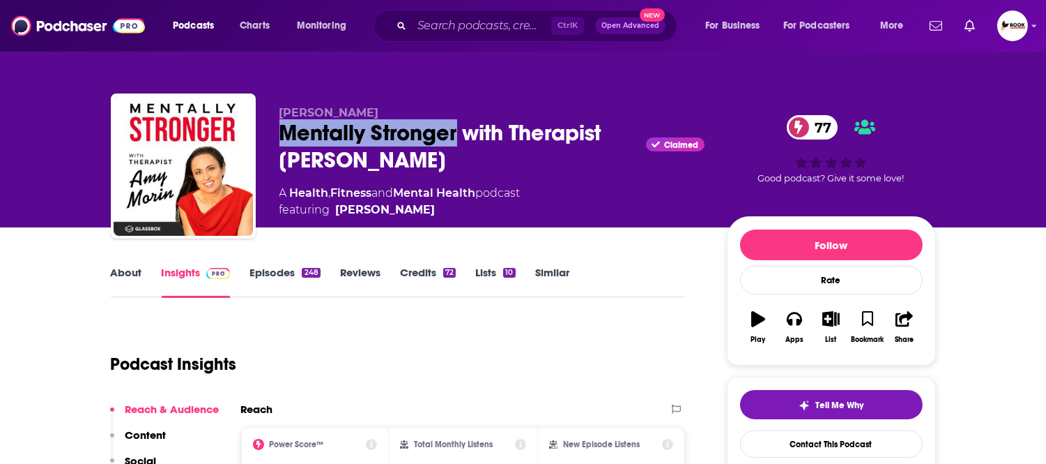
drag, startPoint x: 270, startPoint y: 138, endPoint x: 460, endPoint y: 143, distance: 190.4
click at [460, 143] on div "[PERSON_NAME] Mentally Stronger with Therapist [PERSON_NAME] Claimed 77 A Healt…" at bounding box center [523, 168] width 825 height 151
copy h2 "Mentally Stronger"
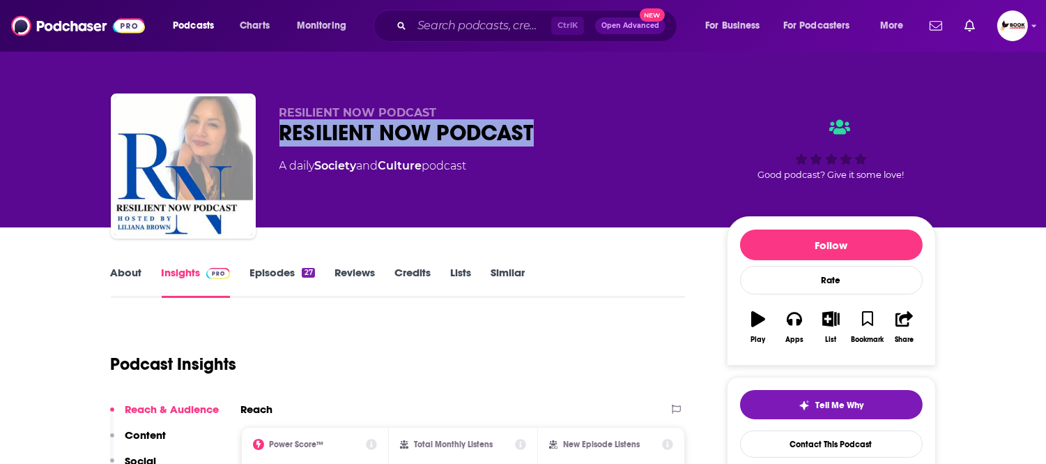
drag, startPoint x: 277, startPoint y: 141, endPoint x: 545, endPoint y: 142, distance: 268.4
click at [545, 142] on div "RESILIENT NOW PODCAST RESILIENT NOW PODCAST A daily Society and Culture podcast…" at bounding box center [523, 168] width 825 height 151
copy h2 "RESILIENT NOW PODCAST"
click at [134, 270] on link "About" at bounding box center [126, 282] width 31 height 32
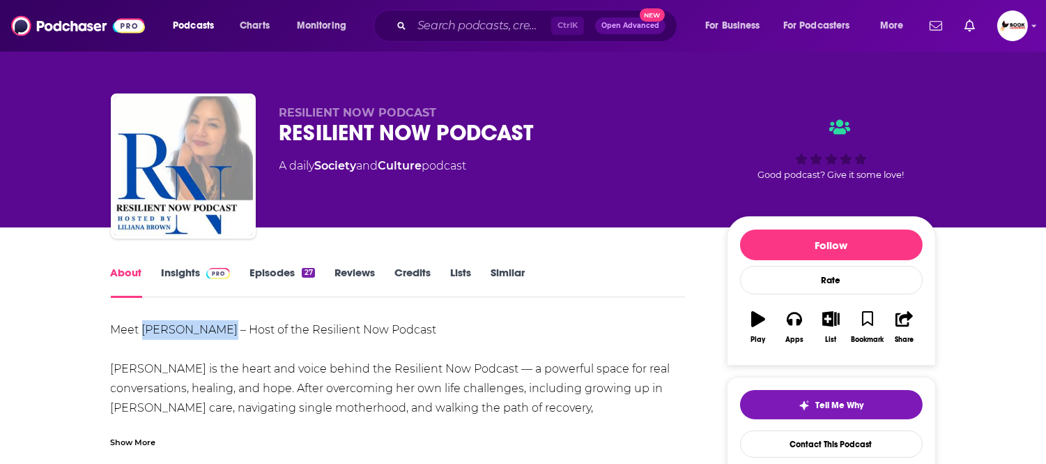
drag, startPoint x: 142, startPoint y: 335, endPoint x: 217, endPoint y: 337, distance: 75.3
copy div "Liliana Brown"
click at [180, 275] on link "Insights" at bounding box center [196, 282] width 69 height 32
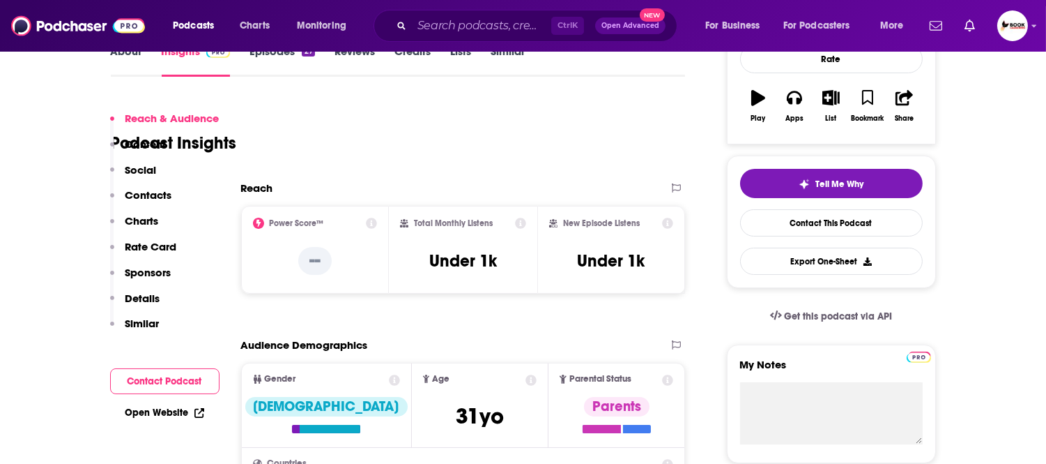
scroll to position [464, 0]
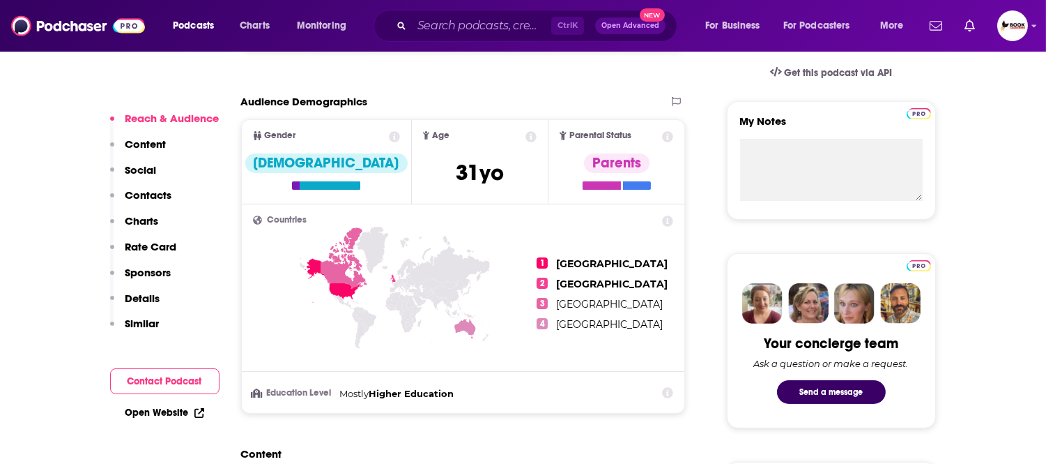
click at [154, 192] on p "Contacts" at bounding box center [148, 194] width 47 height 13
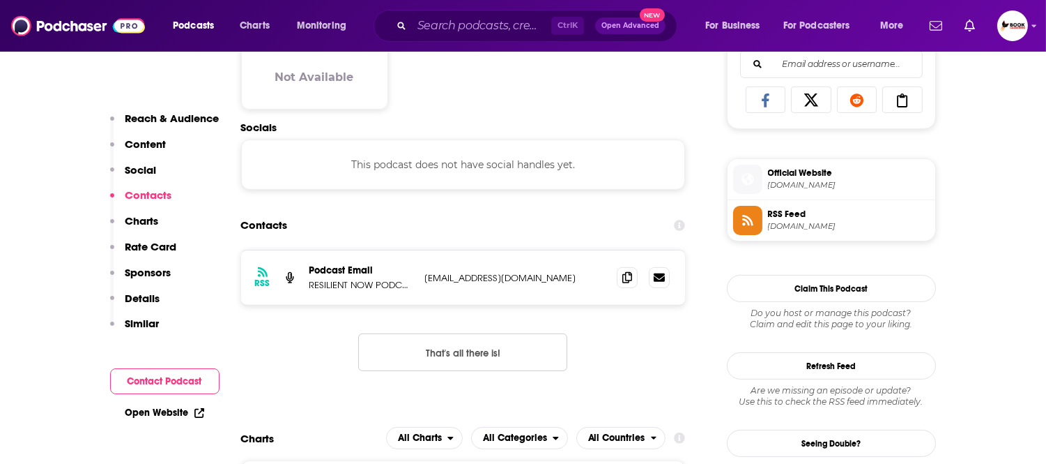
scroll to position [933, 0]
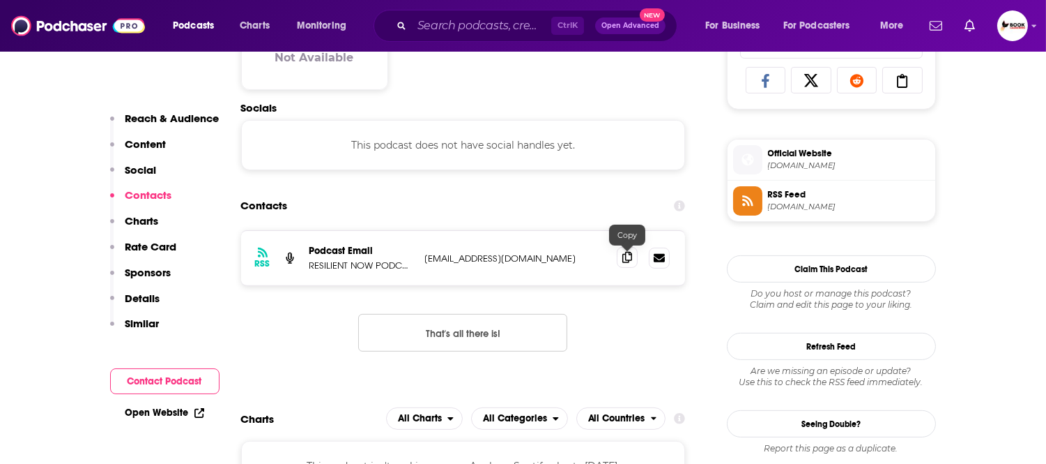
click at [625, 262] on icon at bounding box center [628, 257] width 10 height 11
click at [147, 411] on link "Open Website" at bounding box center [164, 412] width 79 height 12
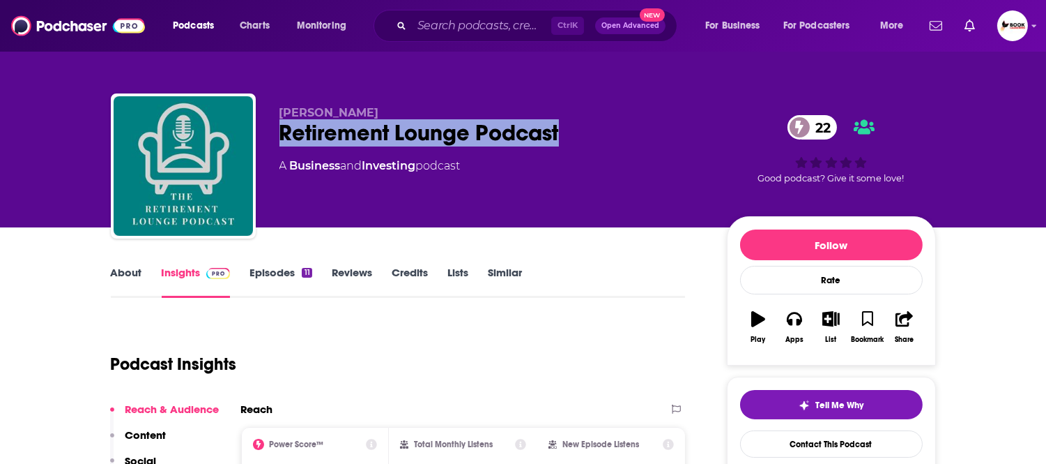
drag, startPoint x: 276, startPoint y: 142, endPoint x: 559, endPoint y: 144, distance: 283.0
click at [559, 144] on div "[PERSON_NAME] Retirement Lounge Podcast 22 A Business and Investing podcast 22 …" at bounding box center [523, 168] width 825 height 151
copy h2 "Retirement Lounge Podcast"
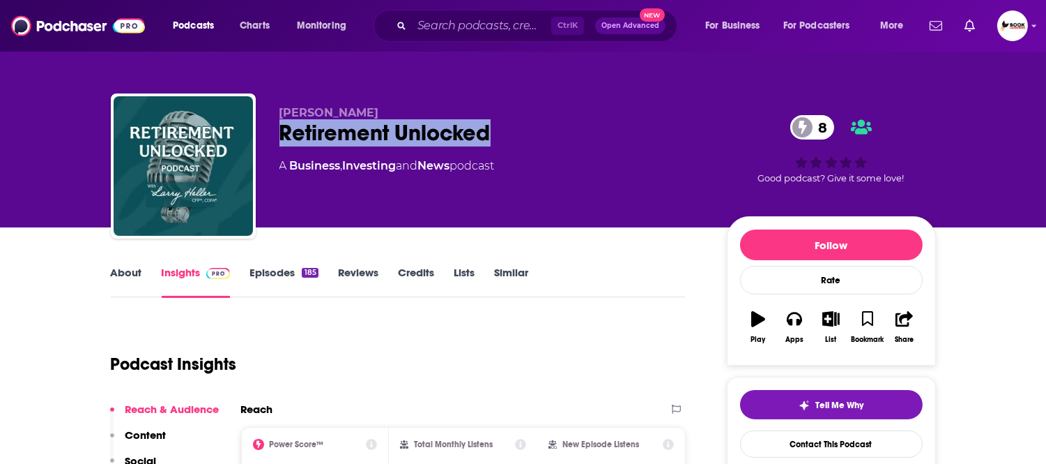
drag, startPoint x: 277, startPoint y: 134, endPoint x: 567, endPoint y: 133, distance: 290.7
click at [567, 133] on div "Larry Heller Retirement Unlocked 8 A Business , Investing and News podcast 8 Go…" at bounding box center [523, 168] width 825 height 151
copy h2 "Retirement Unlocked"
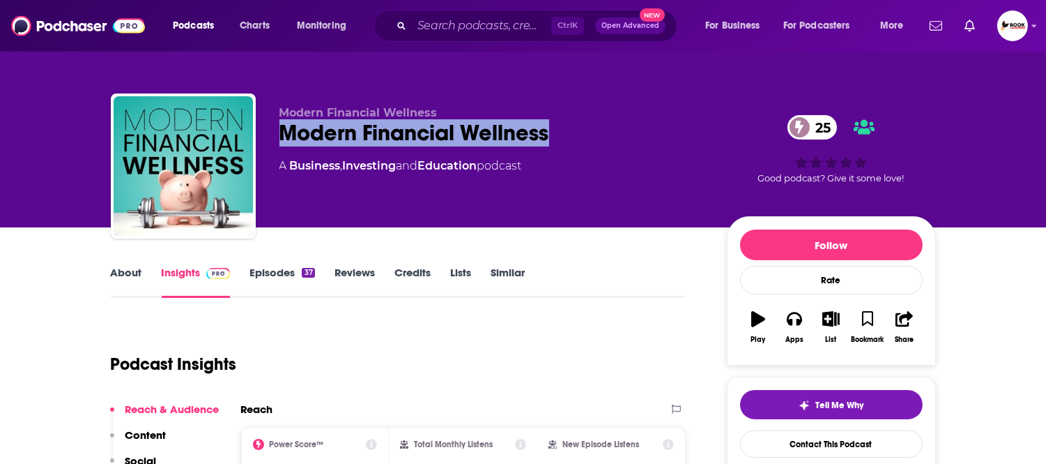
drag, startPoint x: 273, startPoint y: 142, endPoint x: 563, endPoint y: 142, distance: 289.3
click at [563, 142] on div "Modern Financial Wellness Modern Financial Wellness 25 A Business , Investing a…" at bounding box center [523, 168] width 825 height 151
copy h2 "Modern Financial Wellness"
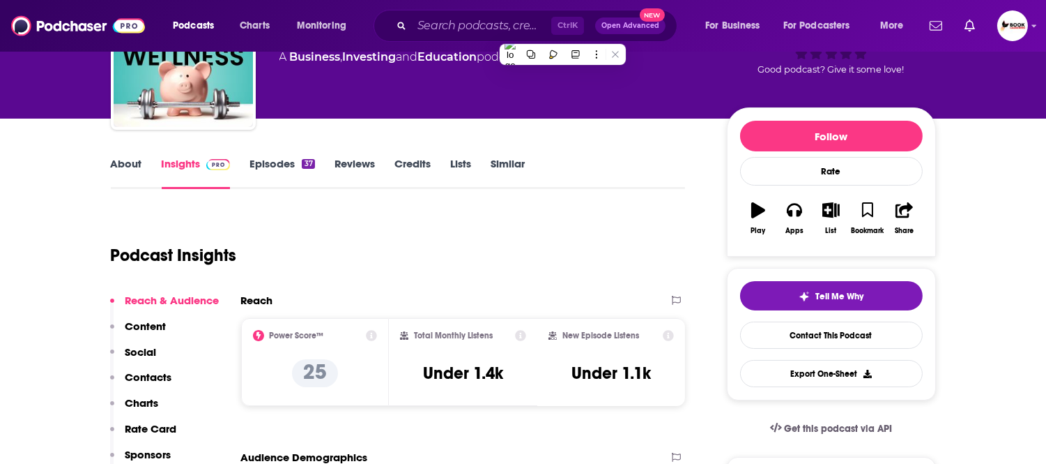
scroll to position [77, 0]
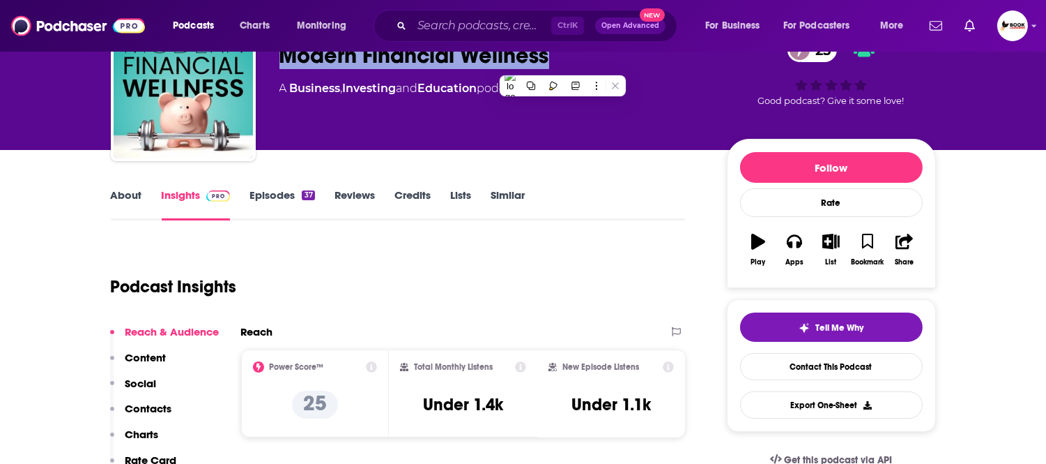
click at [123, 188] on link "About" at bounding box center [126, 204] width 31 height 32
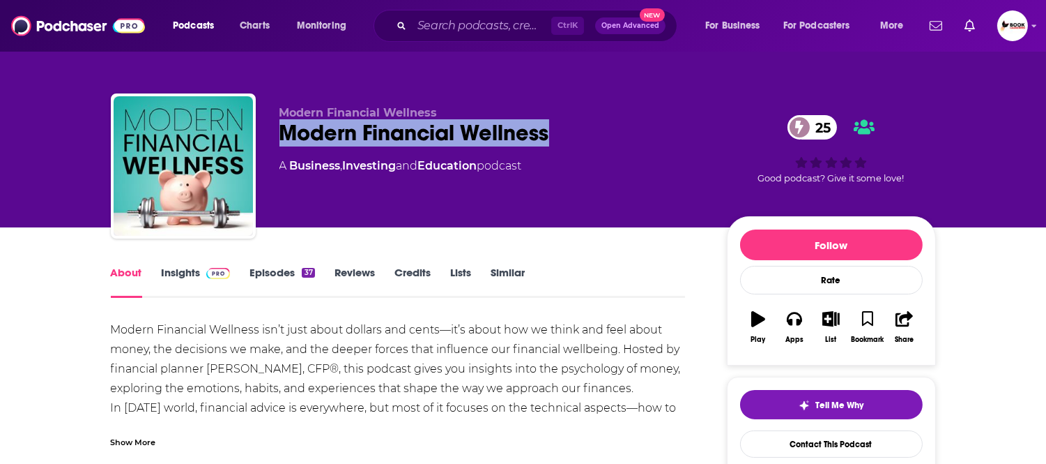
drag, startPoint x: 570, startPoint y: 144, endPoint x: 282, endPoint y: 141, distance: 287.9
click at [282, 141] on div "Modern Financial Wellness 25" at bounding box center [492, 132] width 425 height 27
copy h1 "Modern Financial Wellness"
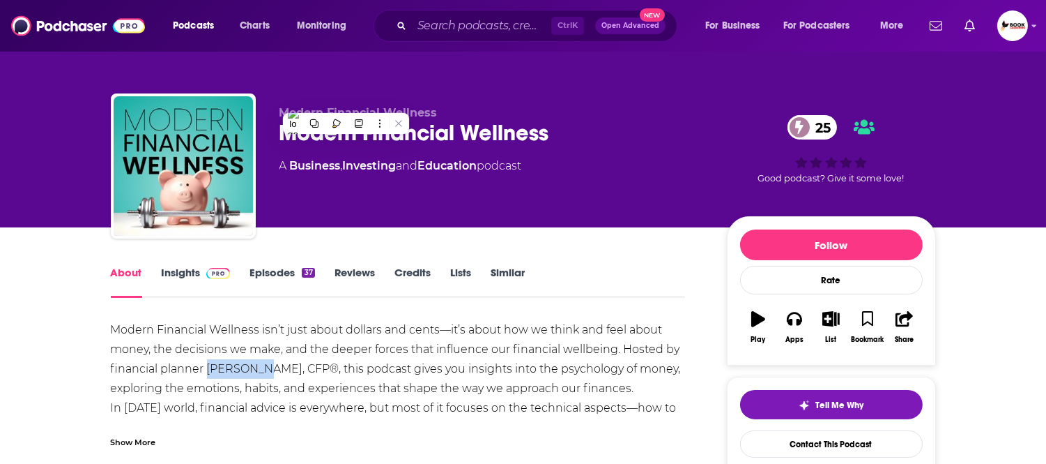
drag, startPoint x: 206, startPoint y: 371, endPoint x: 261, endPoint y: 371, distance: 54.4
copy div "Jim Grace"
click at [178, 276] on link "Insights" at bounding box center [196, 282] width 69 height 32
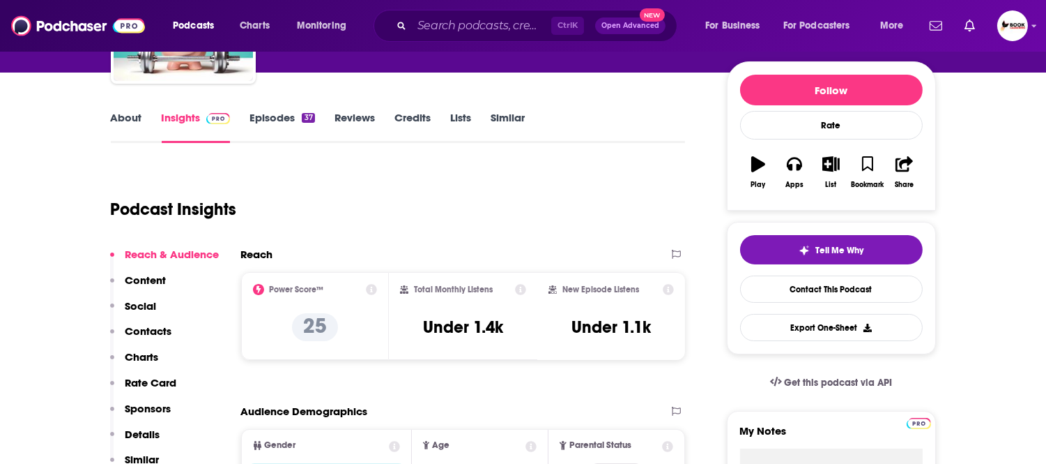
click at [168, 330] on p "Contacts" at bounding box center [148, 330] width 47 height 13
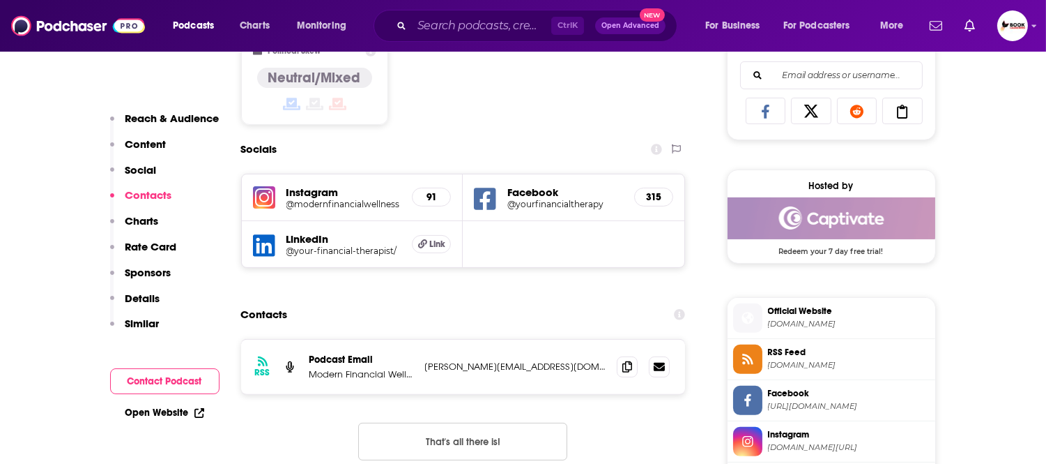
scroll to position [1011, 0]
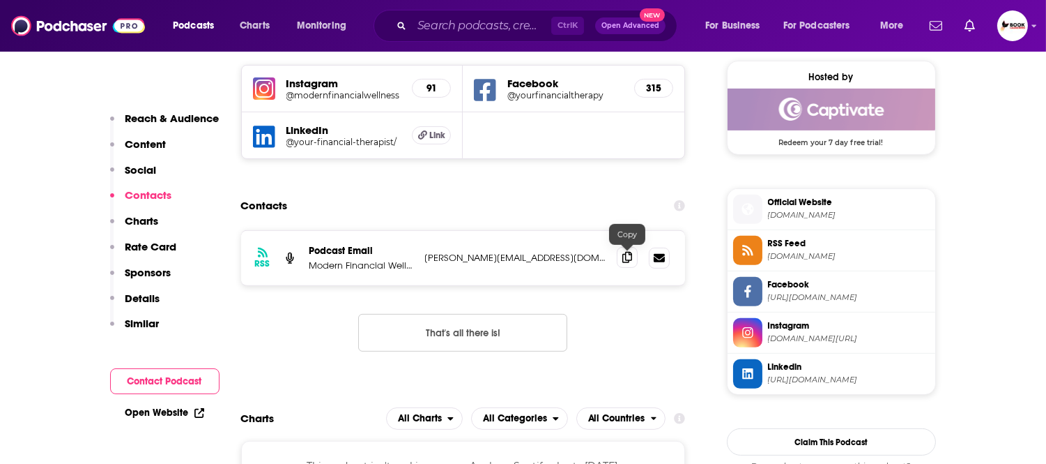
click at [625, 259] on icon at bounding box center [628, 257] width 10 height 11
click at [166, 415] on link "Open Website" at bounding box center [164, 412] width 79 height 12
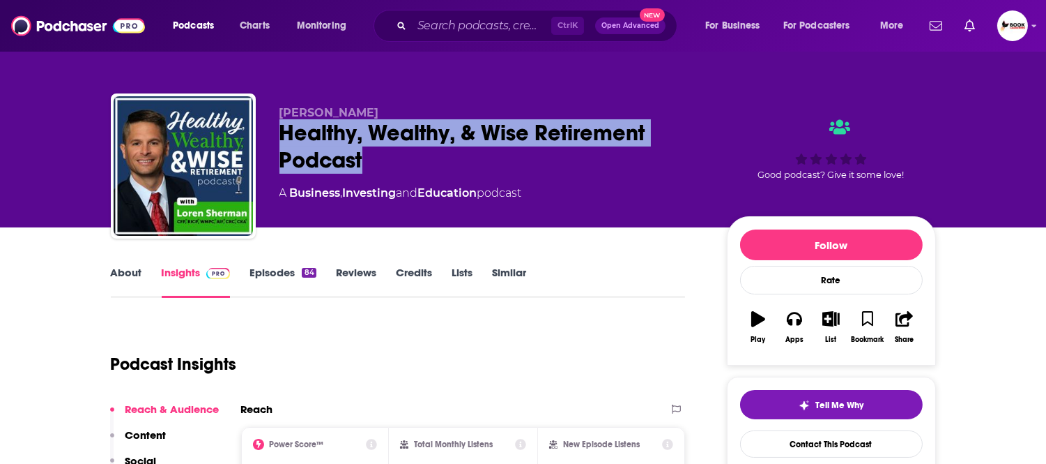
drag, startPoint x: 365, startPoint y: 162, endPoint x: 273, endPoint y: 130, distance: 98.1
click at [273, 130] on div "[PERSON_NAME] Healthy, Wealthy, & Wise Retirement Podcast A Business , Investin…" at bounding box center [523, 168] width 825 height 151
copy h2 "Healthy, Wealthy, & Wise Retirement Podcast"
click at [0, 151] on div "[PERSON_NAME] Healthy, Wealthy, & Wise Retirement Podcast A Business , Investin…" at bounding box center [523, 113] width 1046 height 227
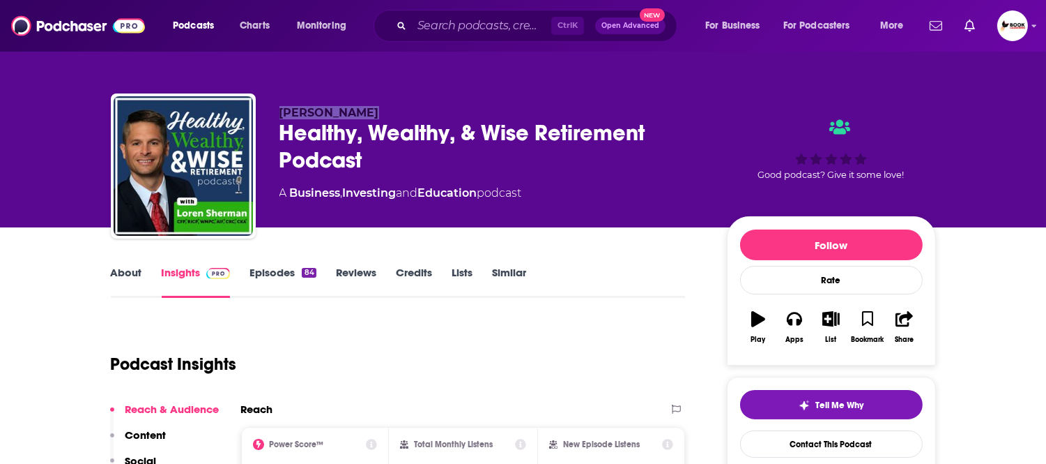
drag, startPoint x: 339, startPoint y: 107, endPoint x: 270, endPoint y: 107, distance: 68.3
click at [270, 107] on div "[PERSON_NAME] Healthy, Wealthy, & Wise Retirement Podcast A Business , Investin…" at bounding box center [523, 168] width 825 height 151
copy span "[PERSON_NAME]"
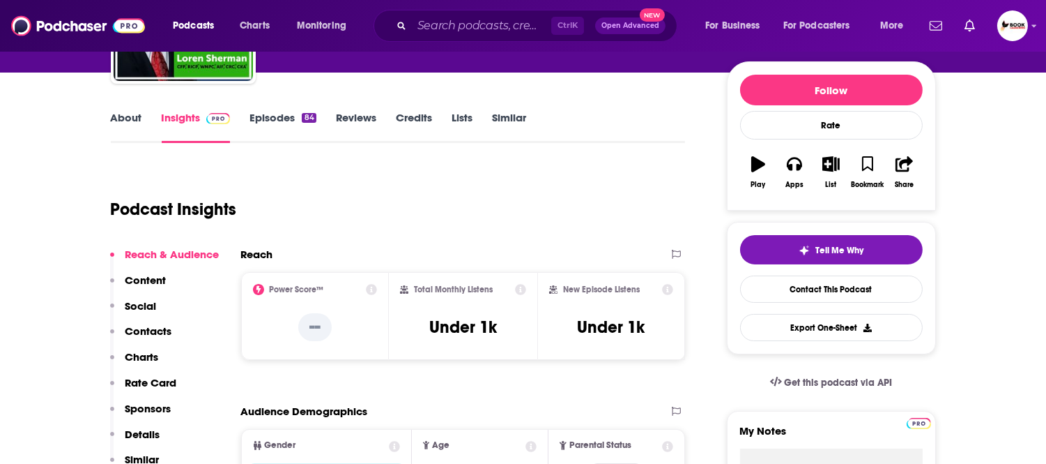
click at [154, 331] on p "Contacts" at bounding box center [148, 330] width 47 height 13
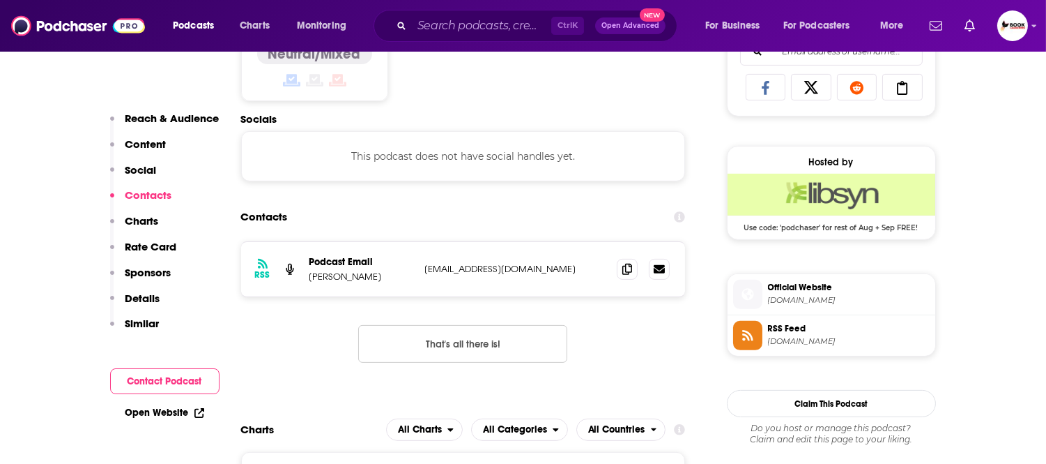
scroll to position [938, 0]
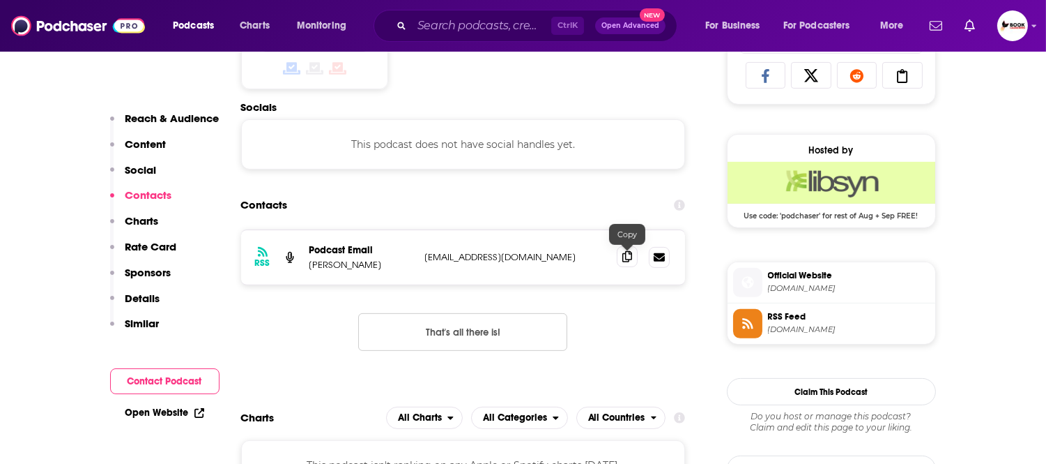
click at [624, 259] on icon at bounding box center [628, 256] width 10 height 11
click at [175, 413] on link "Open Website" at bounding box center [164, 412] width 79 height 12
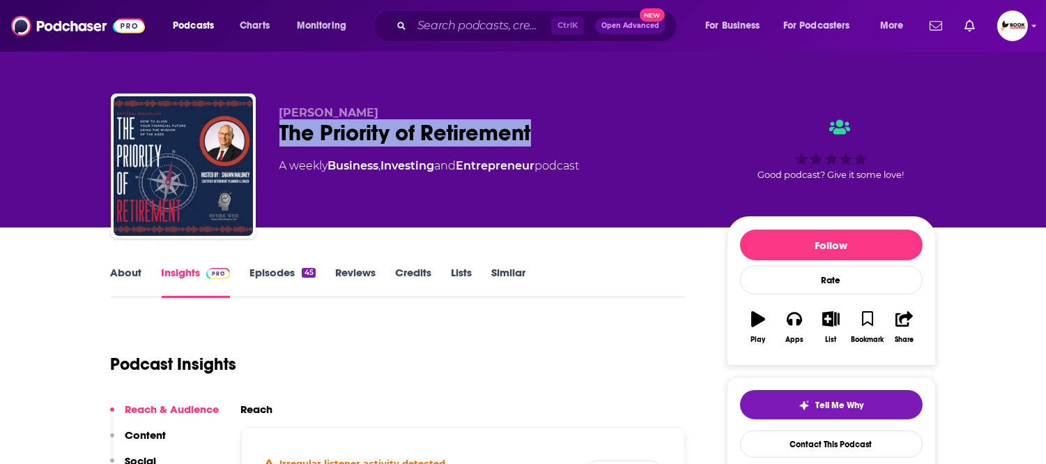
drag, startPoint x: 553, startPoint y: 137, endPoint x: 277, endPoint y: 137, distance: 276.1
click at [277, 137] on div "[PERSON_NAME] The Priority of Retirement A weekly Business , Investing and Entr…" at bounding box center [523, 168] width 825 height 151
copy h2 "The Priority of Retirement"
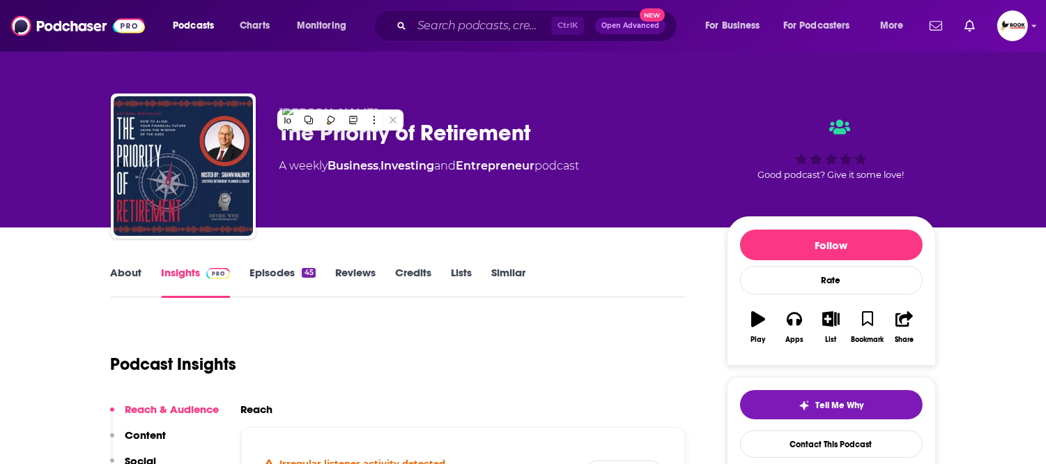
click at [572, 68] on div "[PERSON_NAME] The Priority of Retirement A weekly Business , Investing and Entr…" at bounding box center [523, 113] width 892 height 227
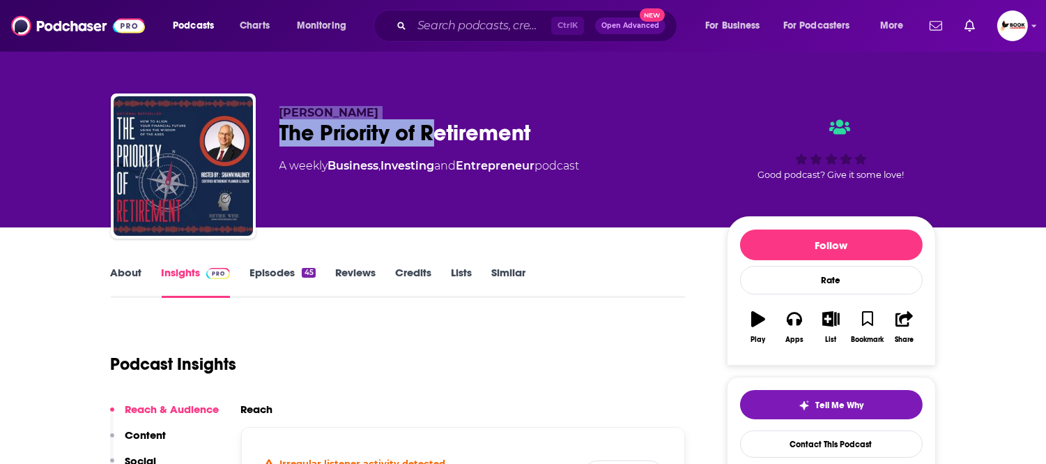
drag, startPoint x: 376, startPoint y: 123, endPoint x: 257, endPoint y: 114, distance: 120.2
click at [257, 114] on div "Shawn Maloney The Priority of Retirement A weekly Business , Investing and Entr…" at bounding box center [523, 168] width 825 height 151
click at [448, 72] on div "Shawn Maloney The Priority of Retirement A weekly Business , Investing and Entr…" at bounding box center [523, 113] width 892 height 227
drag, startPoint x: 408, startPoint y: 96, endPoint x: 439, endPoint y: 115, distance: 36.6
click at [279, 107] on div "Shawn Maloney The Priority of Retirement A weekly Business , Investing and Entr…" at bounding box center [523, 168] width 825 height 151
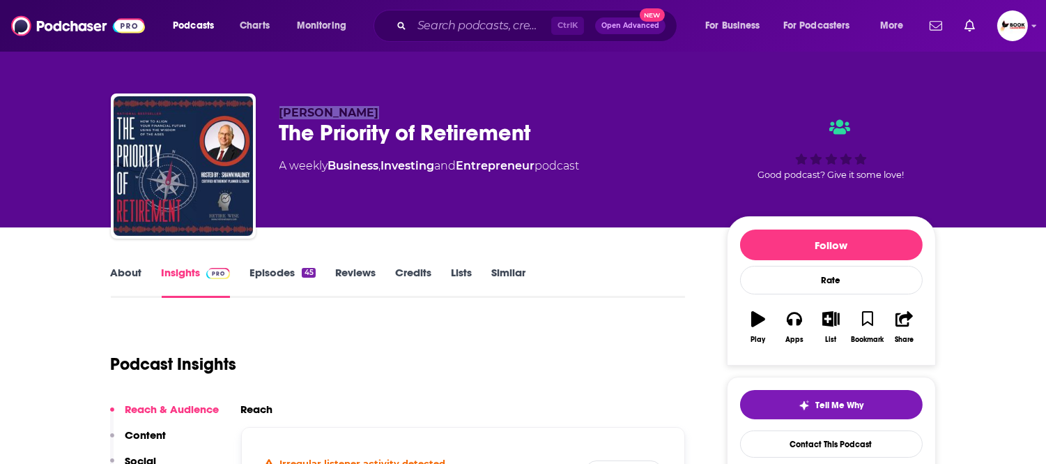
copy span "Shawn Maloney"
click at [124, 277] on link "About" at bounding box center [126, 282] width 31 height 32
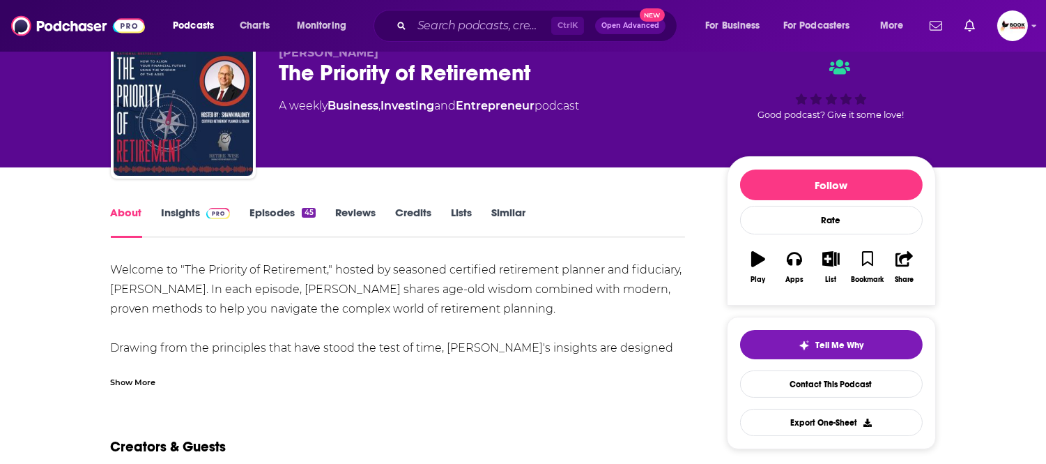
scroll to position [77, 0]
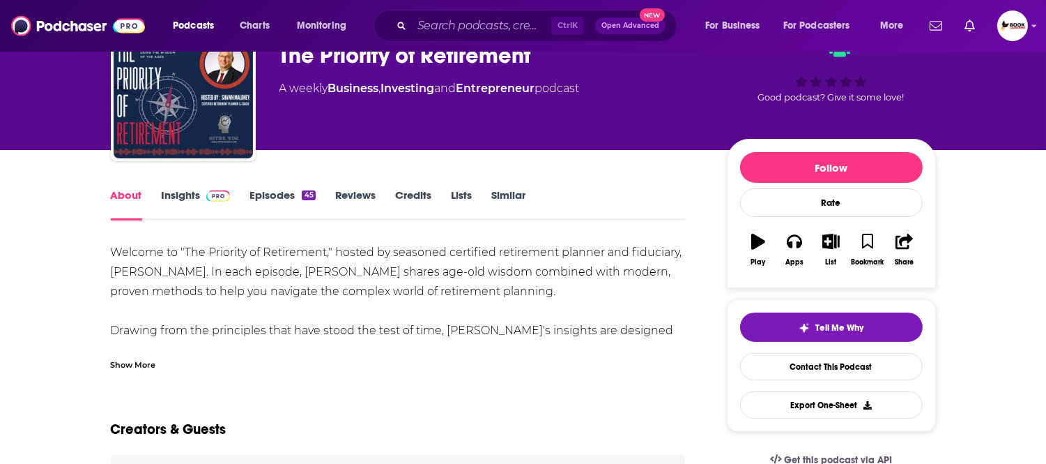
click at [181, 197] on link "Insights" at bounding box center [196, 204] width 69 height 32
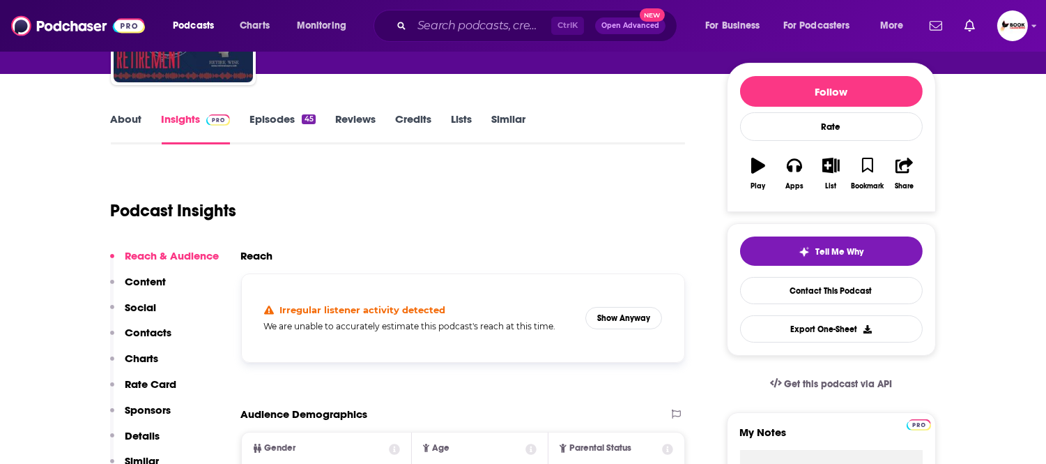
scroll to position [155, 0]
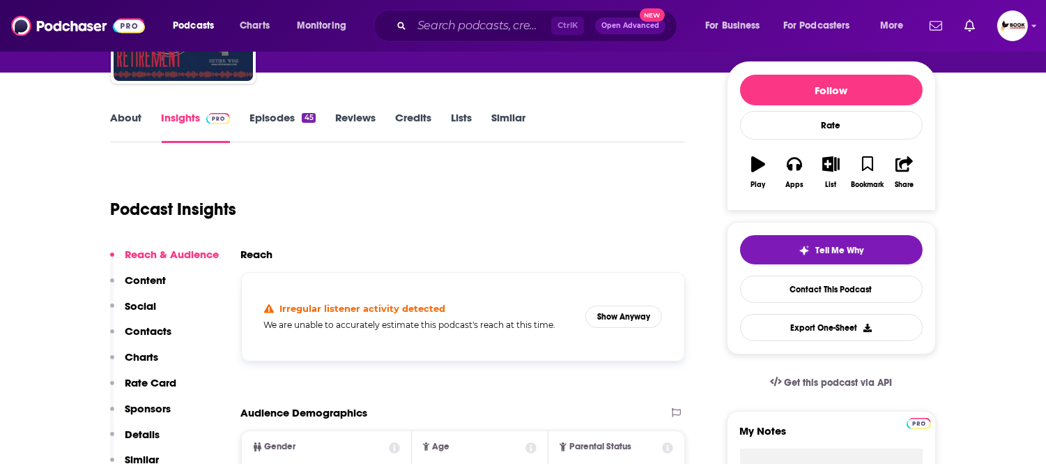
click at [156, 333] on p "Contacts" at bounding box center [148, 330] width 47 height 13
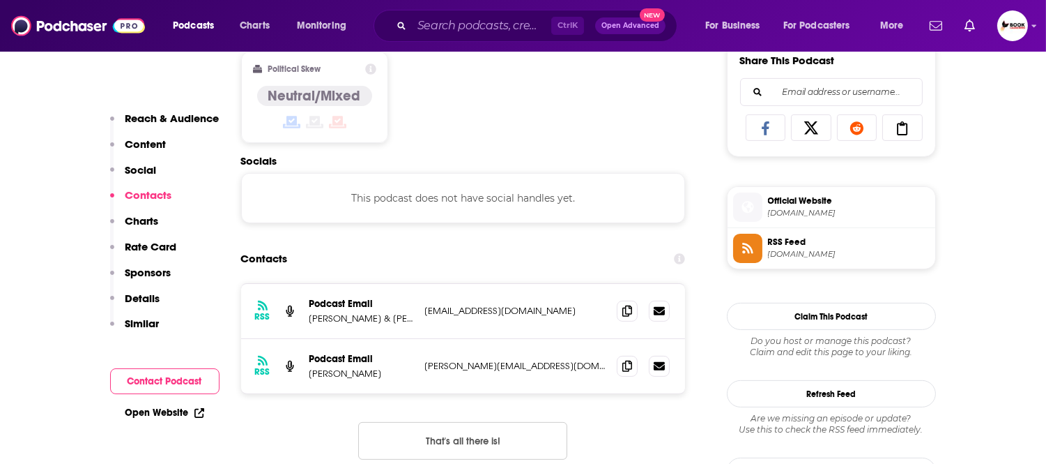
scroll to position [938, 0]
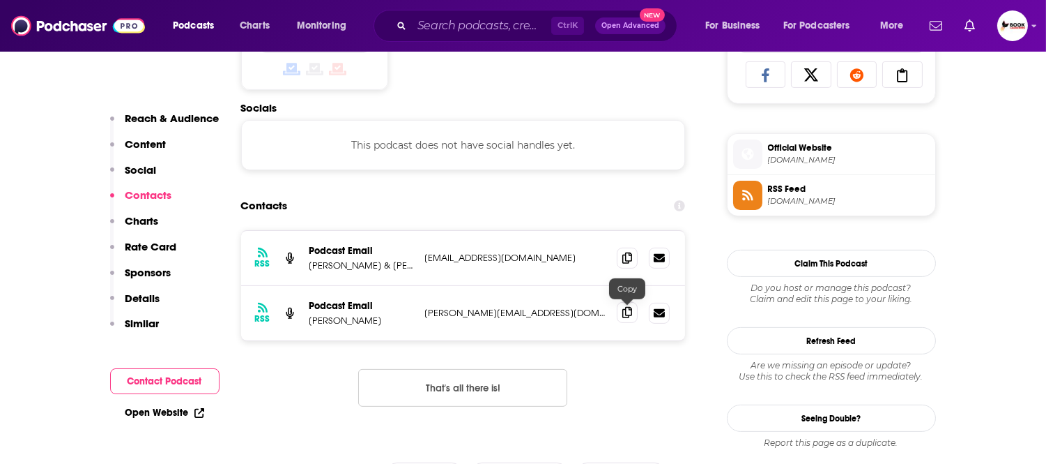
click at [625, 314] on icon at bounding box center [628, 312] width 10 height 11
drag, startPoint x: 625, startPoint y: 262, endPoint x: 632, endPoint y: 267, distance: 9.1
click at [625, 262] on icon at bounding box center [628, 257] width 10 height 11
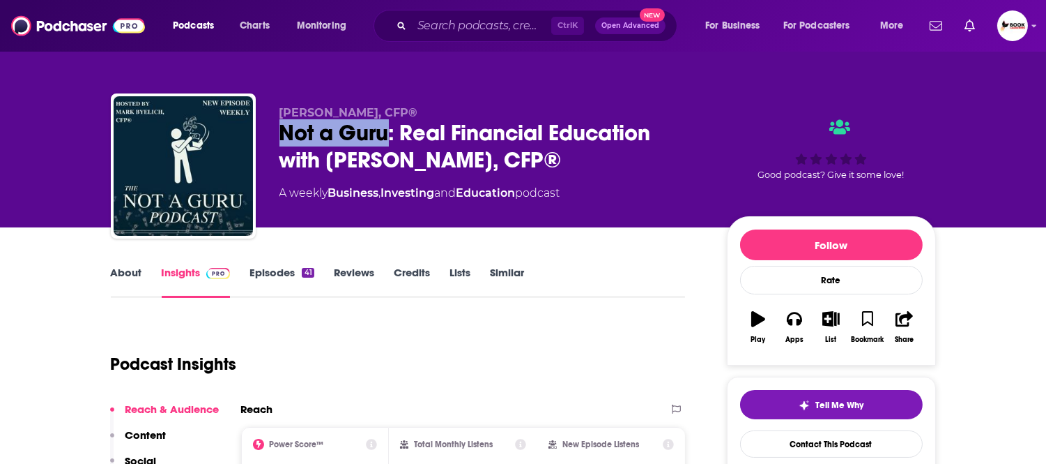
drag, startPoint x: 277, startPoint y: 143, endPoint x: 390, endPoint y: 143, distance: 113.6
click at [390, 143] on div "[PERSON_NAME], CFP® Not a Guru: Real Financial Education with [PERSON_NAME], CF…" at bounding box center [523, 168] width 825 height 151
copy h2 "Not a Guru"
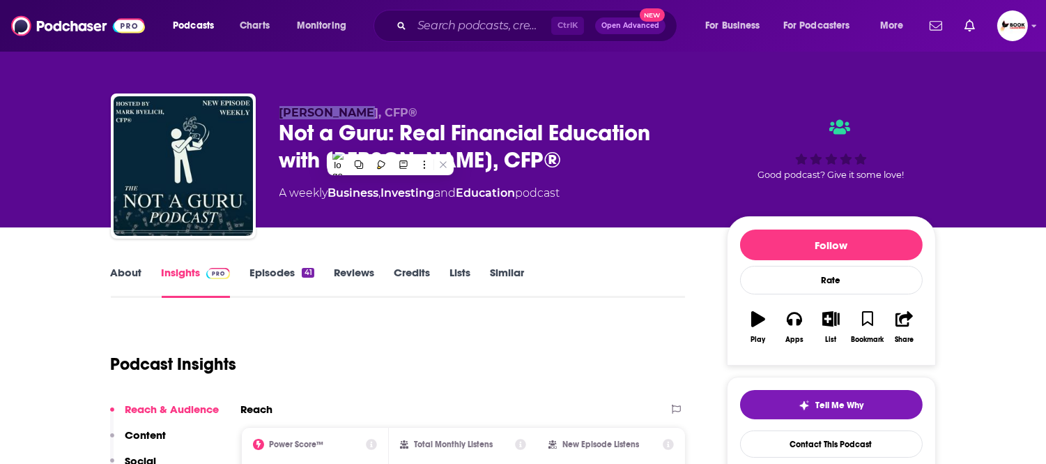
drag, startPoint x: 275, startPoint y: 92, endPoint x: 353, endPoint y: 95, distance: 78.1
click at [353, 95] on div "[PERSON_NAME], CFP® Not a Guru: Real Financial Education with [PERSON_NAME], CF…" at bounding box center [523, 152] width 846 height 151
copy span "[PERSON_NAME]"
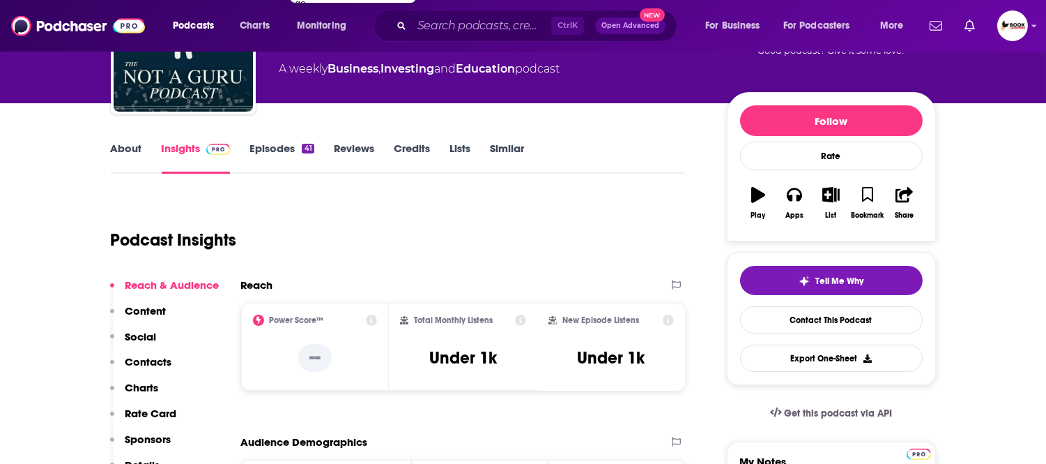
scroll to position [155, 0]
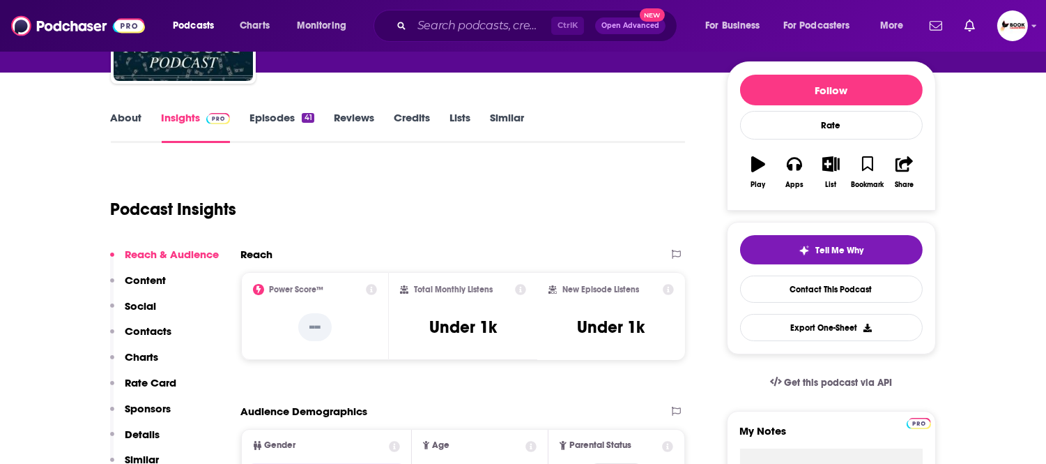
click at [159, 333] on p "Contacts" at bounding box center [148, 330] width 47 height 13
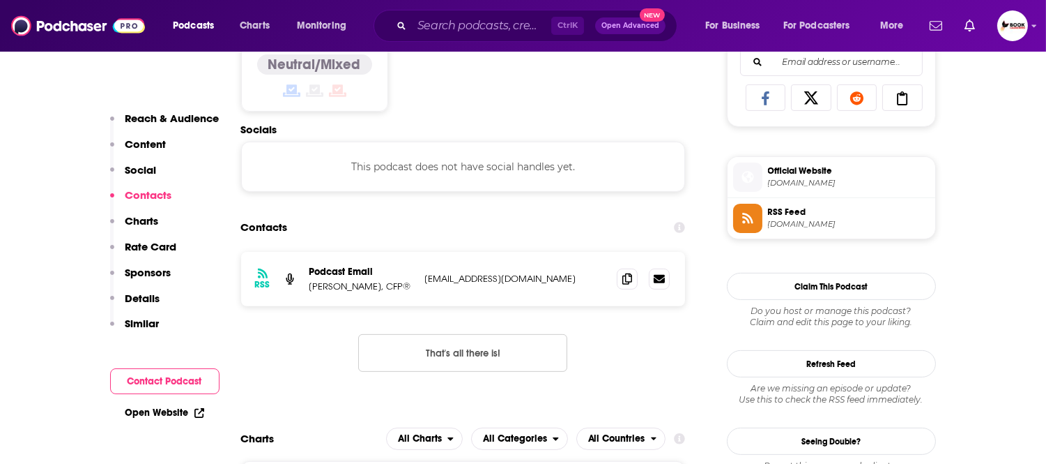
scroll to position [938, 0]
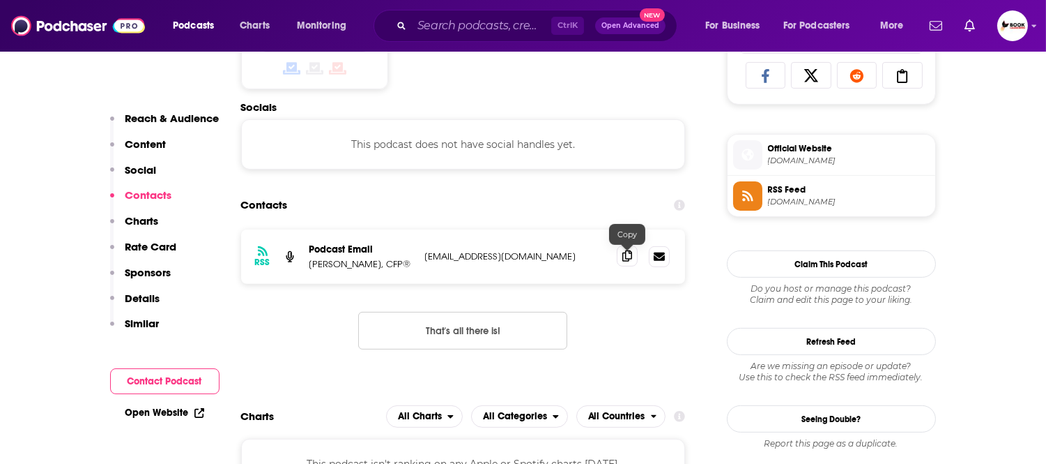
click at [627, 260] on icon at bounding box center [628, 255] width 10 height 11
click at [158, 420] on div "Open Website" at bounding box center [164, 412] width 109 height 26
click at [185, 406] on link "Open Website" at bounding box center [164, 412] width 79 height 12
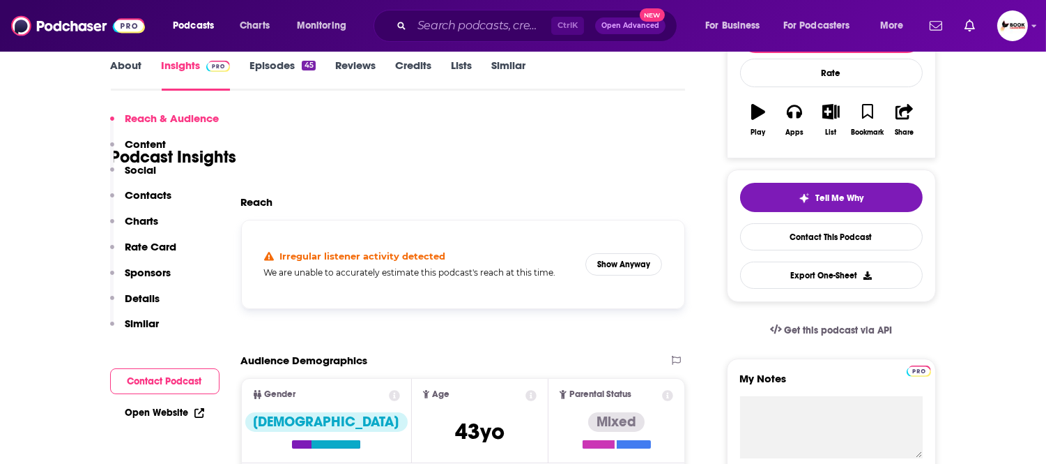
scroll to position [387, 0]
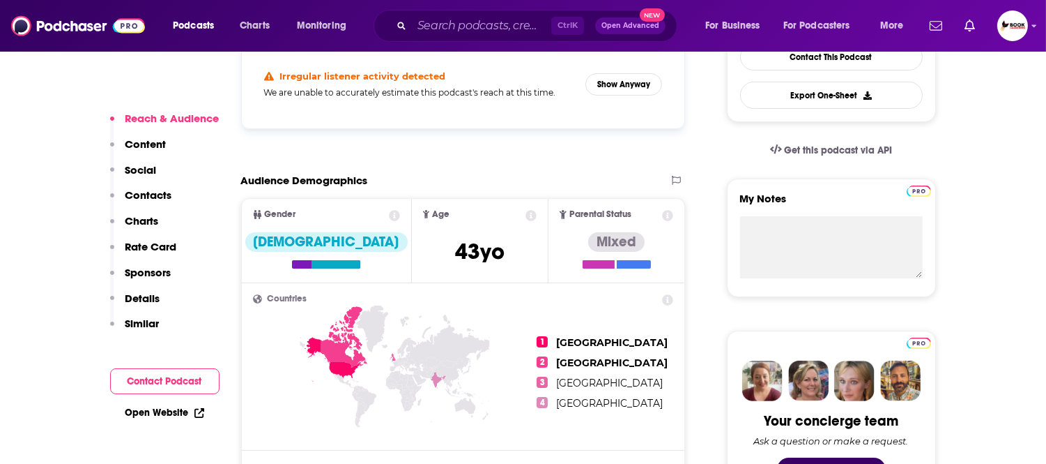
click at [156, 410] on link "Open Website" at bounding box center [164, 412] width 79 height 12
